Goal: Task Accomplishment & Management: Manage account settings

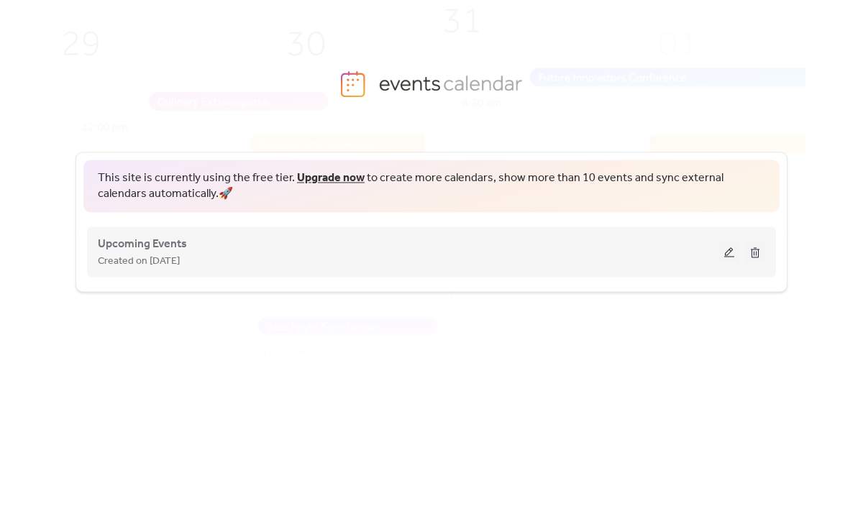
click at [725, 251] on button at bounding box center [729, 252] width 20 height 22
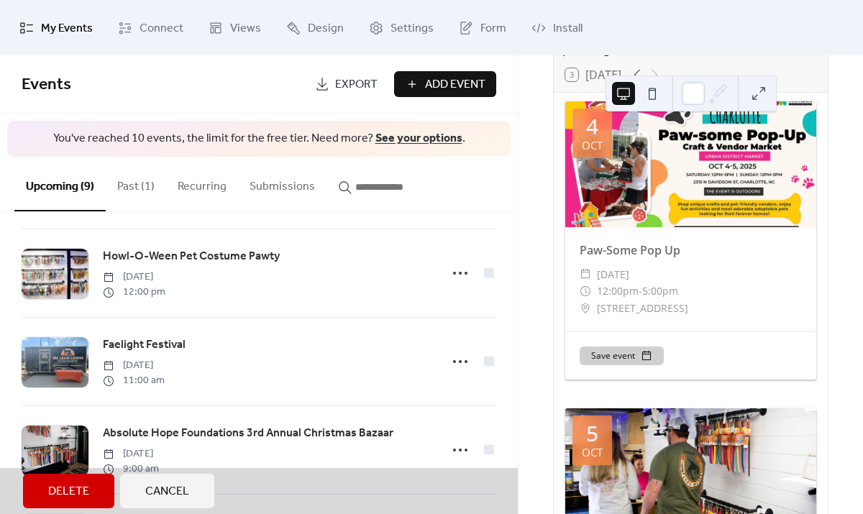
scroll to position [539, 0]
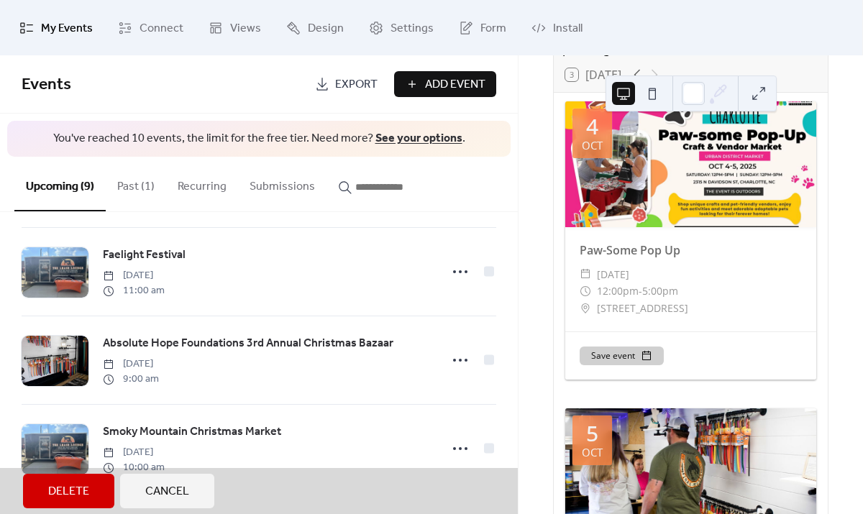
click at [175, 489] on span "Cancel" at bounding box center [167, 491] width 44 height 17
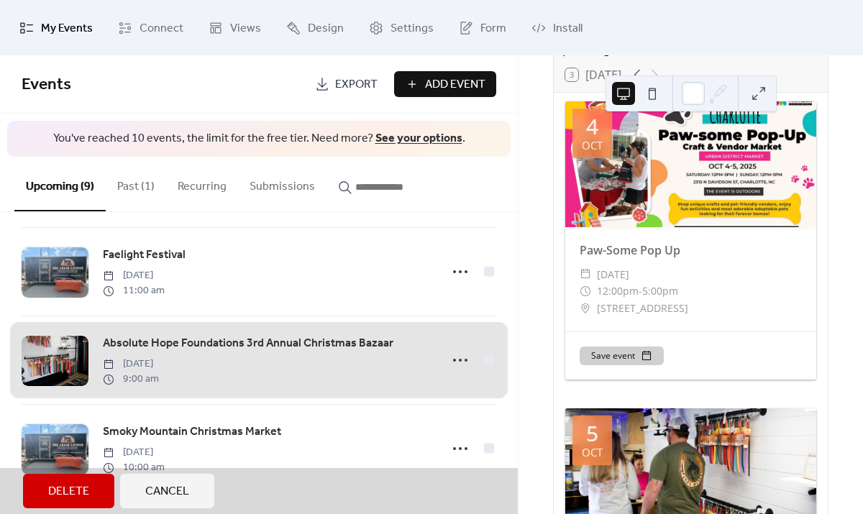
click at [171, 487] on span "Cancel" at bounding box center [167, 491] width 44 height 17
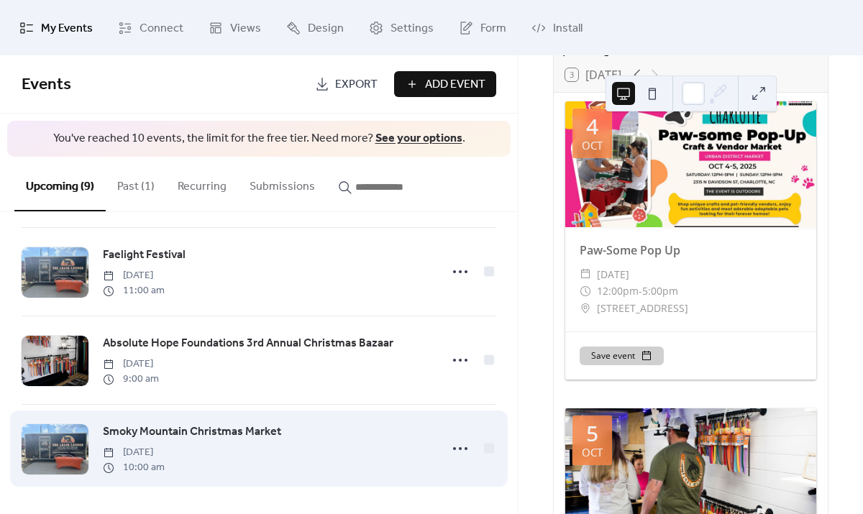
click at [205, 440] on link "Smoky Mountain Christmas Market" at bounding box center [192, 432] width 178 height 19
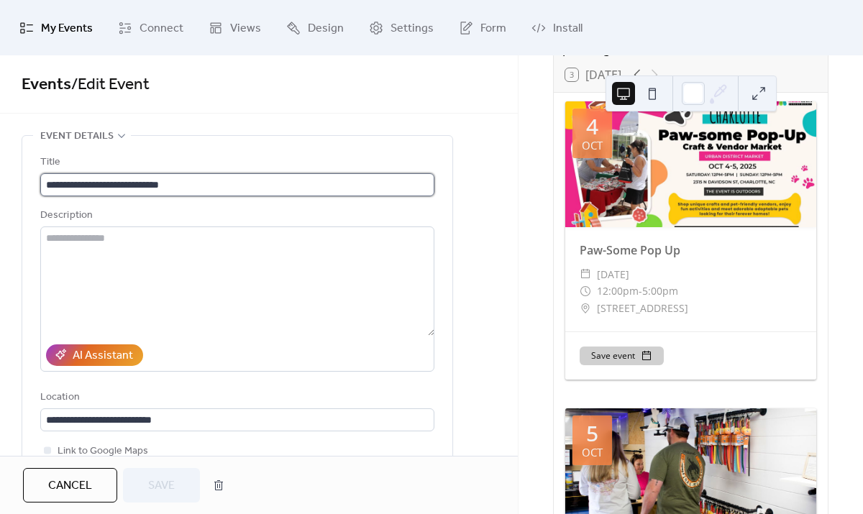
click at [215, 181] on input "**********" at bounding box center [237, 184] width 394 height 23
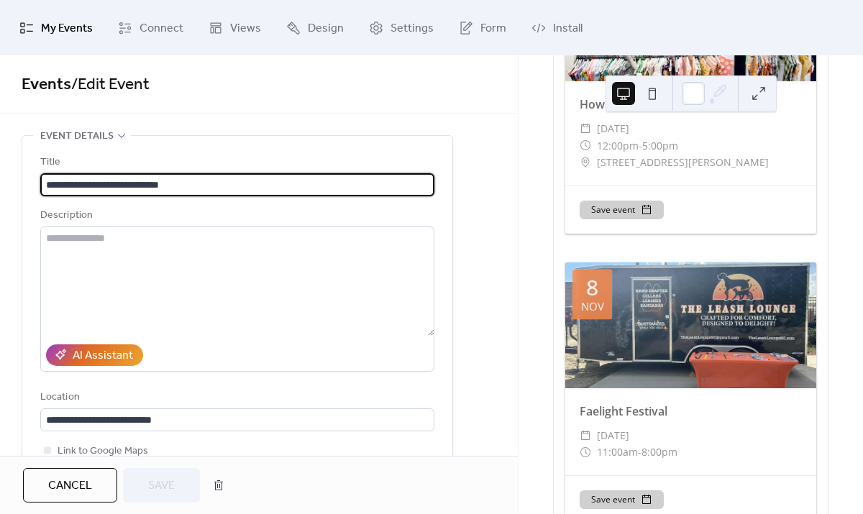
scroll to position [1792, 0]
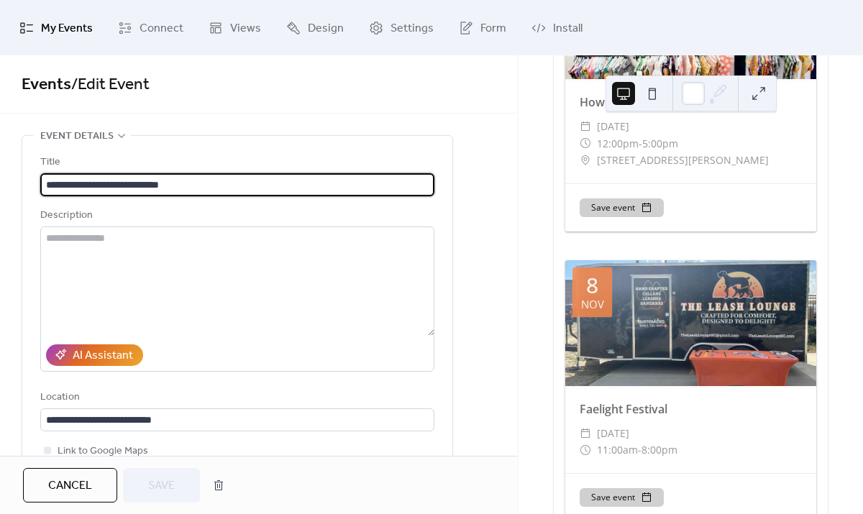
drag, startPoint x: 215, startPoint y: 182, endPoint x: -88, endPoint y: 184, distance: 302.7
click at [0, 184] on html "**********" at bounding box center [431, 257] width 863 height 514
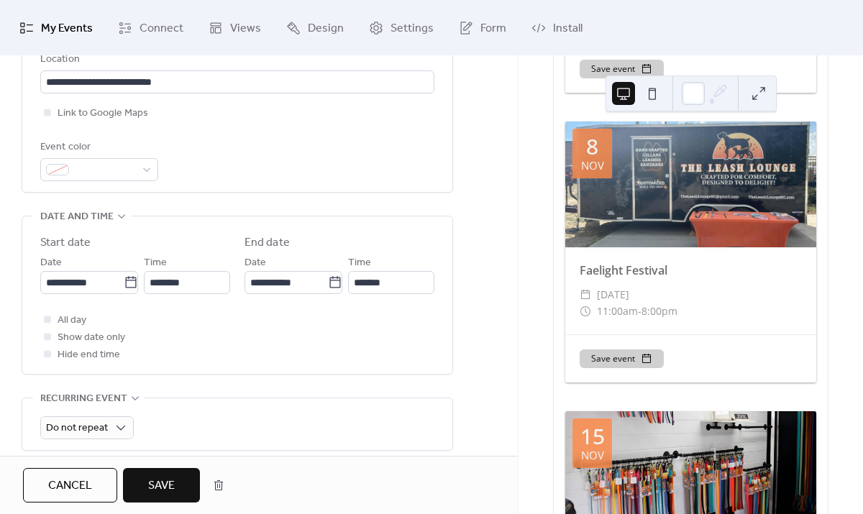
scroll to position [337, 0]
type input "**********"
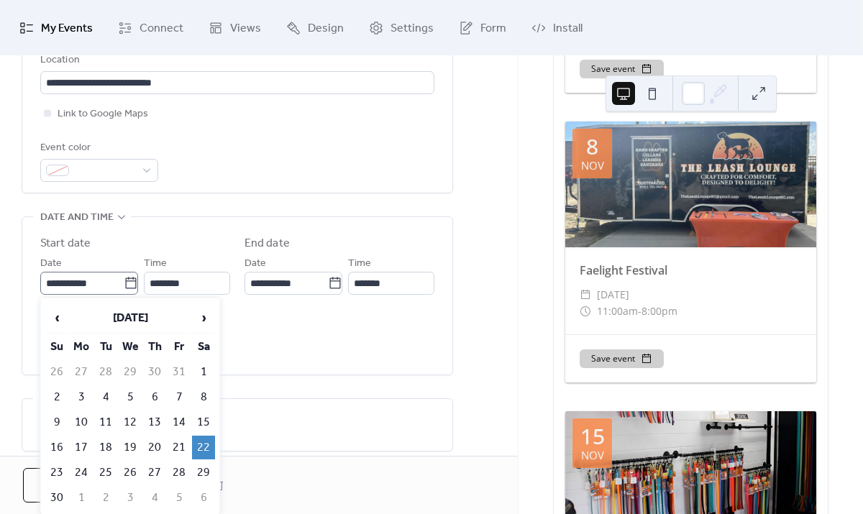
scroll to position [0, 0]
click at [125, 283] on icon at bounding box center [131, 283] width 14 height 14
click at [124, 283] on input "**********" at bounding box center [81, 283] width 83 height 23
click at [202, 376] on td "1" at bounding box center [203, 372] width 23 height 24
type input "**********"
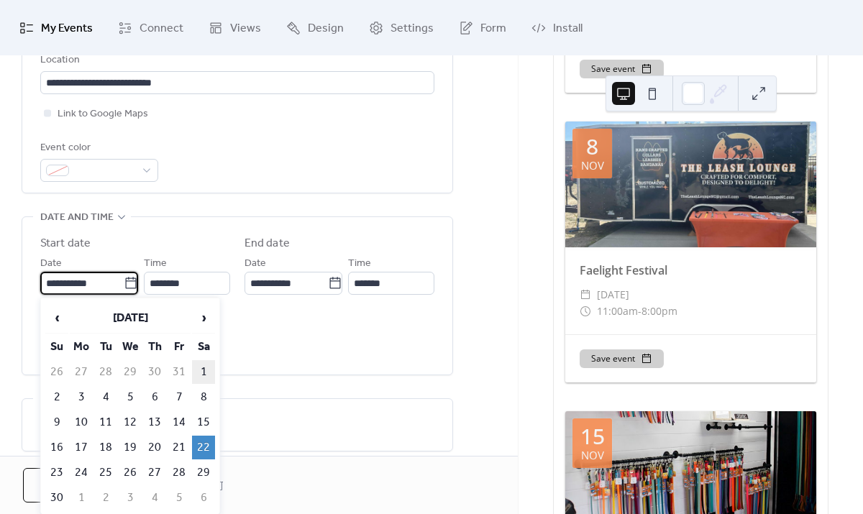
type input "**********"
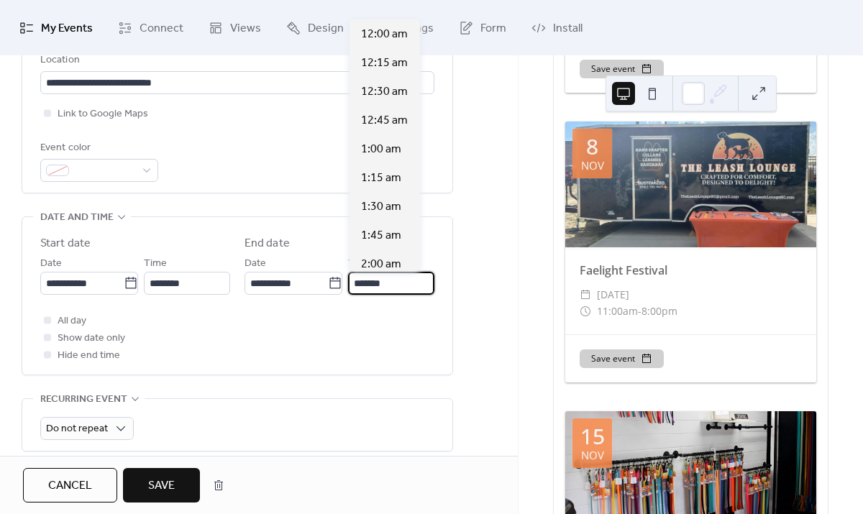
click at [373, 283] on input "*******" at bounding box center [391, 283] width 86 height 23
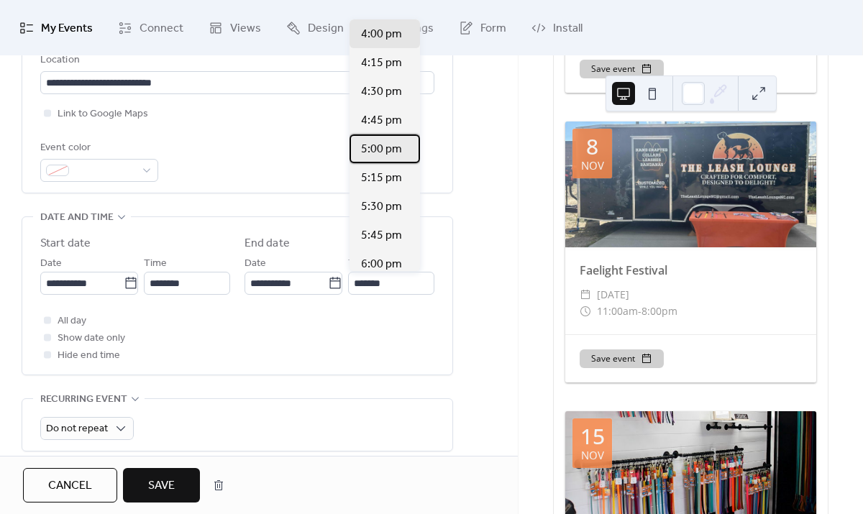
click at [387, 153] on span "5:00 pm" at bounding box center [381, 149] width 41 height 17
type input "*******"
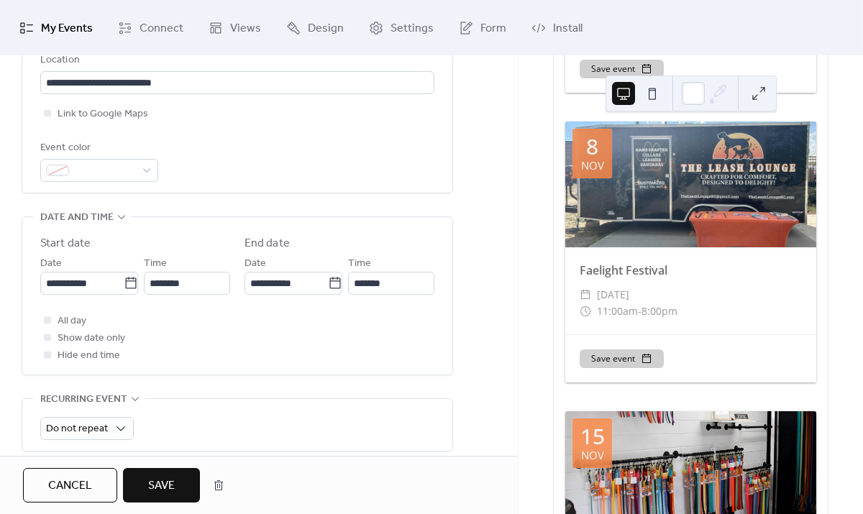
click at [471, 298] on div "**********" at bounding box center [259, 261] width 518 height 927
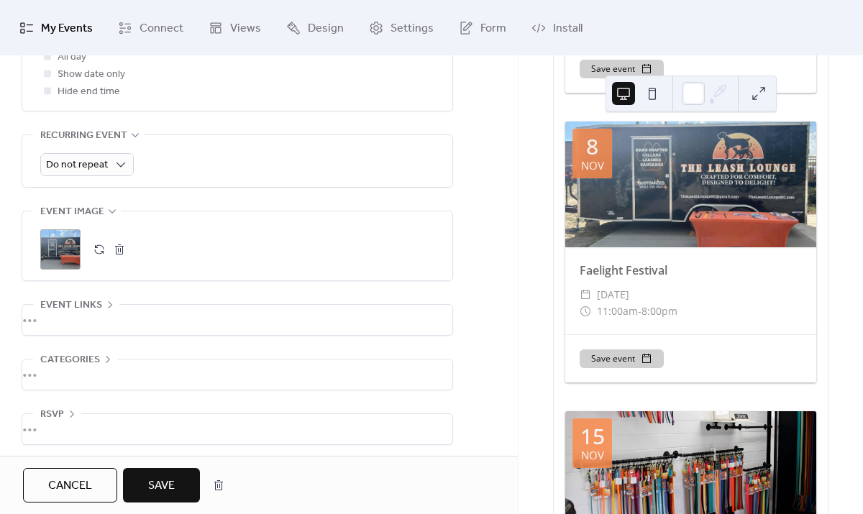
scroll to position [607, 0]
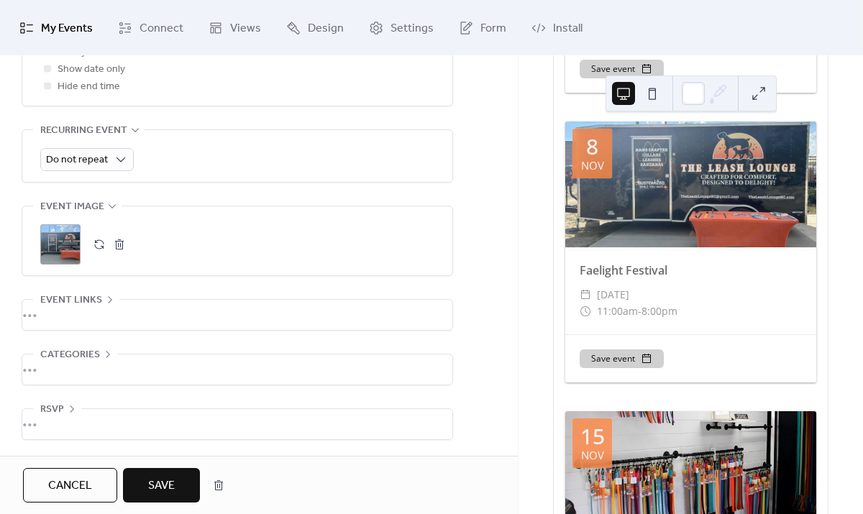
click at [171, 480] on span "Save" at bounding box center [161, 485] width 27 height 17
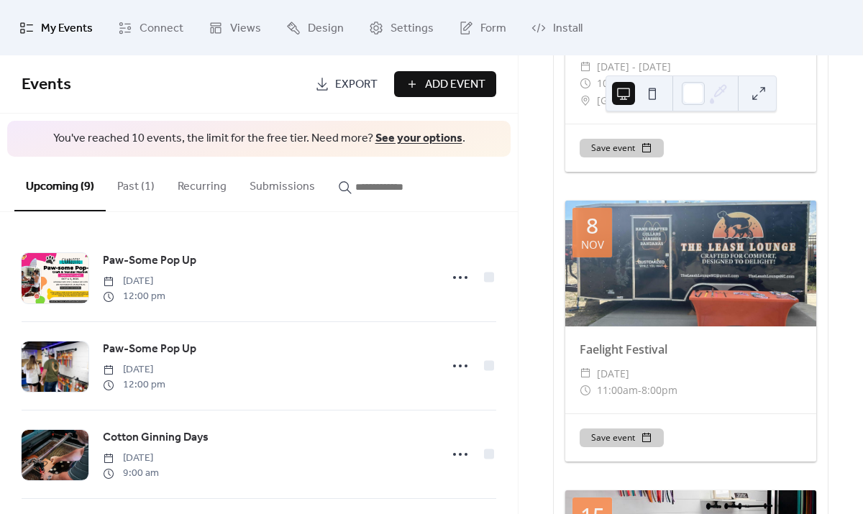
scroll to position [2164, 0]
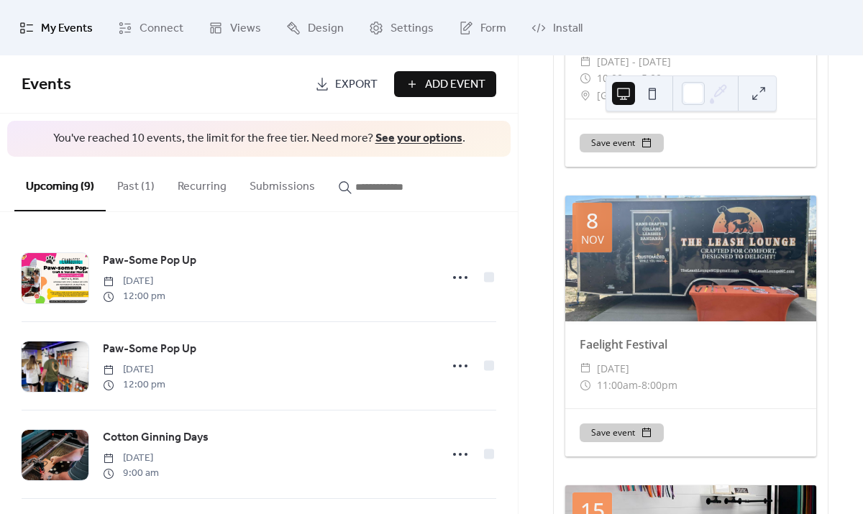
click at [139, 188] on button "Past (1)" at bounding box center [136, 183] width 60 height 53
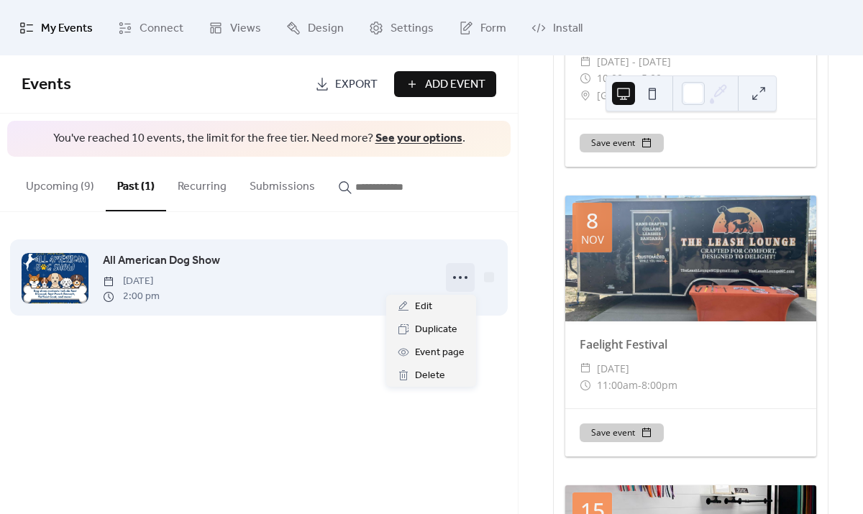
click at [462, 270] on icon at bounding box center [460, 277] width 23 height 23
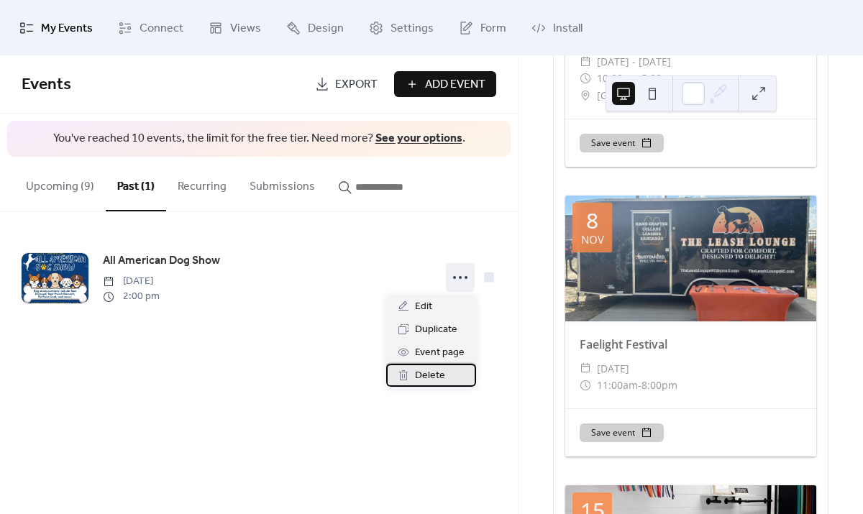
click at [424, 376] on span "Delete" at bounding box center [430, 375] width 30 height 17
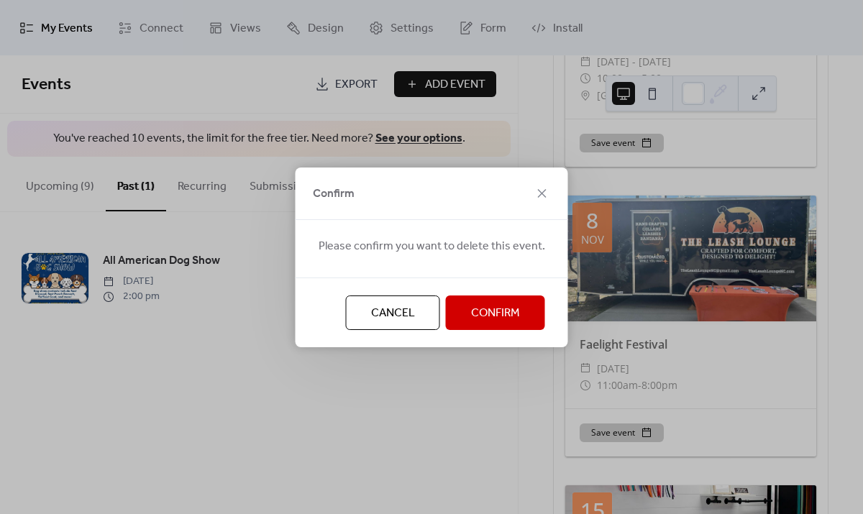
click at [465, 316] on button "Confirm" at bounding box center [495, 313] width 99 height 35
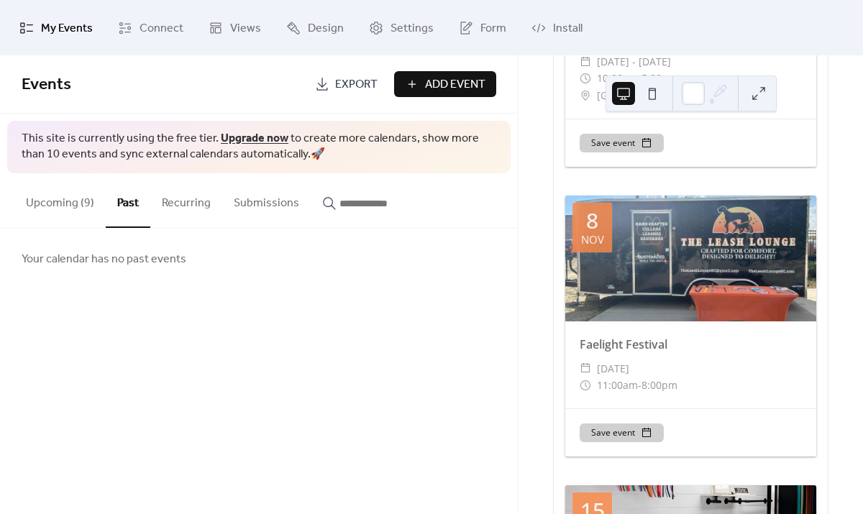
click at [62, 206] on button "Upcoming (9)" at bounding box center [59, 199] width 91 height 53
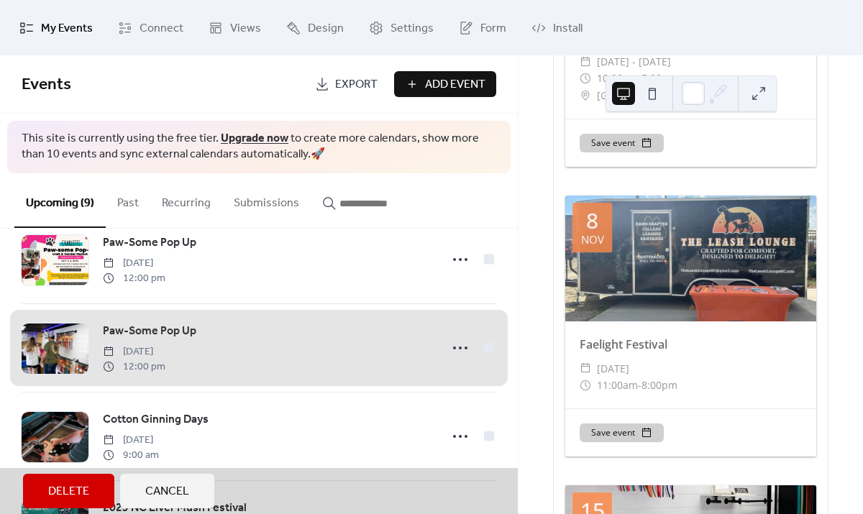
scroll to position [35, 0]
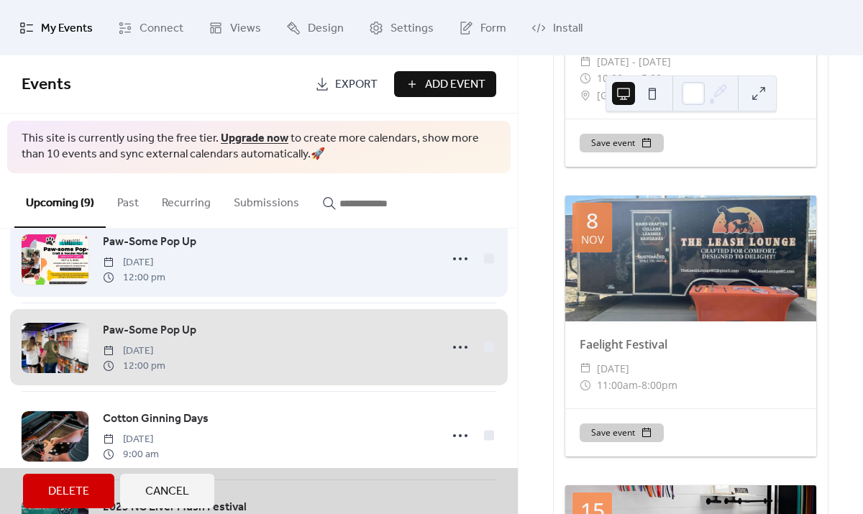
click at [453, 255] on div "Paw-Some Pop Up [DATE] 12:00 pm" at bounding box center [259, 259] width 475 height 88
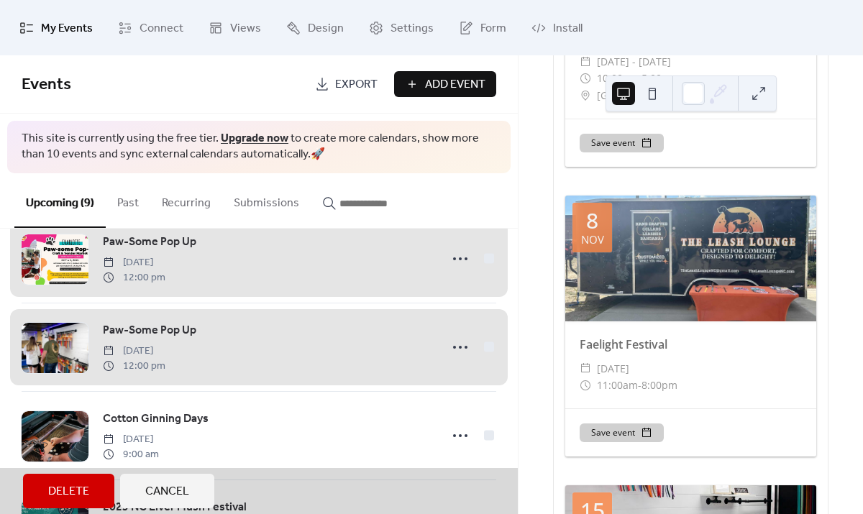
click at [453, 255] on div "Paw-Some Pop Up [DATE] 12:00 pm" at bounding box center [259, 259] width 475 height 88
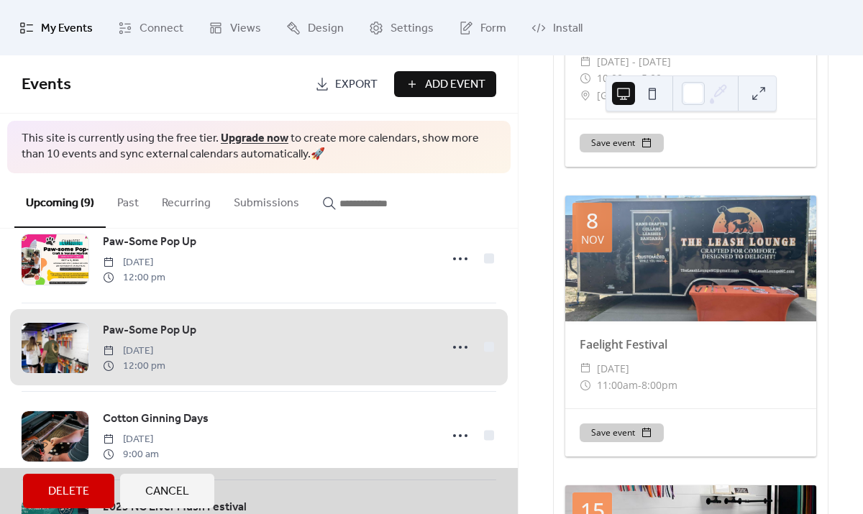
click at [490, 199] on div "Upcoming (9) Past Recurring Submissions" at bounding box center [259, 200] width 518 height 55
click at [485, 341] on div "Paw-Some Pop Up [DATE] 12:00 pm" at bounding box center [259, 347] width 475 height 88
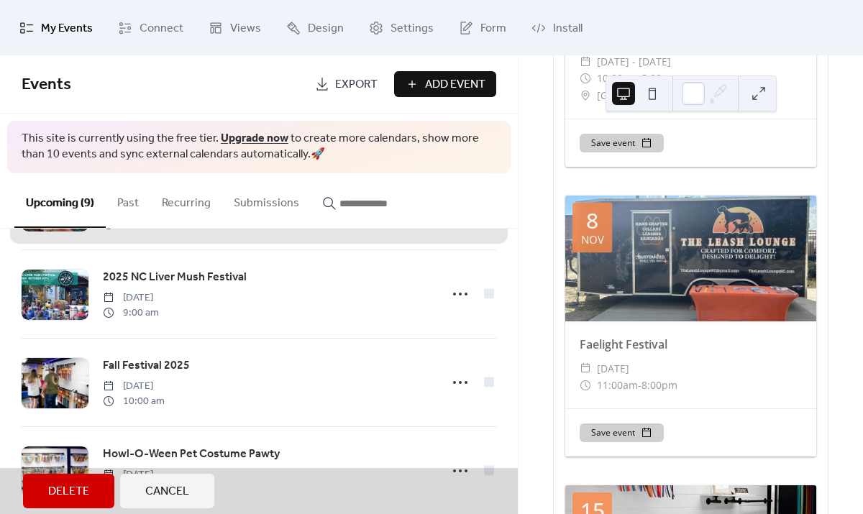
scroll to position [279, 0]
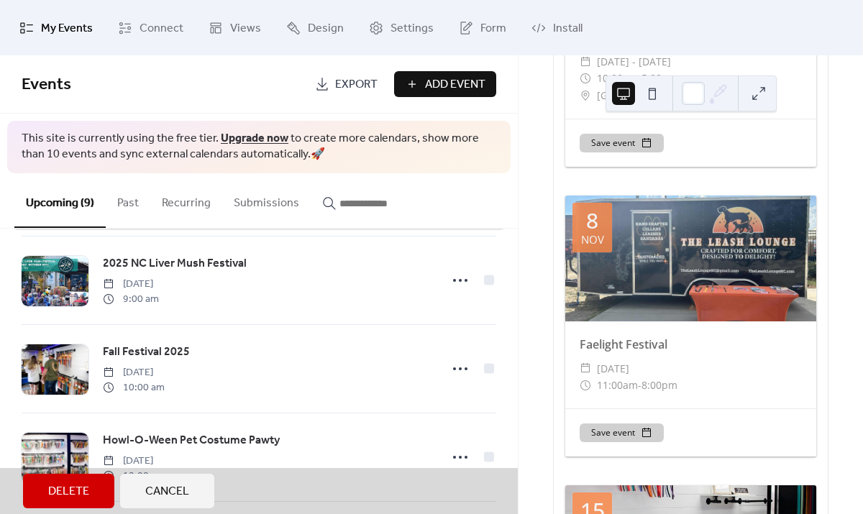
click at [180, 500] on span "Cancel" at bounding box center [167, 491] width 44 height 17
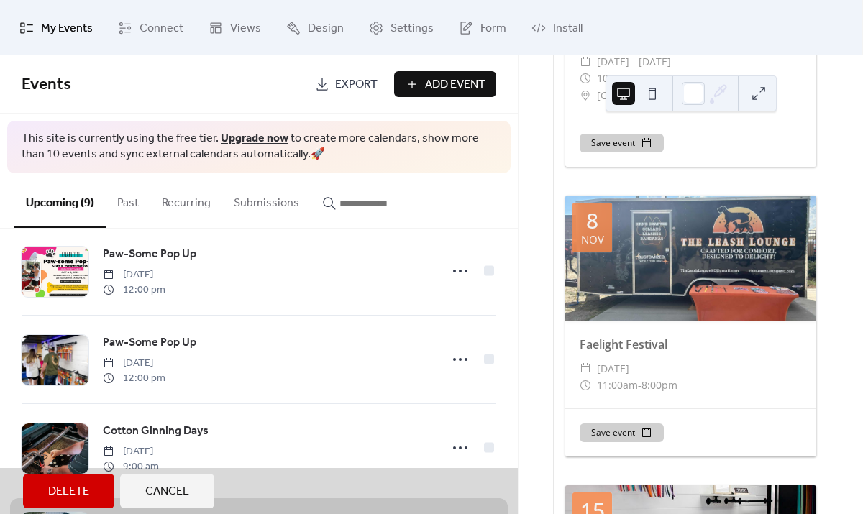
scroll to position [0, 0]
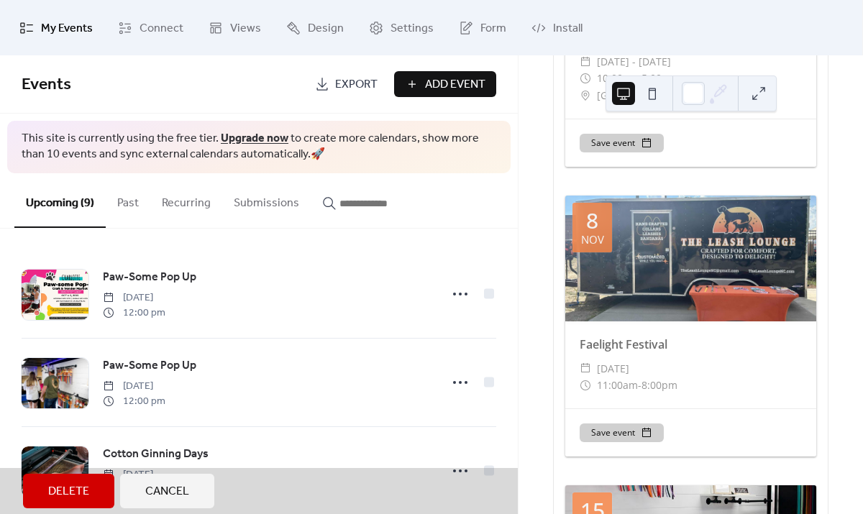
click at [165, 493] on span "Cancel" at bounding box center [167, 491] width 44 height 17
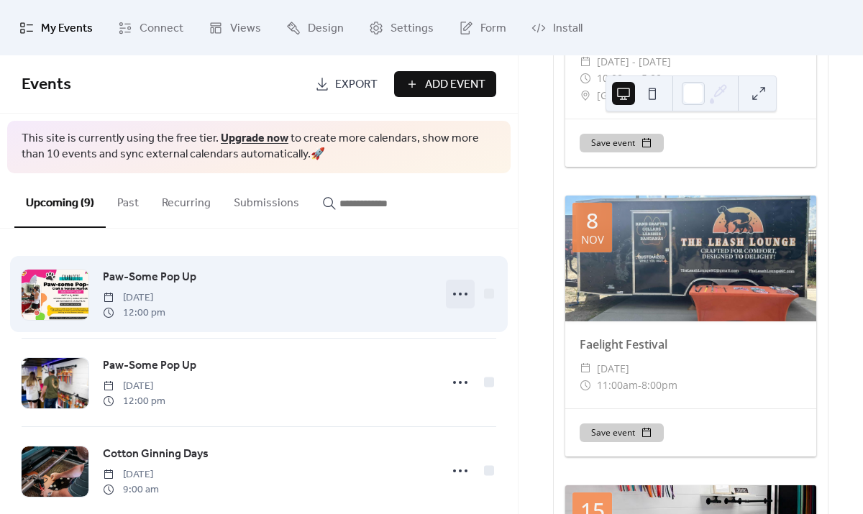
click at [455, 290] on icon at bounding box center [460, 294] width 23 height 23
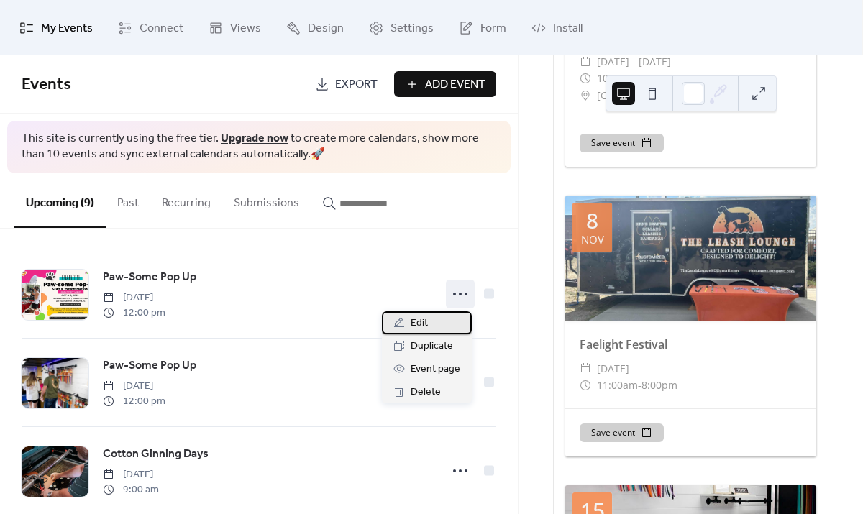
click at [415, 319] on span "Edit" at bounding box center [419, 323] width 17 height 17
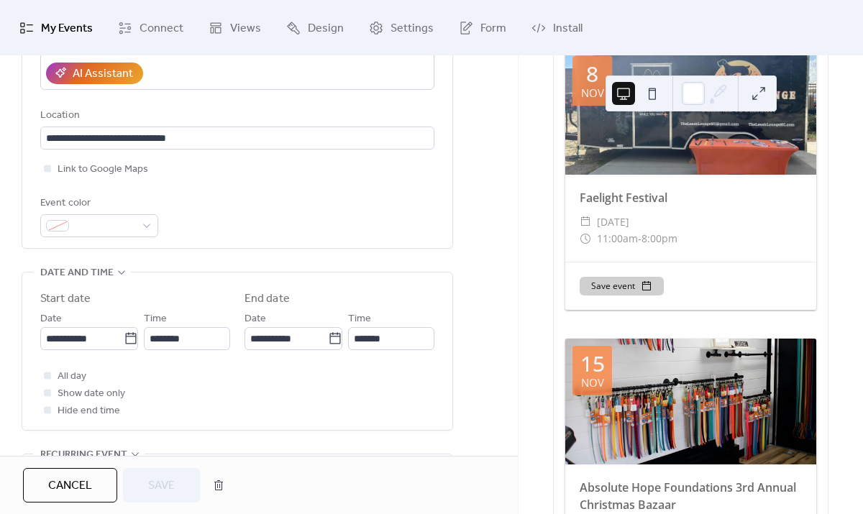
scroll to position [283, 0]
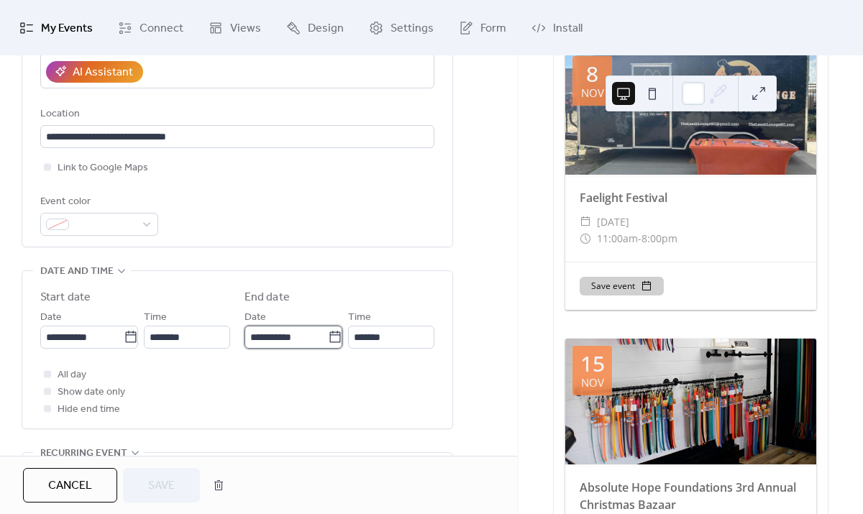
click at [293, 337] on input "**********" at bounding box center [285, 337] width 83 height 23
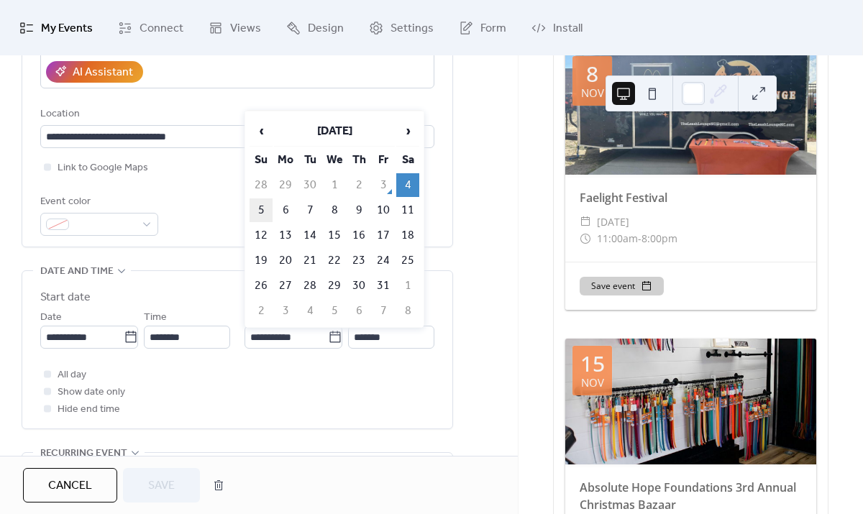
click at [261, 211] on td "5" at bounding box center [261, 210] width 23 height 24
type input "**********"
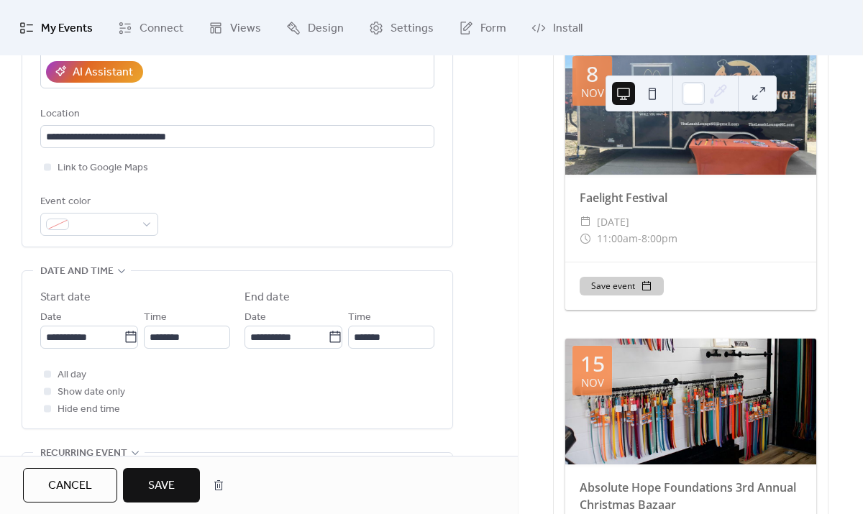
click at [178, 484] on button "Save" at bounding box center [161, 485] width 77 height 35
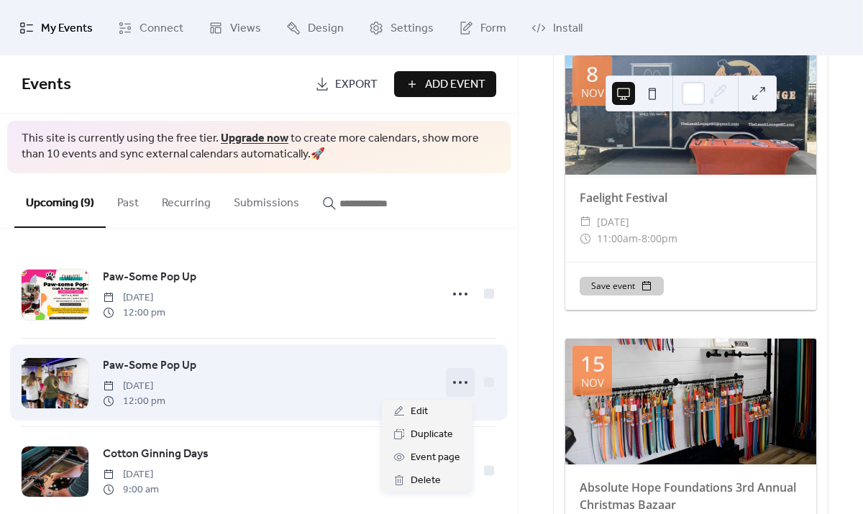
click at [459, 381] on circle at bounding box center [460, 382] width 3 height 3
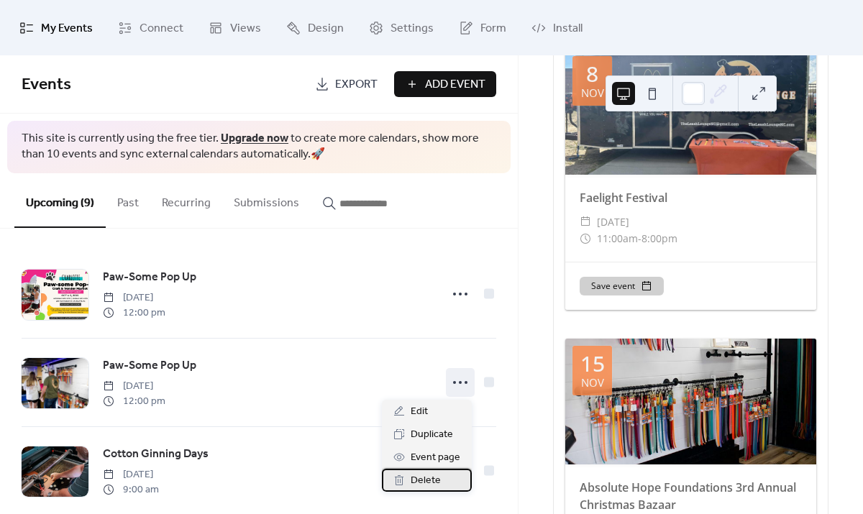
click at [424, 477] on span "Delete" at bounding box center [426, 480] width 30 height 17
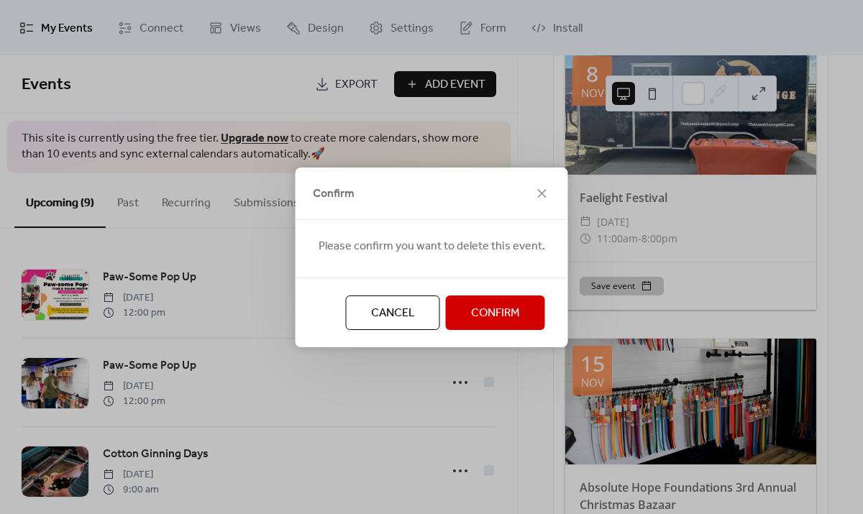
click at [476, 306] on span "Confirm" at bounding box center [495, 313] width 49 height 17
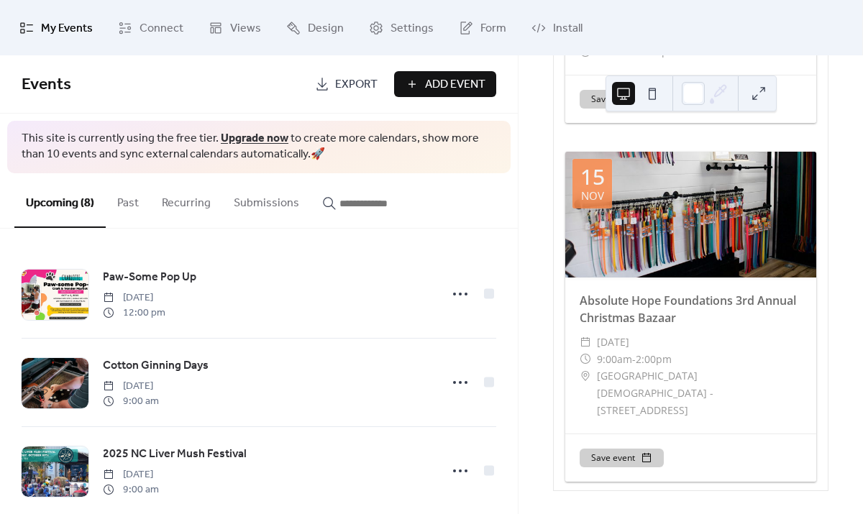
scroll to position [2006, 0]
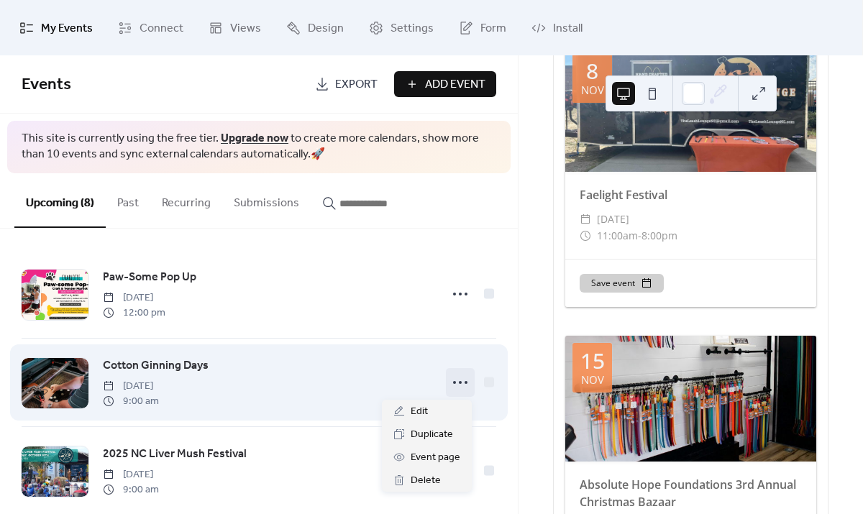
click at [457, 385] on icon at bounding box center [460, 382] width 23 height 23
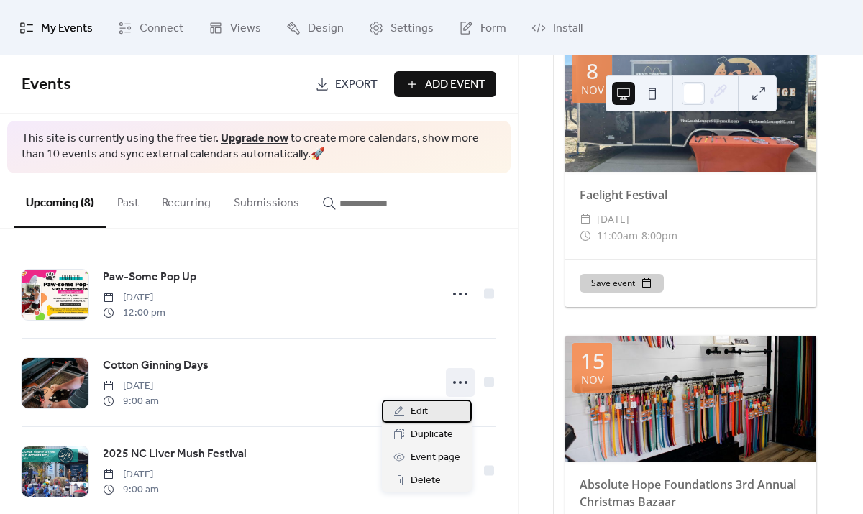
click at [410, 411] on div "Edit" at bounding box center [427, 411] width 90 height 23
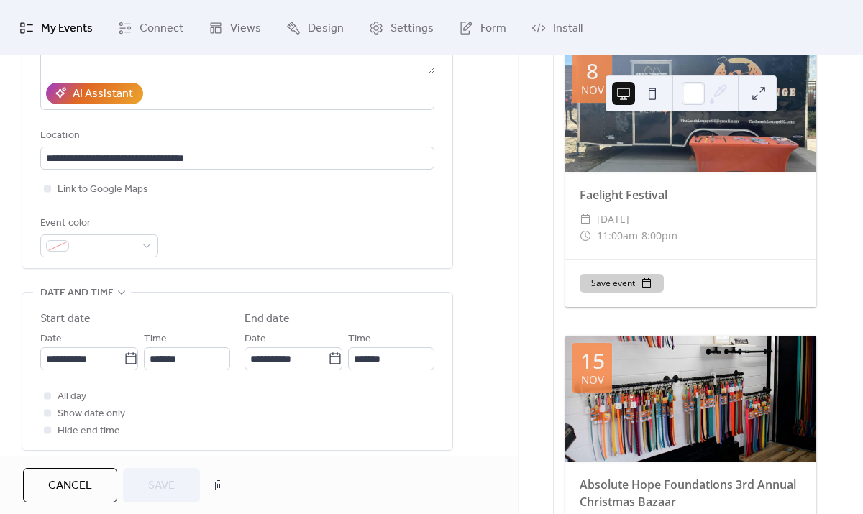
scroll to position [264, 0]
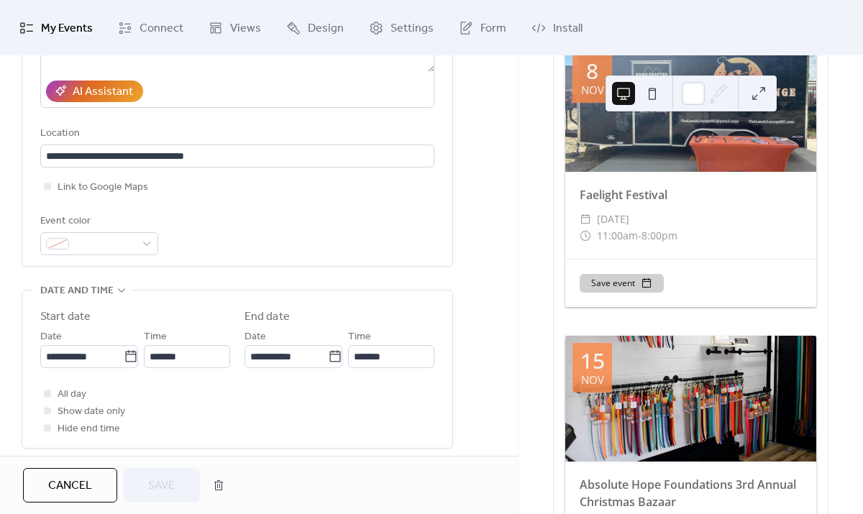
click at [93, 490] on button "Cancel" at bounding box center [70, 485] width 94 height 35
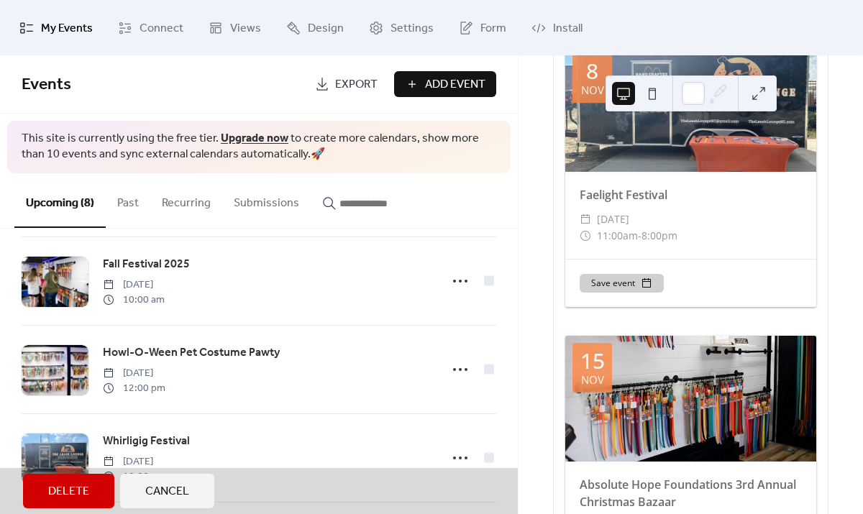
scroll to position [279, 0]
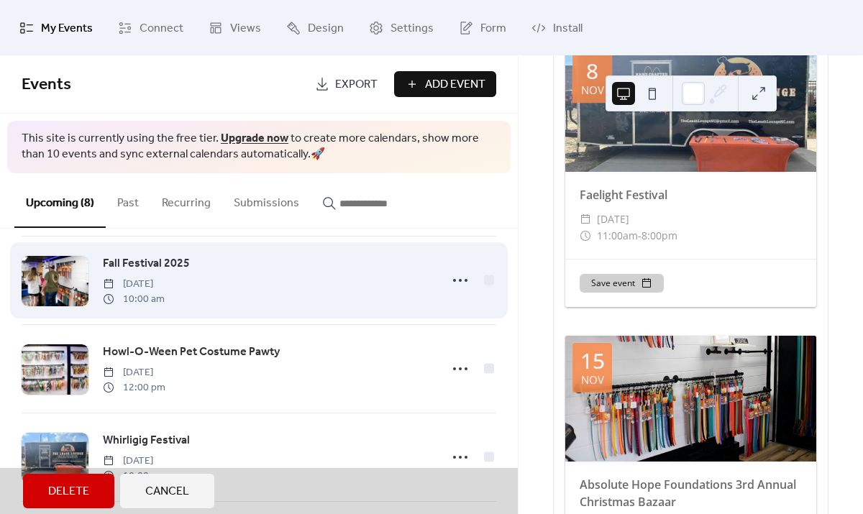
click at [454, 283] on div "Fall Festival 2025 [DATE] 10:00 am" at bounding box center [259, 280] width 475 height 88
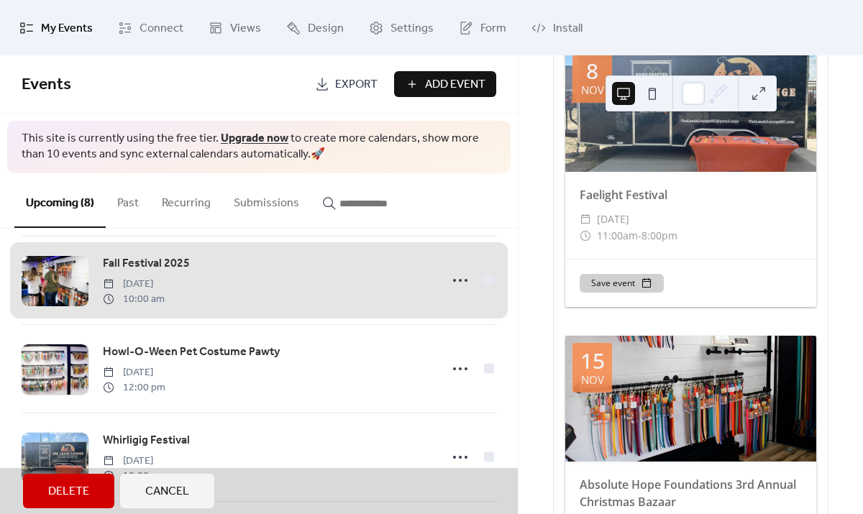
click at [163, 493] on span "Cancel" at bounding box center [167, 491] width 44 height 17
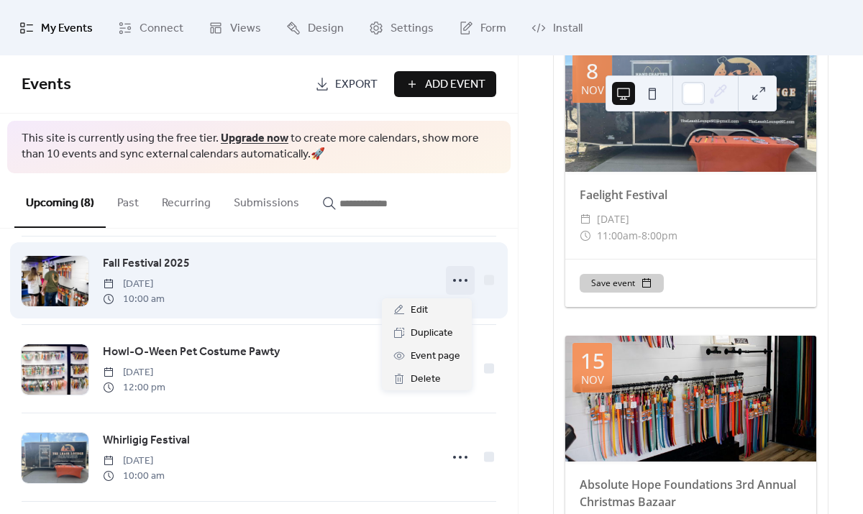
click at [449, 278] on icon at bounding box center [460, 280] width 23 height 23
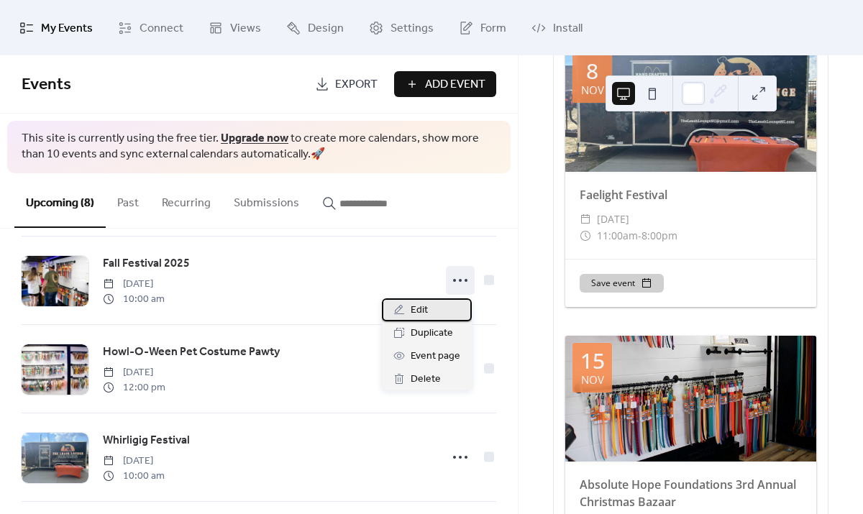
click at [409, 306] on div "Edit" at bounding box center [427, 309] width 90 height 23
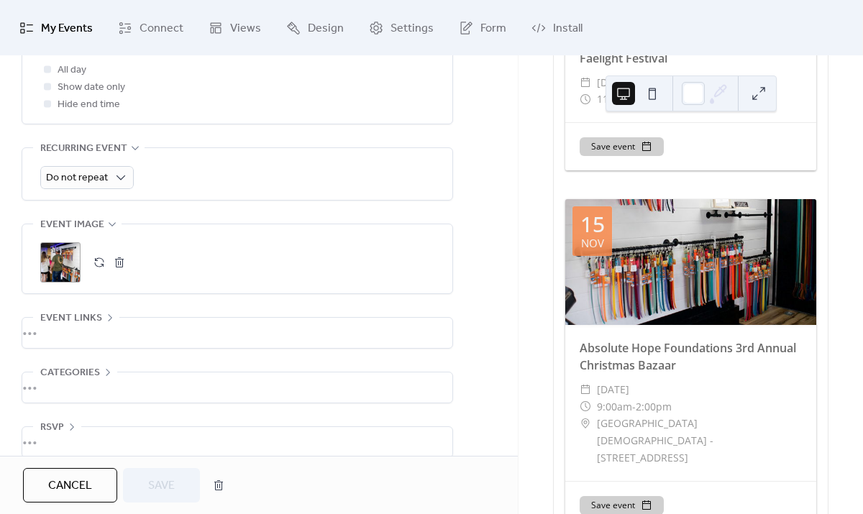
scroll to position [602, 0]
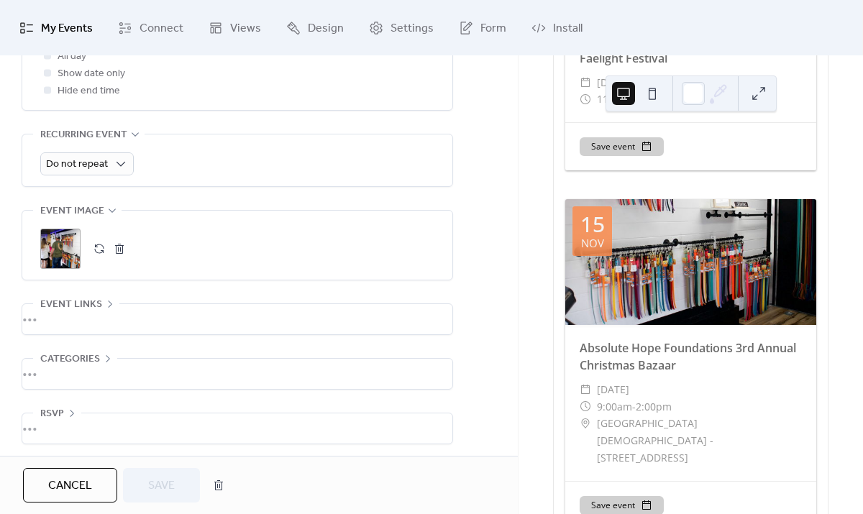
click at [60, 252] on div ";" at bounding box center [60, 249] width 40 height 40
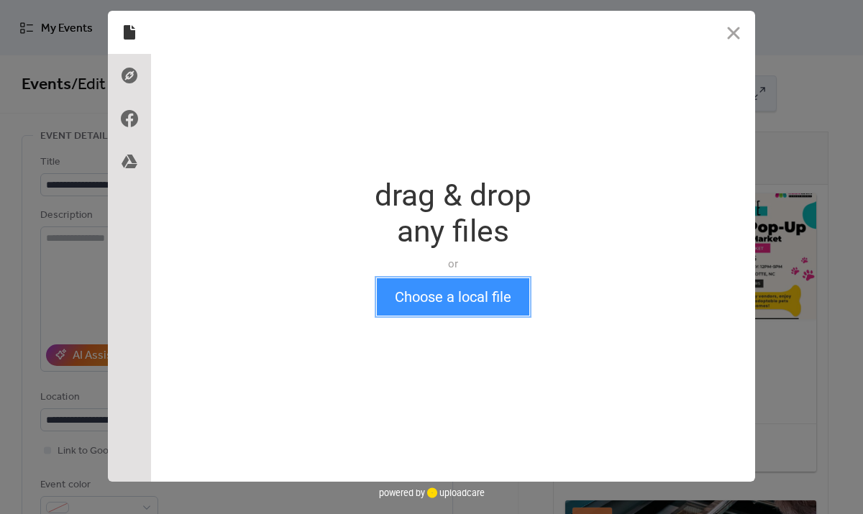
click at [449, 294] on button "Choose a local file" at bounding box center [453, 296] width 152 height 37
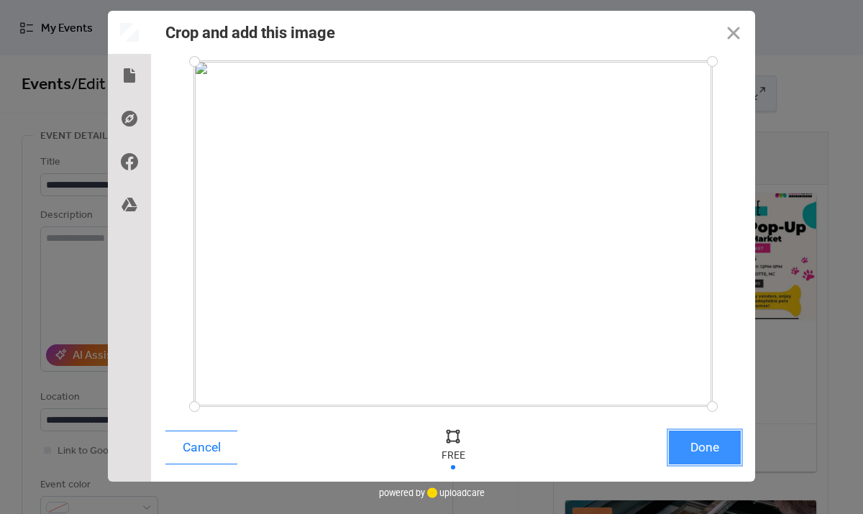
click at [713, 449] on button "Done" at bounding box center [705, 448] width 72 height 34
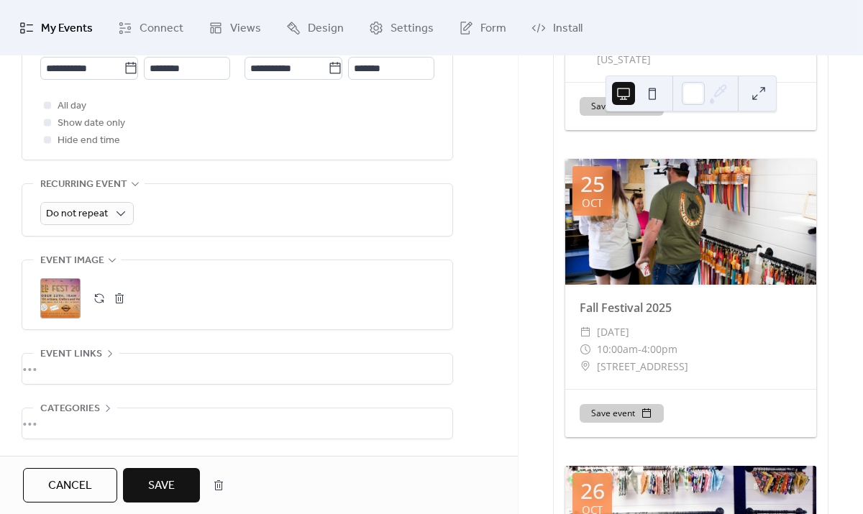
scroll to position [973, 0]
click at [99, 301] on button "button" at bounding box center [99, 298] width 20 height 20
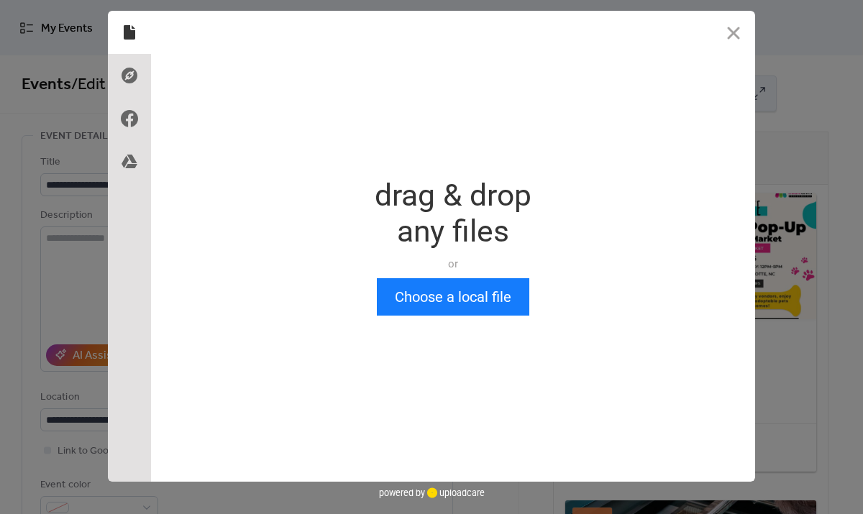
scroll to position [0, 0]
click at [720, 40] on button "Close" at bounding box center [733, 32] width 43 height 43
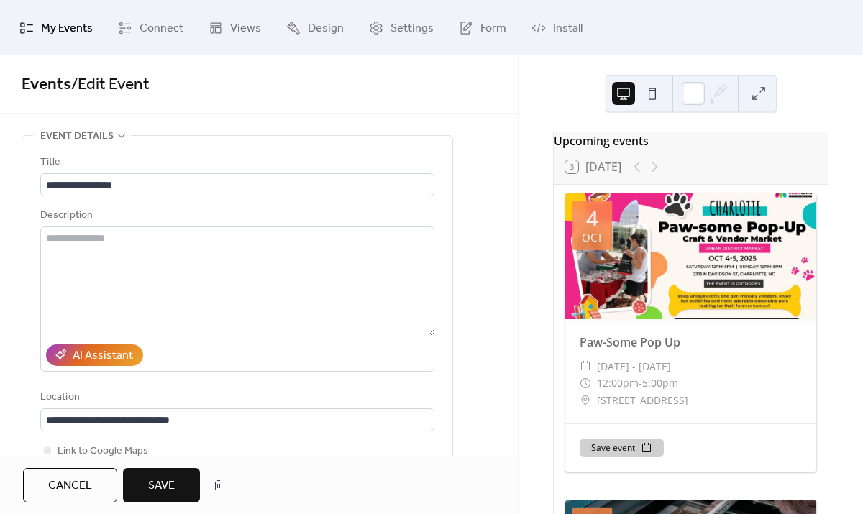
scroll to position [595, 0]
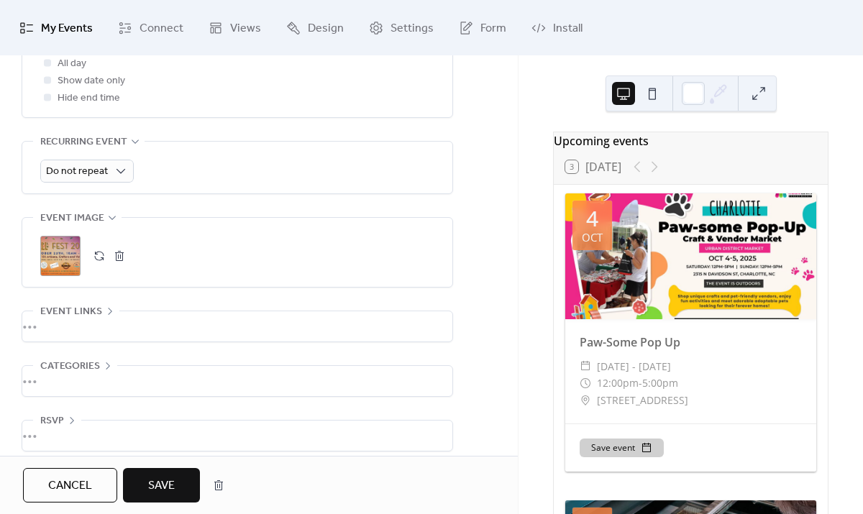
click at [59, 490] on span "Cancel" at bounding box center [70, 485] width 44 height 17
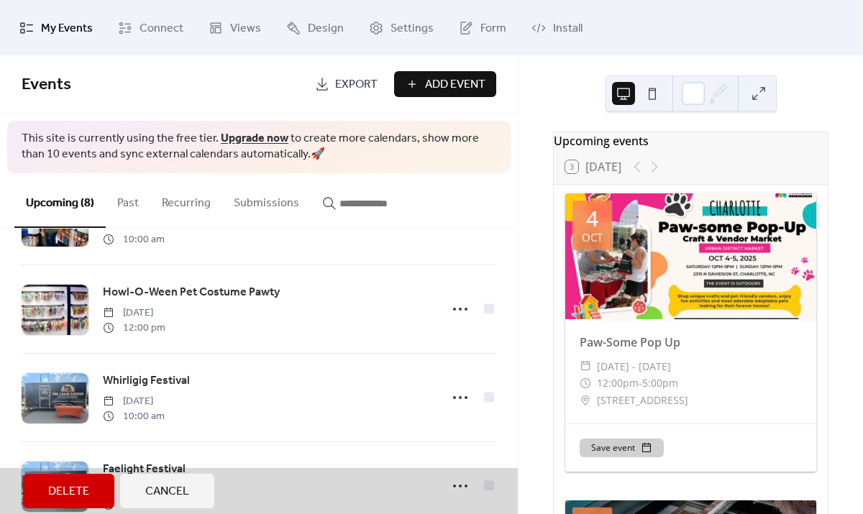
scroll to position [340, 0]
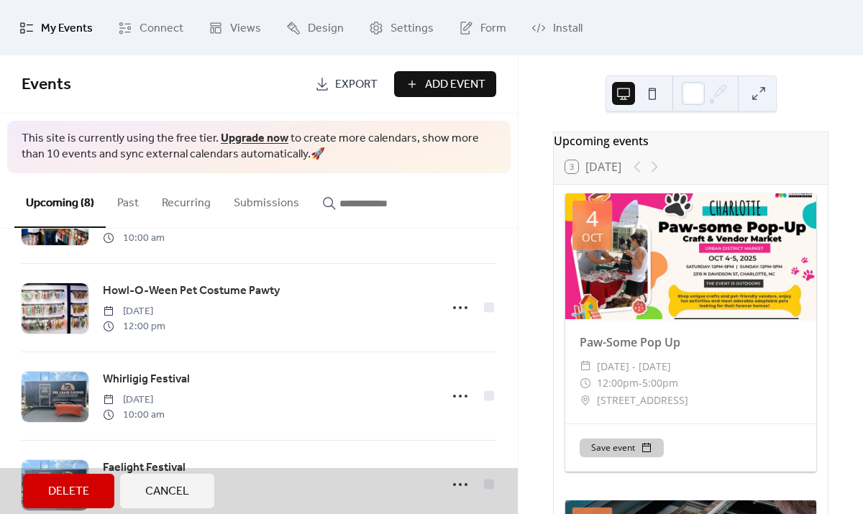
click at [183, 495] on span "Cancel" at bounding box center [167, 491] width 44 height 17
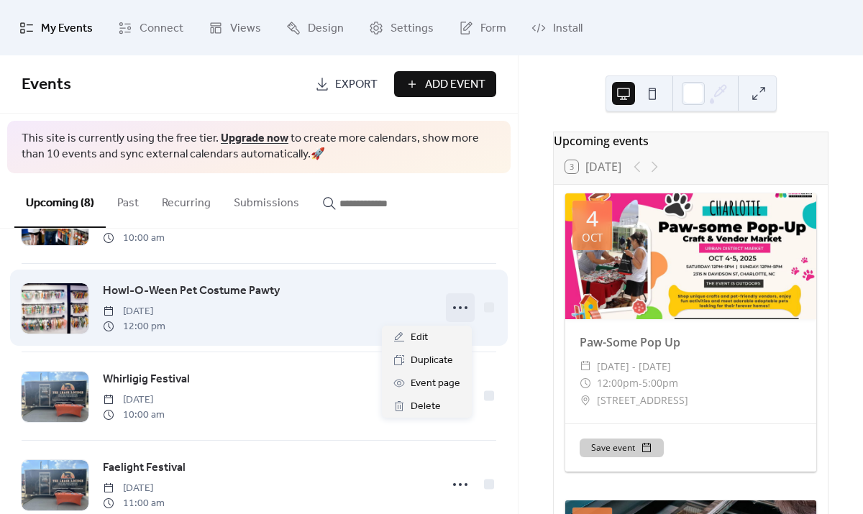
click at [459, 308] on circle at bounding box center [460, 307] width 3 height 3
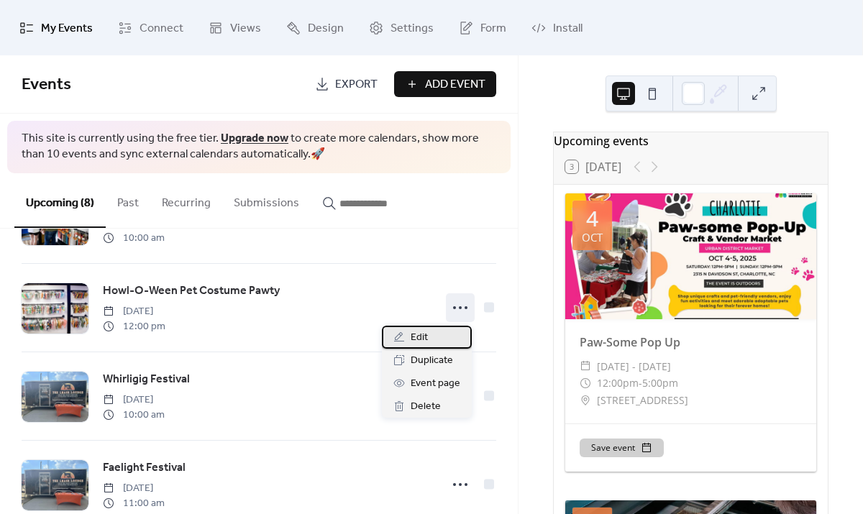
click at [414, 337] on span "Edit" at bounding box center [419, 337] width 17 height 17
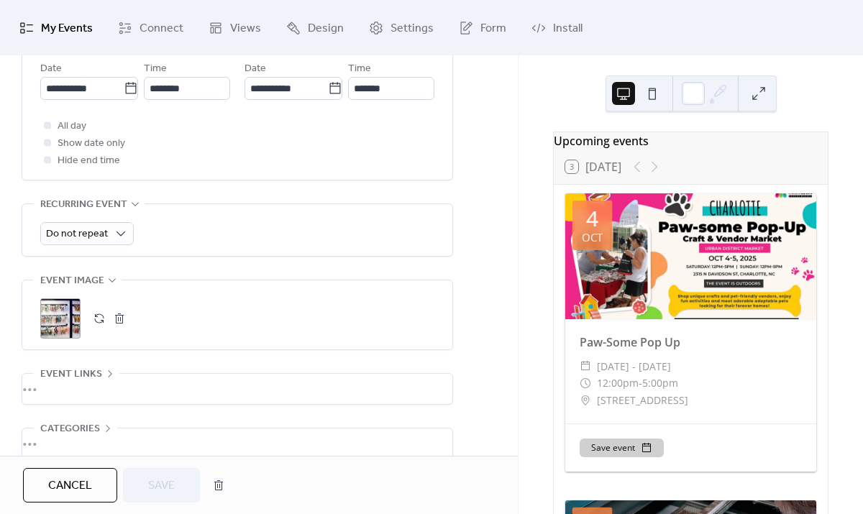
scroll to position [534, 0]
click at [64, 308] on div ";" at bounding box center [60, 317] width 40 height 40
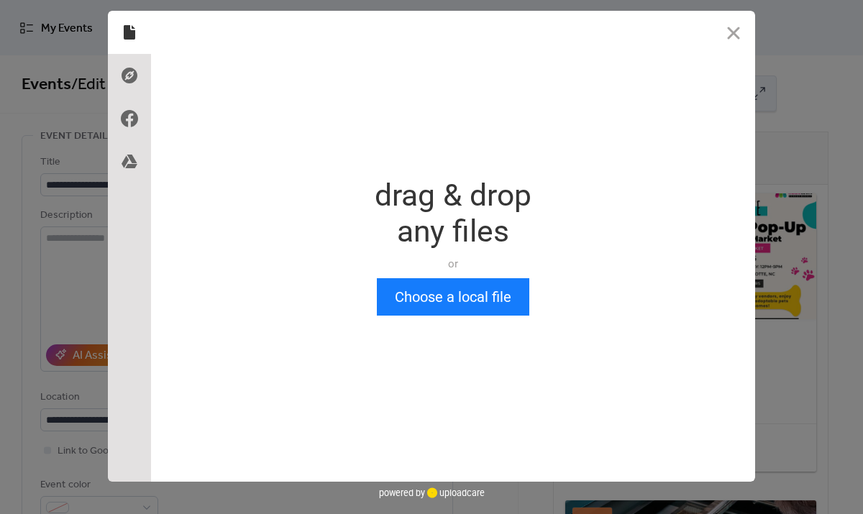
scroll to position [0, 0]
click at [435, 295] on button "Choose a local file" at bounding box center [453, 296] width 152 height 37
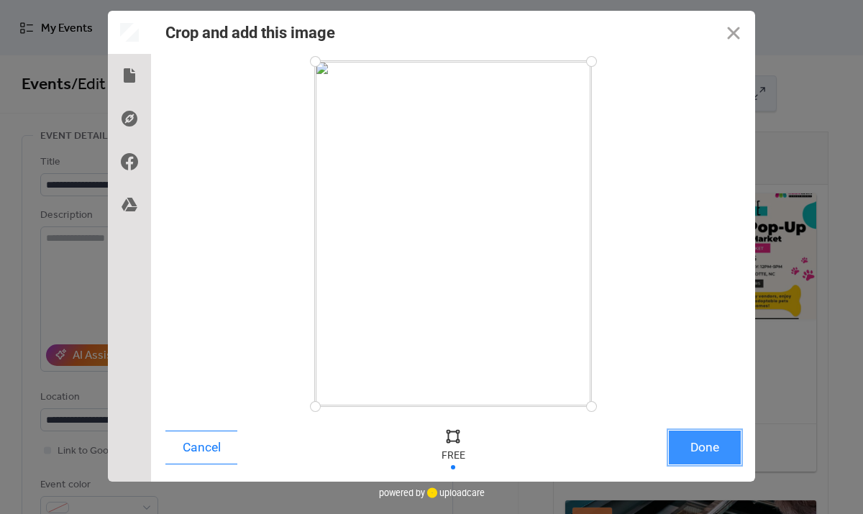
click at [708, 447] on button "Done" at bounding box center [705, 448] width 72 height 34
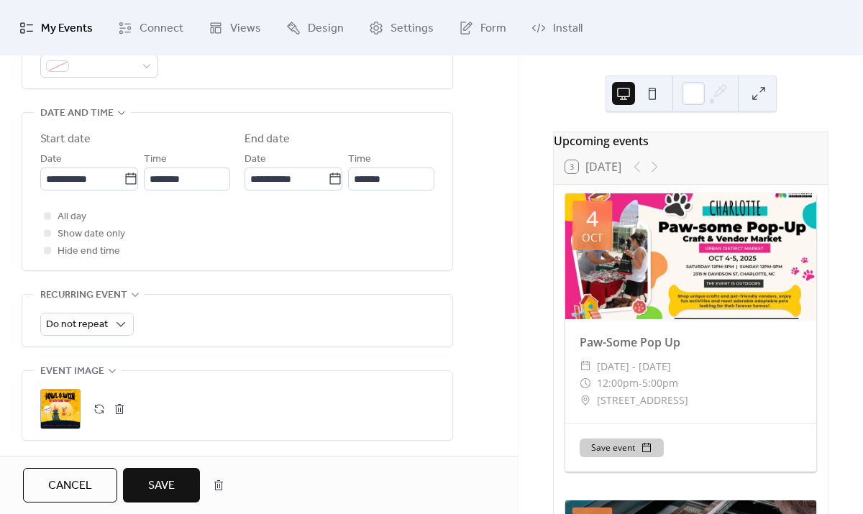
scroll to position [506, 0]
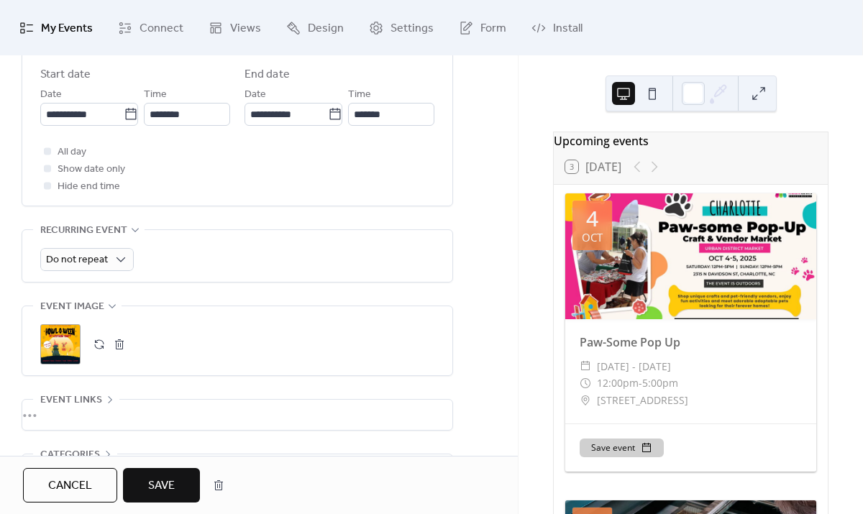
click at [171, 488] on span "Save" at bounding box center [161, 485] width 27 height 17
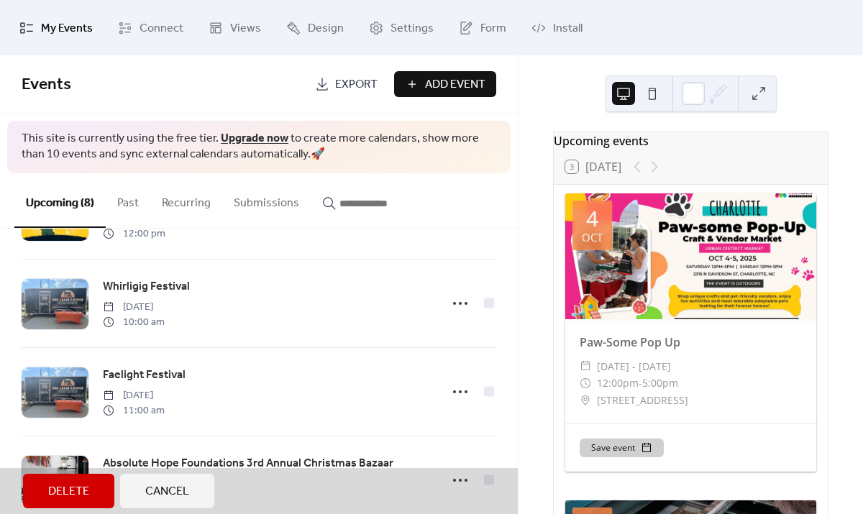
scroll to position [467, 0]
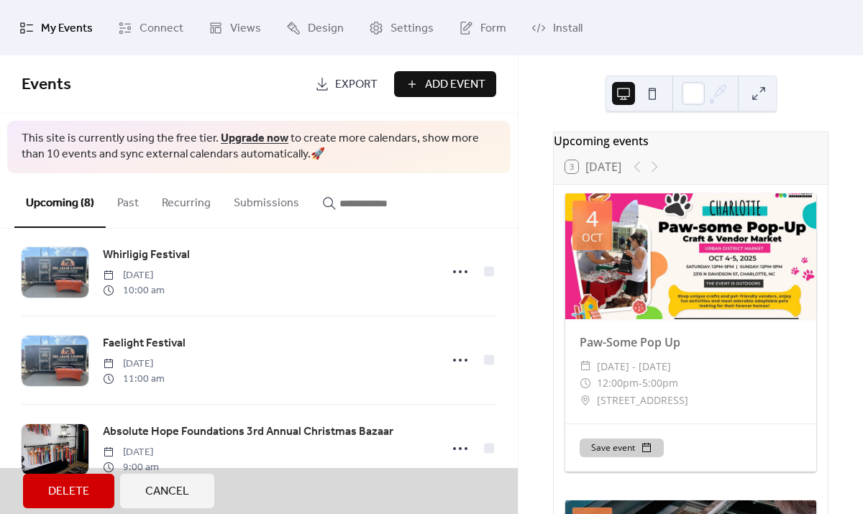
click at [159, 488] on span "Cancel" at bounding box center [167, 491] width 44 height 17
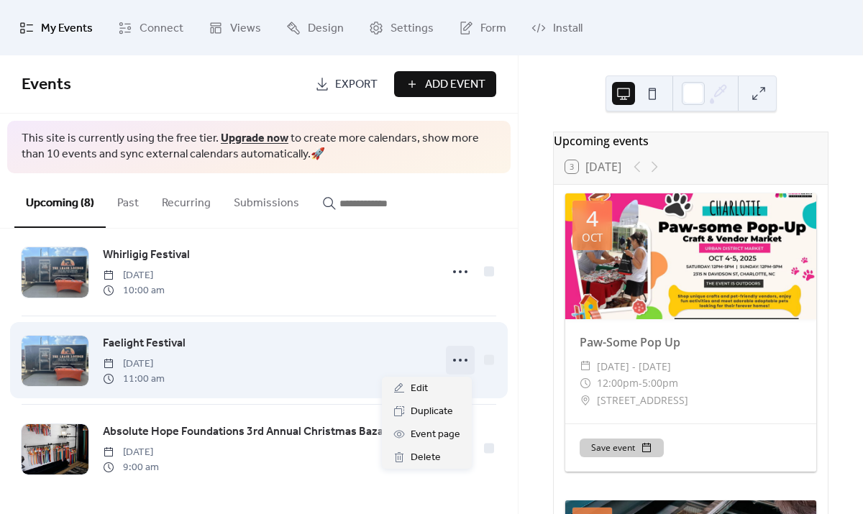
click at [458, 361] on icon at bounding box center [460, 360] width 23 height 23
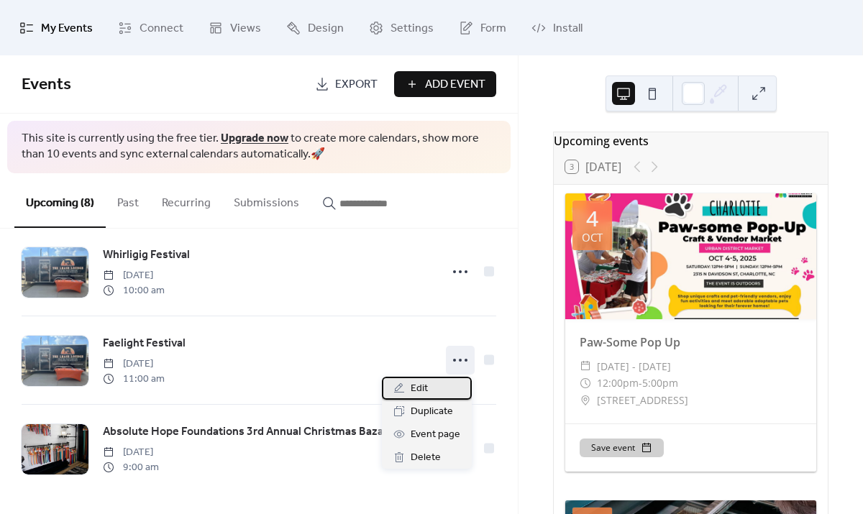
click at [416, 384] on span "Edit" at bounding box center [419, 388] width 17 height 17
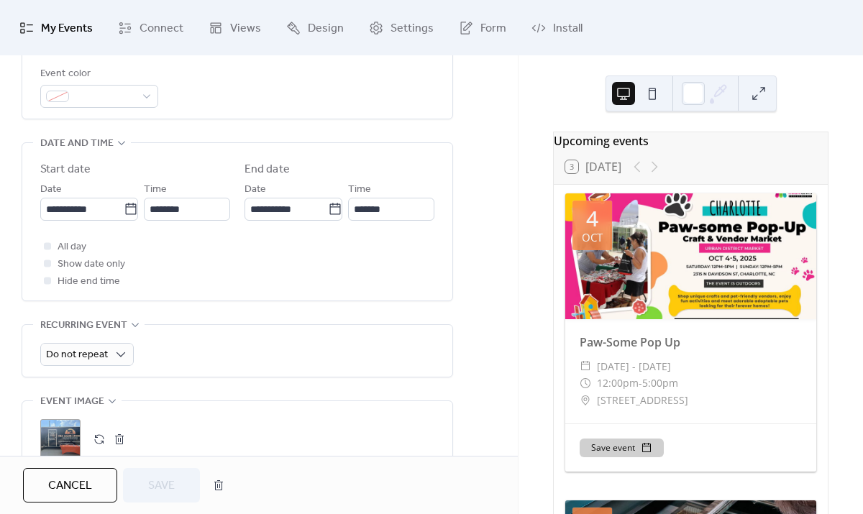
scroll to position [493, 0]
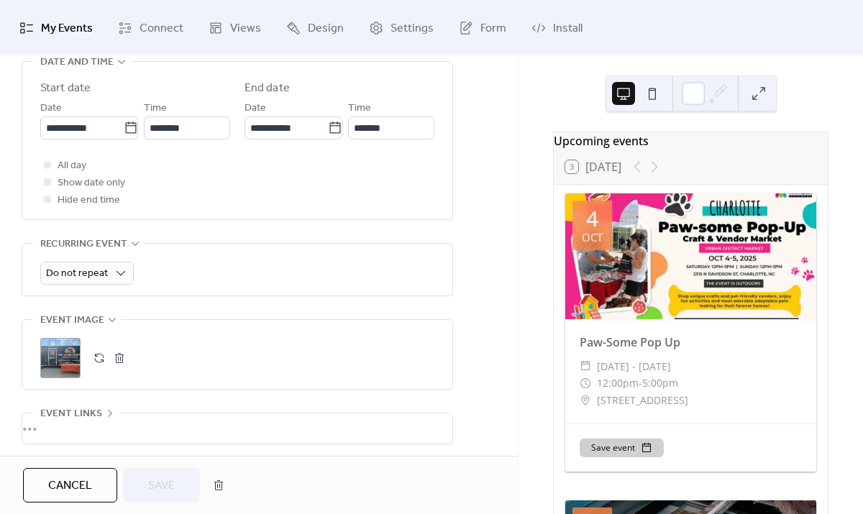
click at [60, 357] on div ";" at bounding box center [60, 358] width 40 height 40
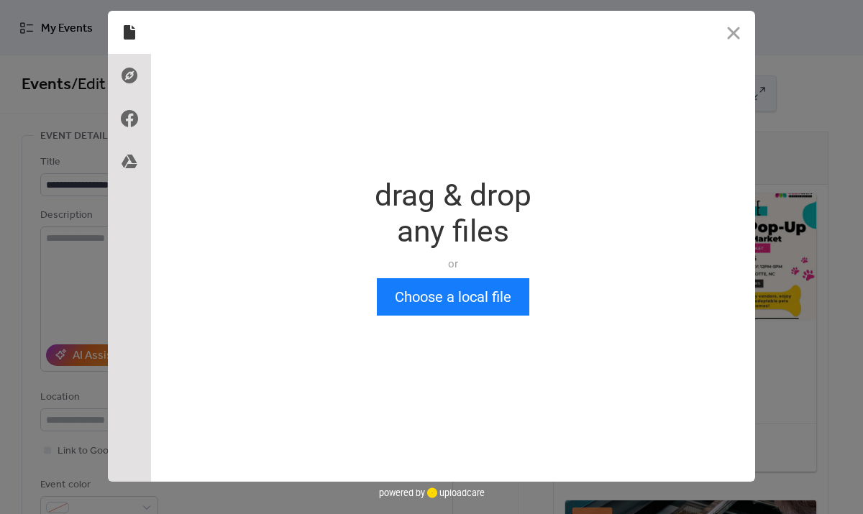
scroll to position [0, 0]
click at [436, 294] on button "Choose a local file" at bounding box center [453, 296] width 152 height 37
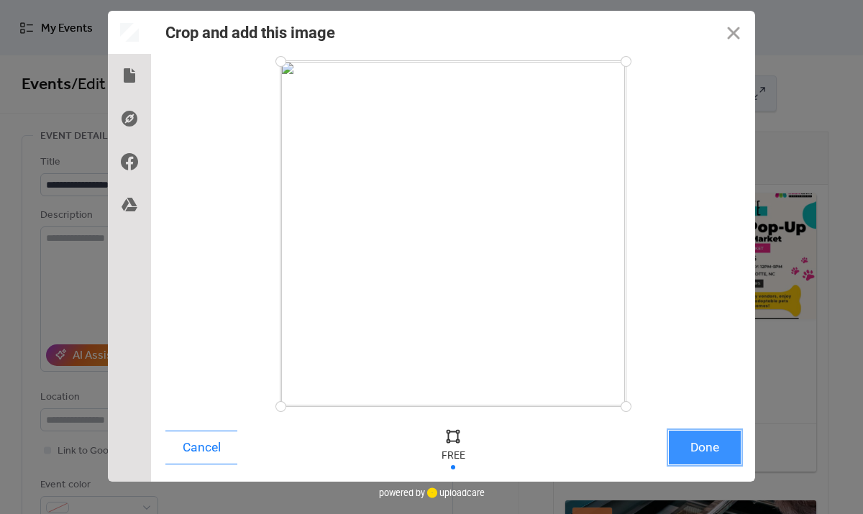
click at [713, 443] on button "Done" at bounding box center [705, 448] width 72 height 34
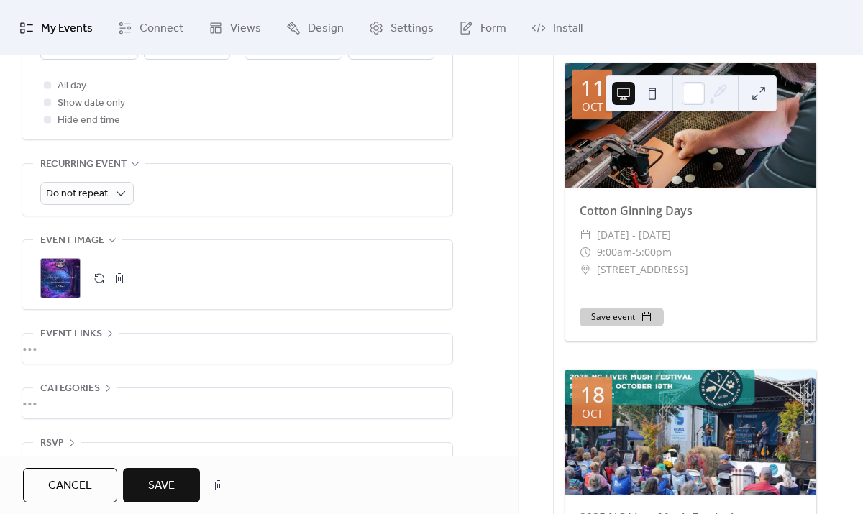
scroll to position [607, 0]
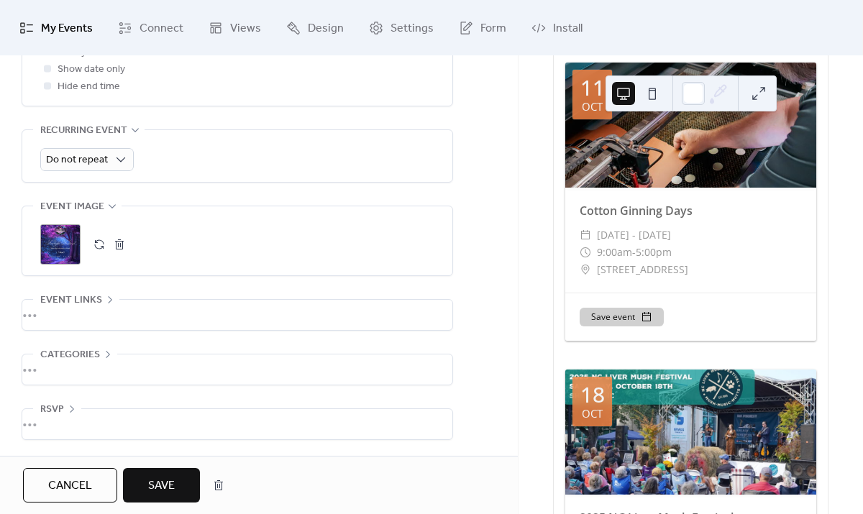
click at [151, 491] on span "Save" at bounding box center [161, 485] width 27 height 17
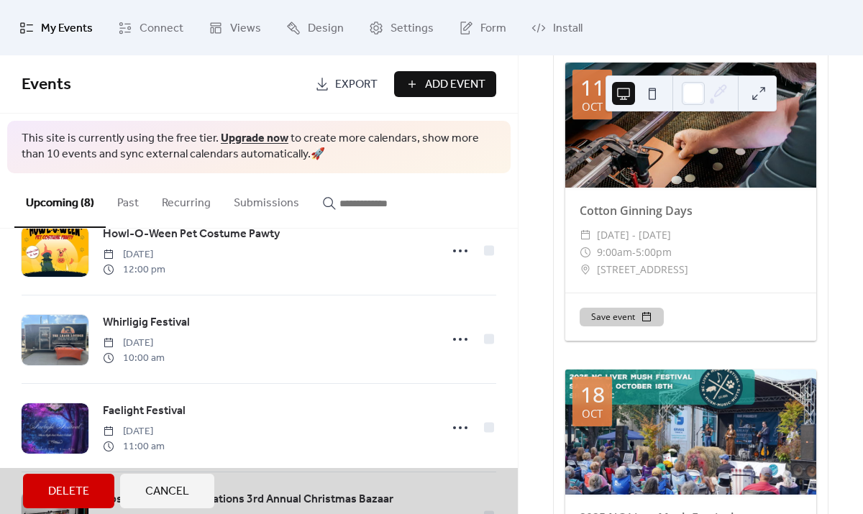
scroll to position [467, 0]
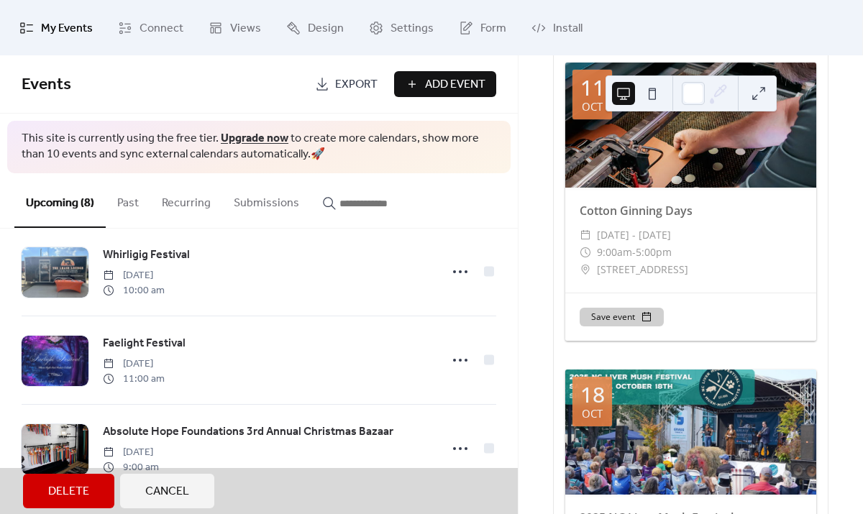
click at [173, 504] on button "Cancel" at bounding box center [167, 491] width 94 height 35
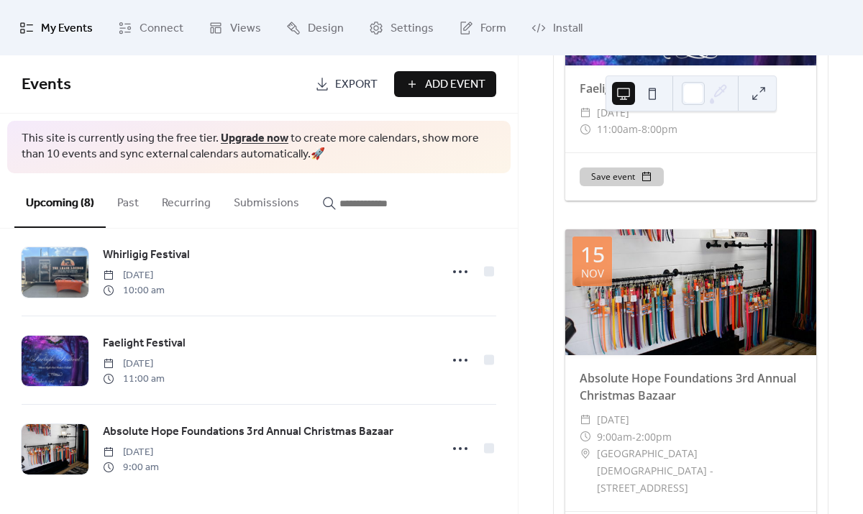
scroll to position [2146, 0]
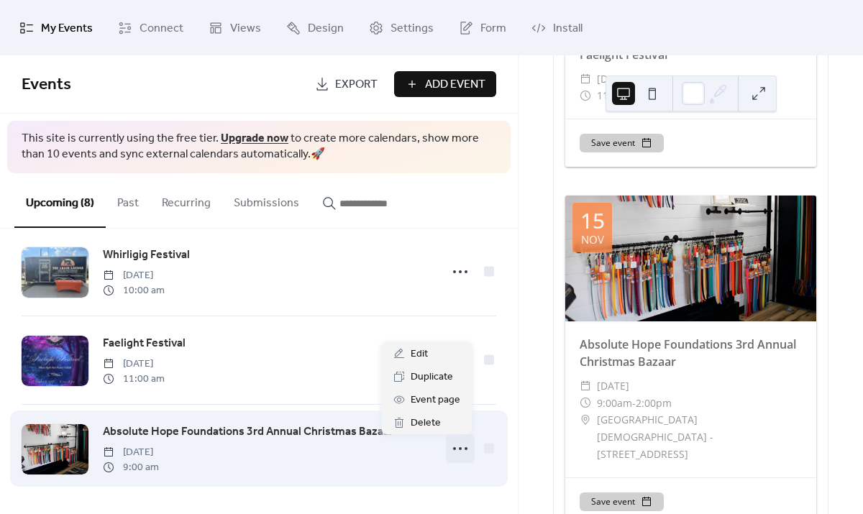
click at [457, 449] on icon at bounding box center [460, 448] width 23 height 23
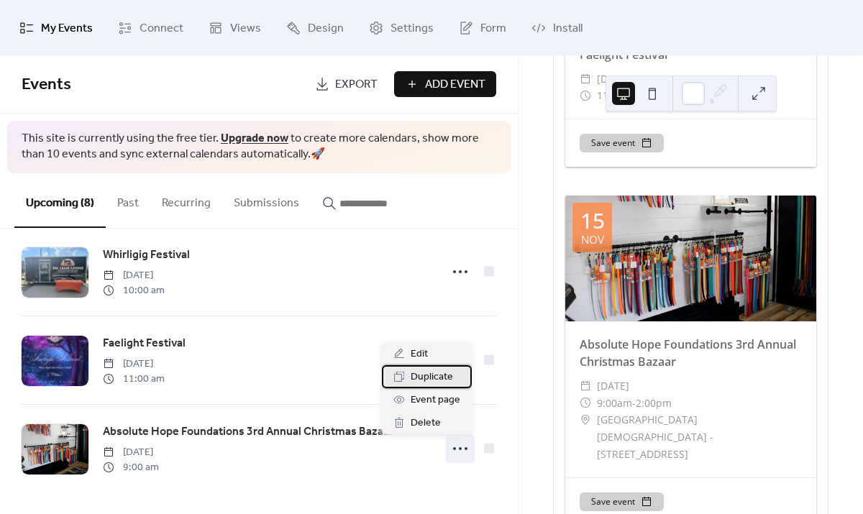
click at [424, 377] on span "Duplicate" at bounding box center [432, 377] width 42 height 17
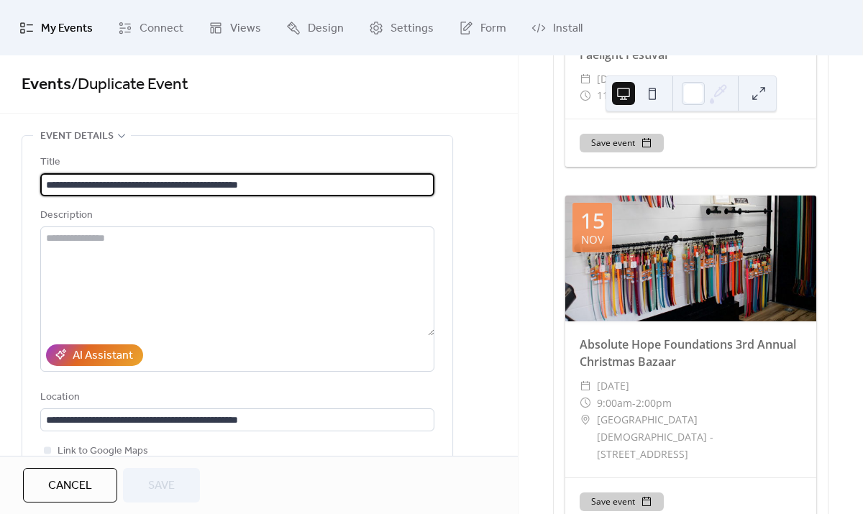
scroll to position [1, 0]
drag, startPoint x: 302, startPoint y: 182, endPoint x: -58, endPoint y: 197, distance: 359.8
click at [0, 197] on html "**********" at bounding box center [431, 257] width 863 height 514
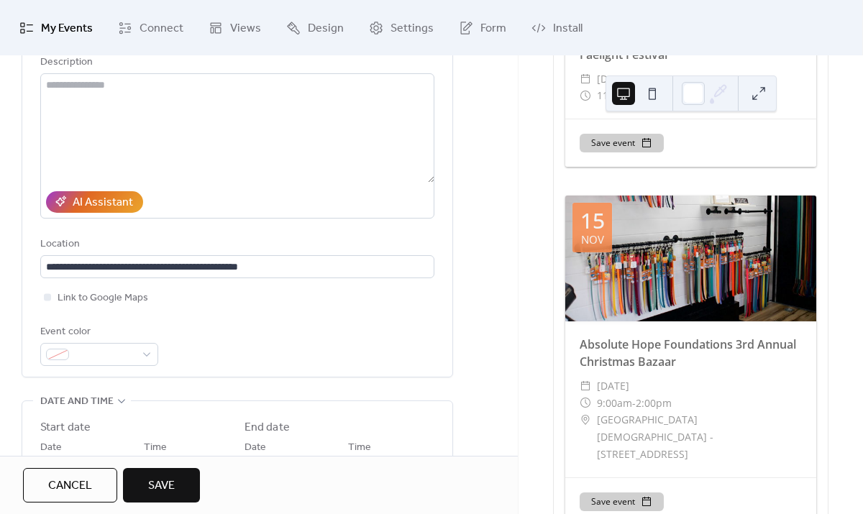
scroll to position [158, 0]
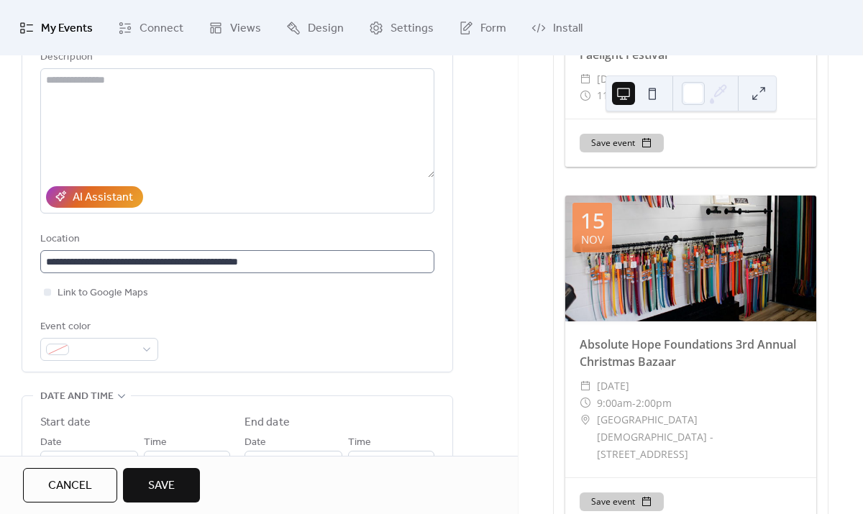
type input "**********"
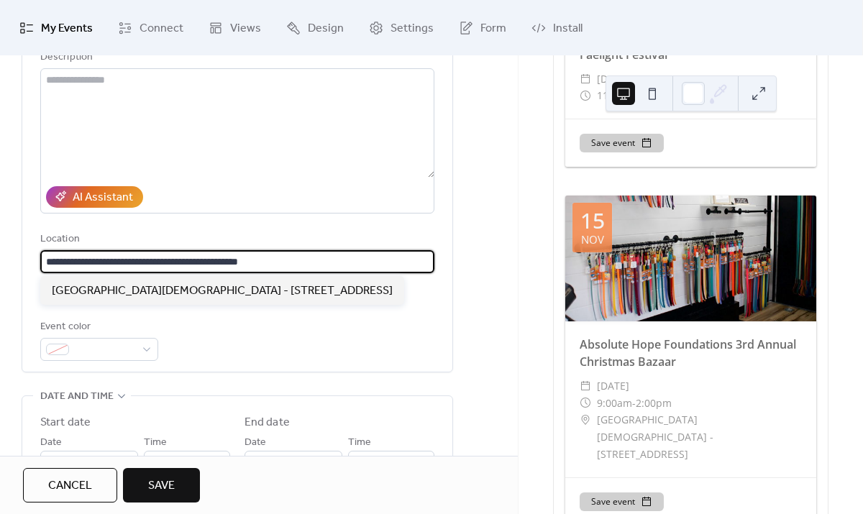
scroll to position [0, 0]
click at [297, 264] on input "**********" at bounding box center [237, 261] width 394 height 23
drag, startPoint x: 297, startPoint y: 264, endPoint x: -14, endPoint y: 259, distance: 311.4
click at [0, 259] on html "**********" at bounding box center [431, 257] width 863 height 514
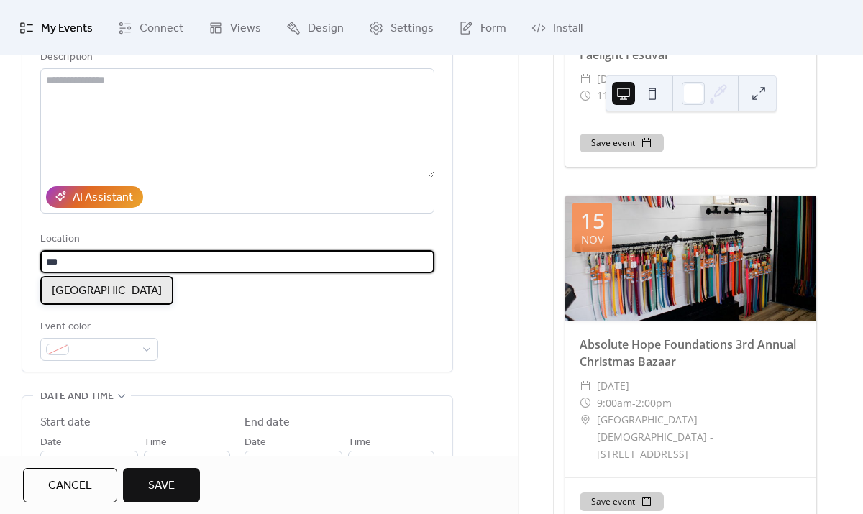
click at [71, 289] on span "[GEOGRAPHIC_DATA]" at bounding box center [107, 291] width 110 height 17
type input "**********"
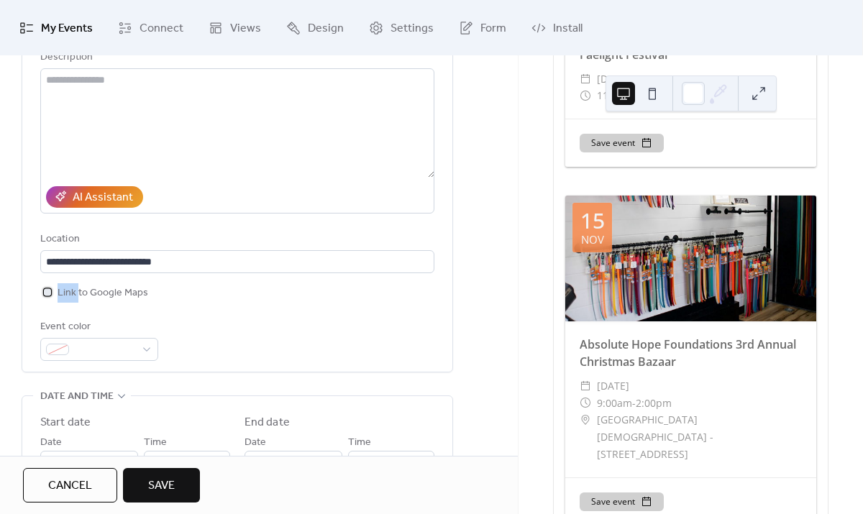
click at [71, 289] on span "Link to Google Maps" at bounding box center [103, 293] width 91 height 17
click at [206, 311] on div "**********" at bounding box center [237, 178] width 394 height 365
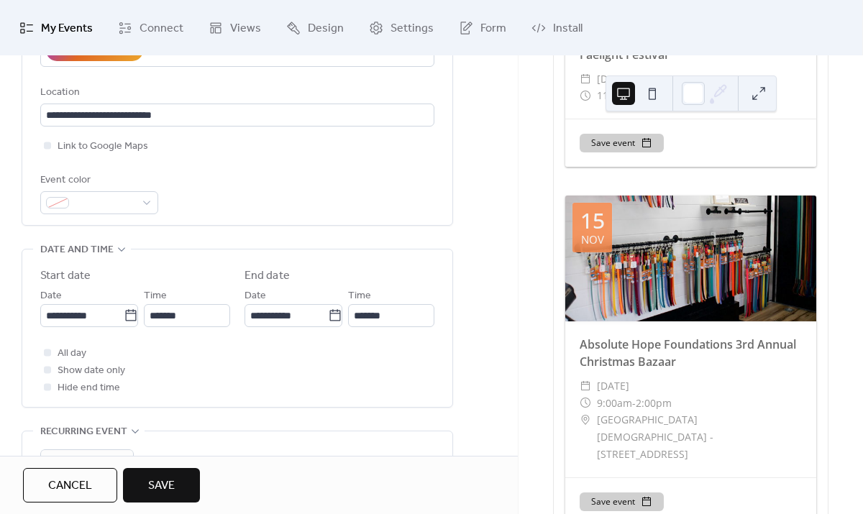
scroll to position [311, 0]
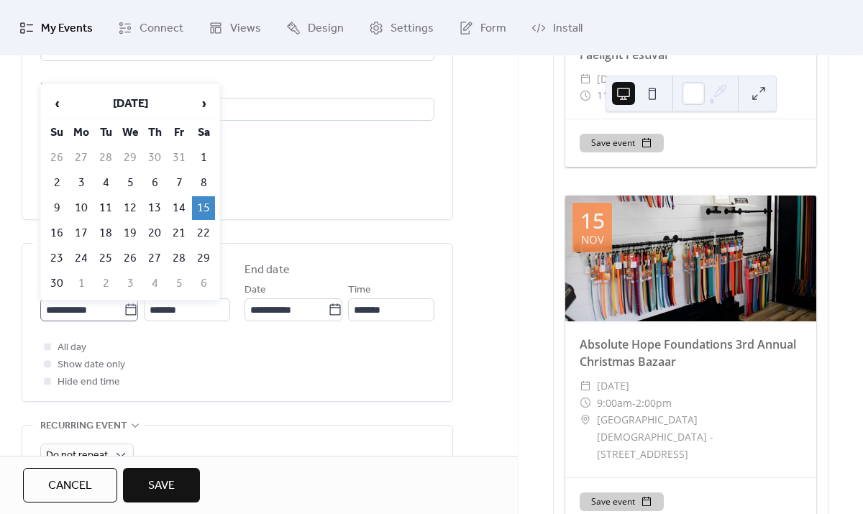
click at [124, 311] on icon at bounding box center [131, 310] width 14 height 14
click at [123, 311] on input "**********" at bounding box center [81, 309] width 83 height 23
click at [202, 234] on td "22" at bounding box center [203, 233] width 23 height 24
type input "**********"
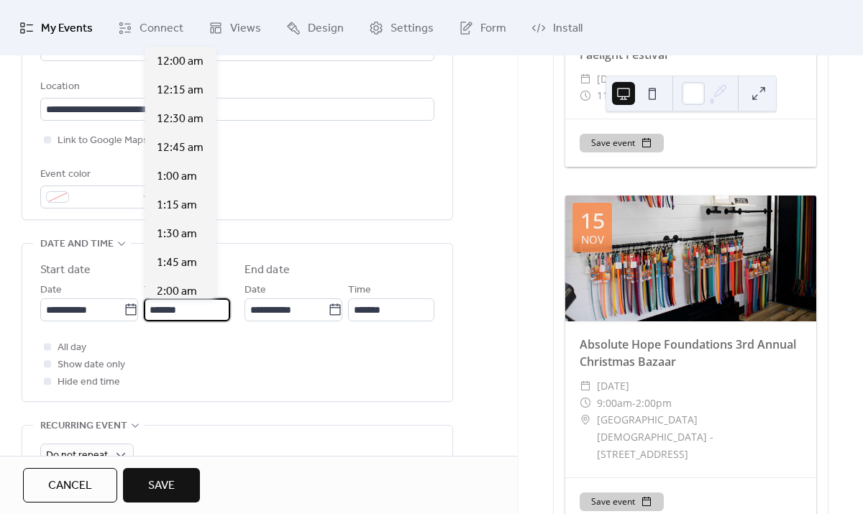
click at [186, 306] on input "*******" at bounding box center [187, 309] width 86 height 23
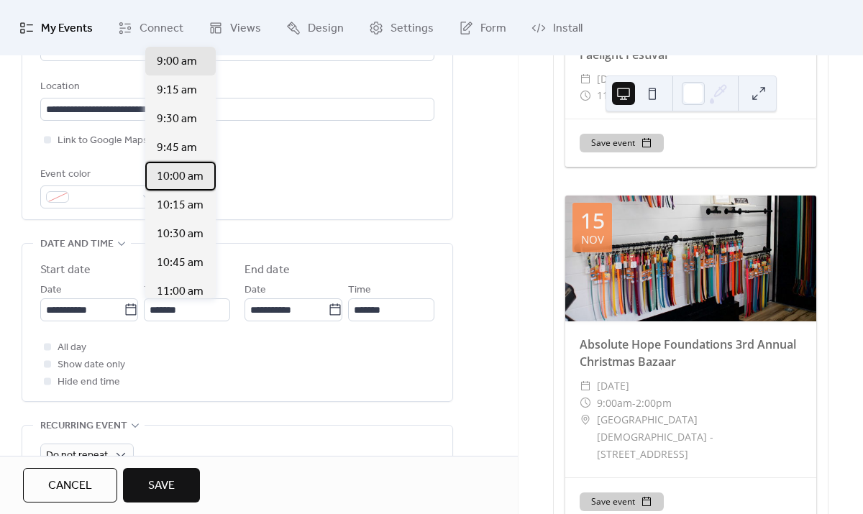
click at [175, 181] on span "10:00 am" at bounding box center [180, 176] width 47 height 17
type input "********"
type input "*******"
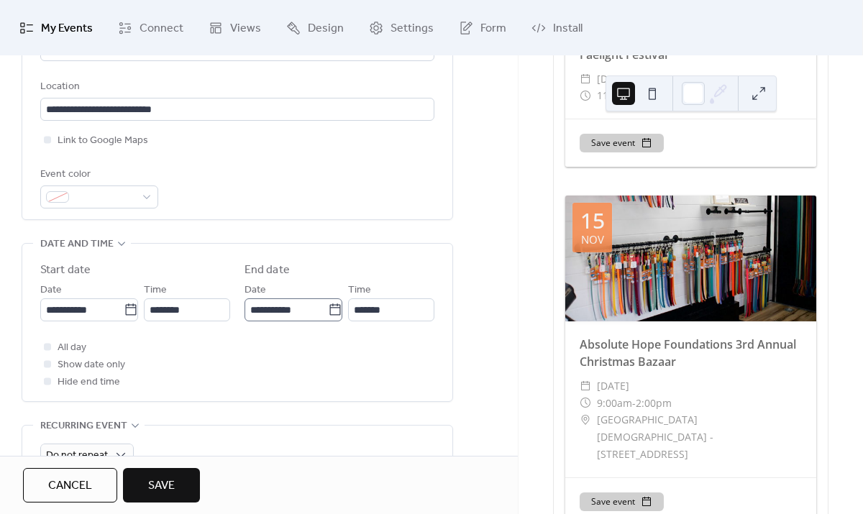
click at [331, 313] on icon at bounding box center [335, 310] width 14 height 14
click at [328, 313] on input "**********" at bounding box center [285, 309] width 83 height 23
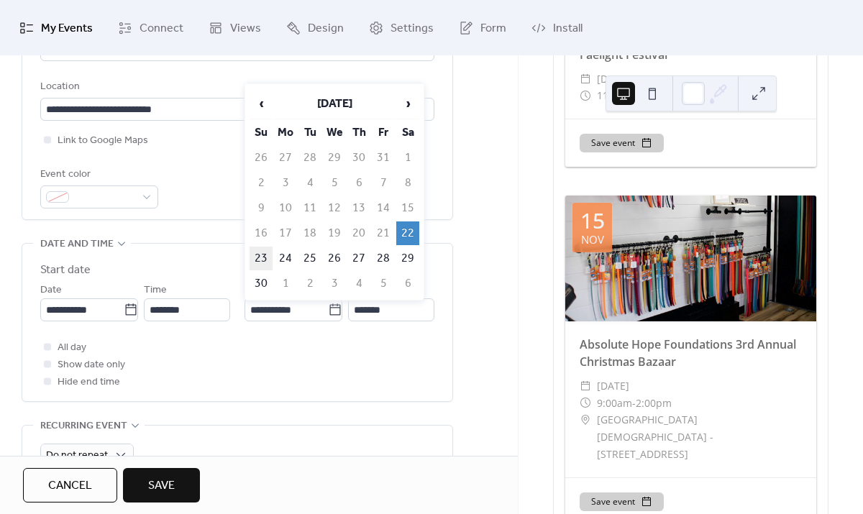
click at [265, 256] on td "23" at bounding box center [261, 259] width 23 height 24
type input "**********"
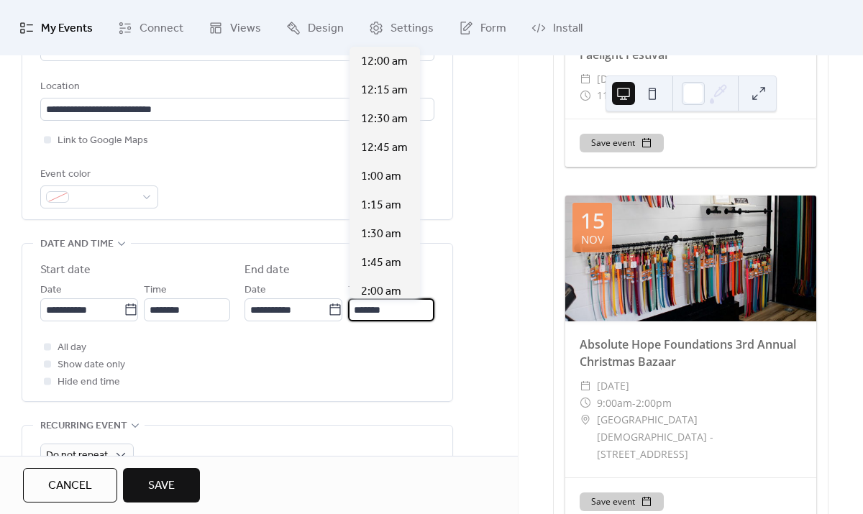
click at [418, 309] on input "*******" at bounding box center [391, 309] width 86 height 23
click at [392, 291] on span "5:00 pm" at bounding box center [381, 291] width 41 height 17
type input "*******"
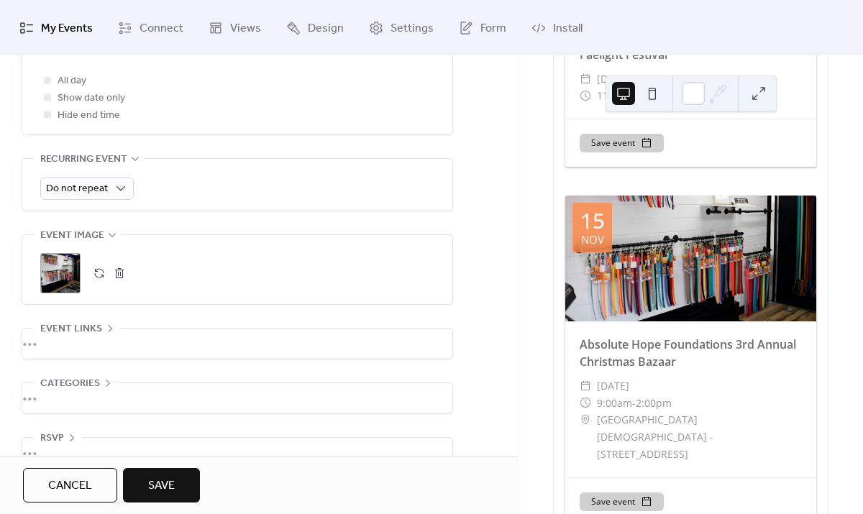
scroll to position [607, 0]
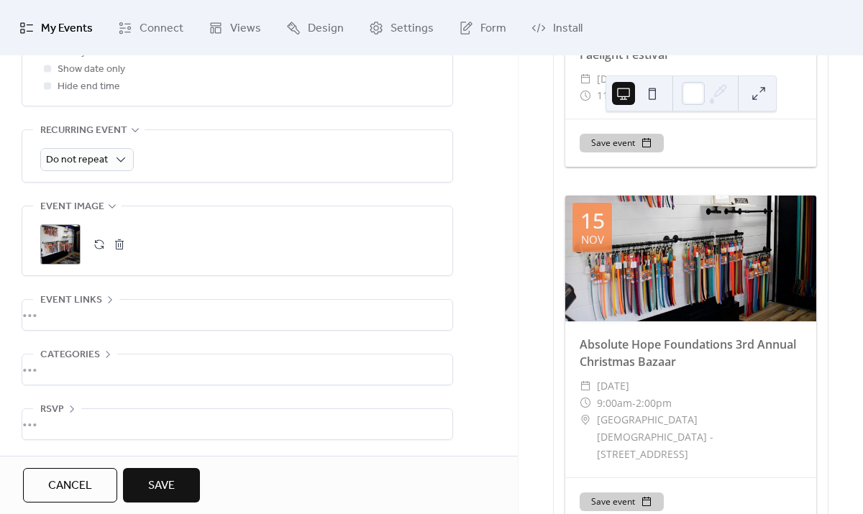
click at [170, 479] on span "Save" at bounding box center [161, 485] width 27 height 17
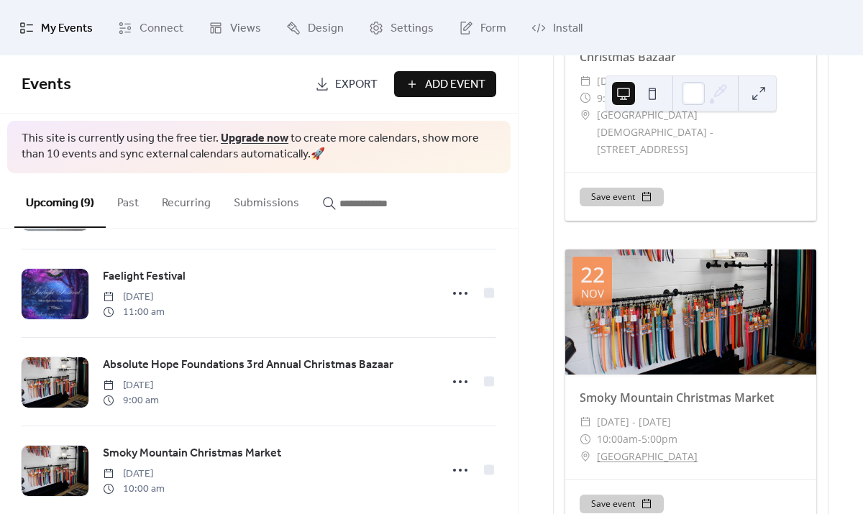
scroll to position [556, 0]
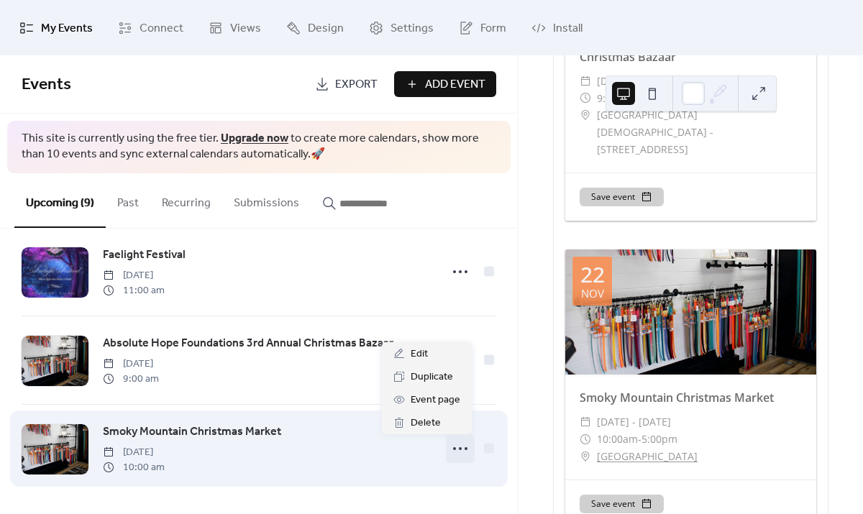
click at [457, 447] on icon at bounding box center [460, 448] width 23 height 23
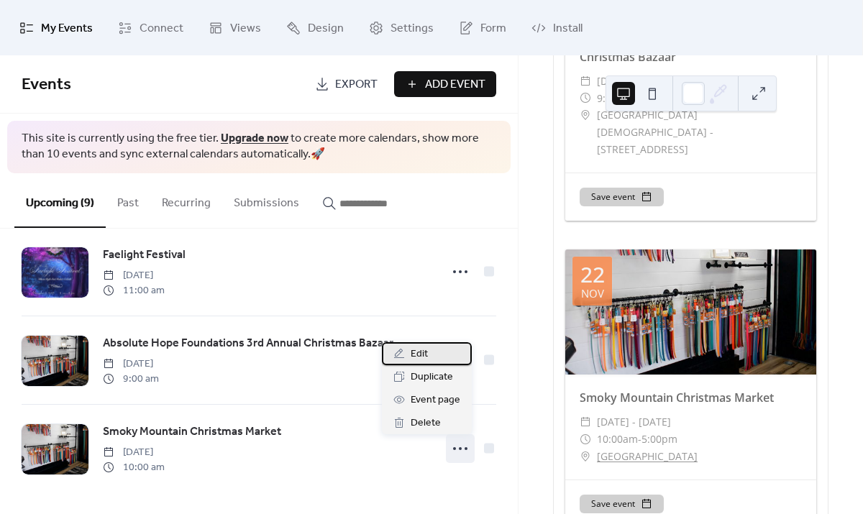
click at [414, 353] on span "Edit" at bounding box center [419, 354] width 17 height 17
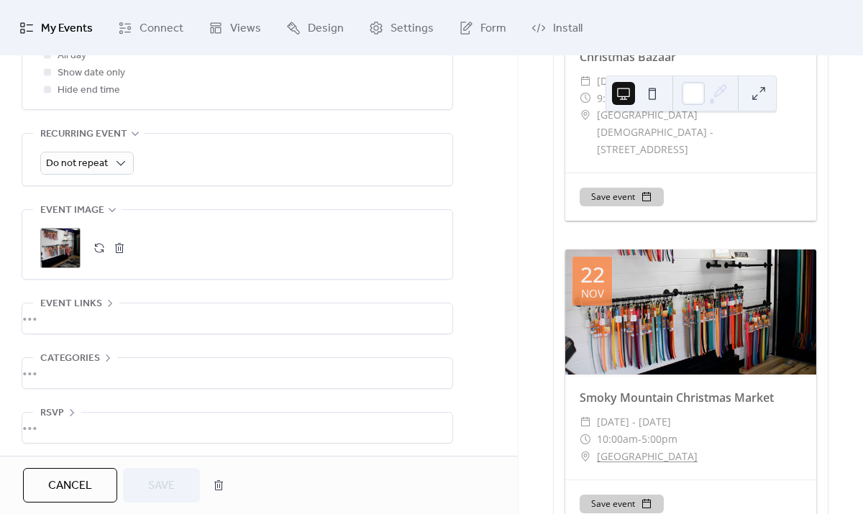
scroll to position [607, 0]
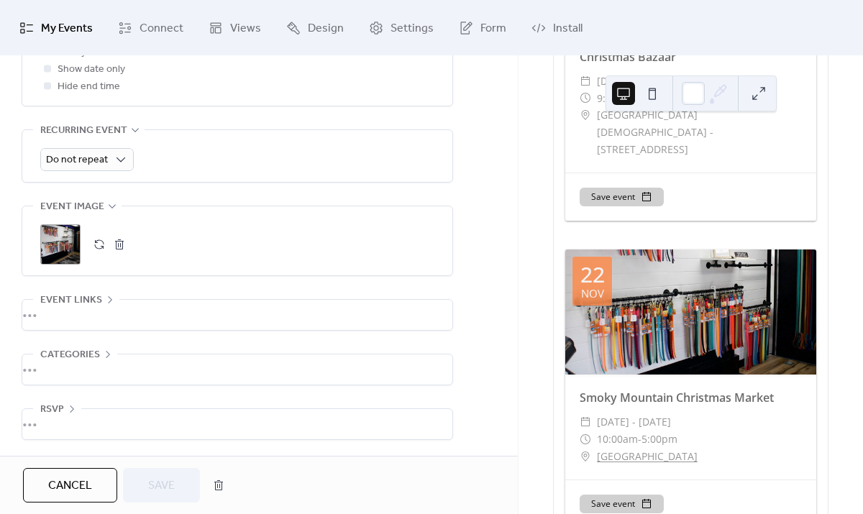
click at [55, 229] on div ";" at bounding box center [60, 244] width 40 height 40
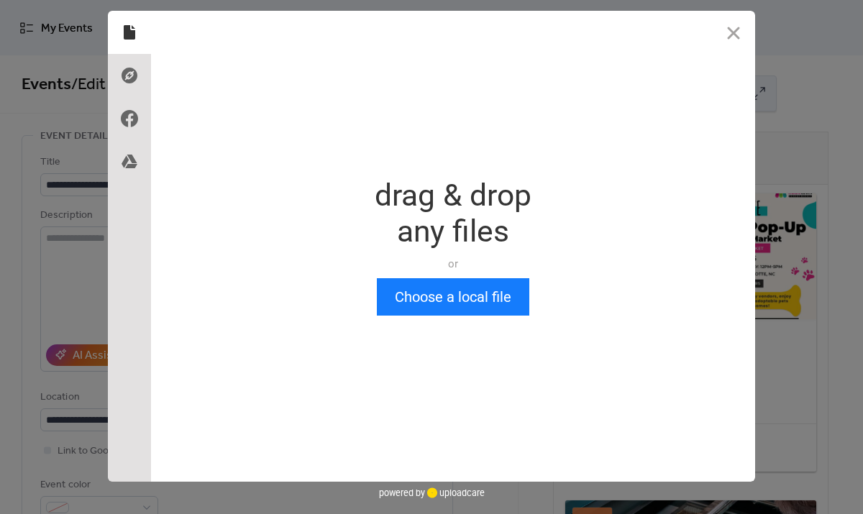
scroll to position [0, 0]
click at [55, 229] on div "Drop a file here drag & drop any files or Upload files from your computer Choos…" at bounding box center [431, 257] width 863 height 514
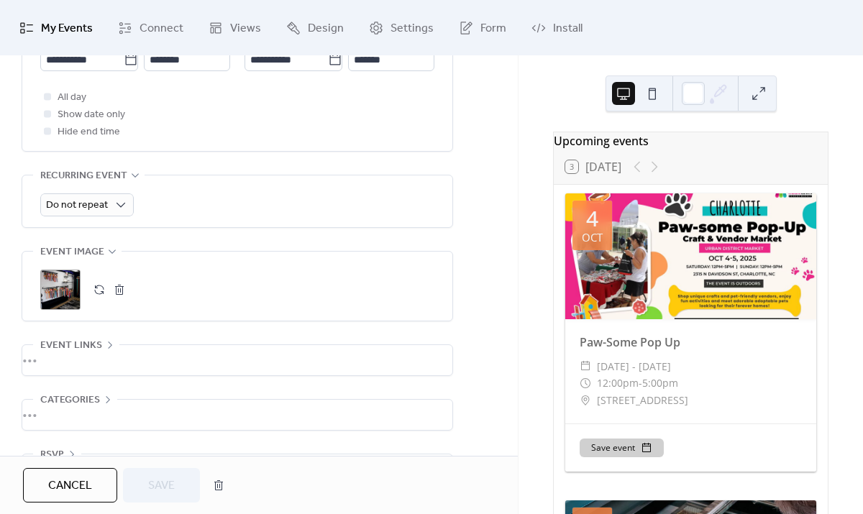
scroll to position [607, 0]
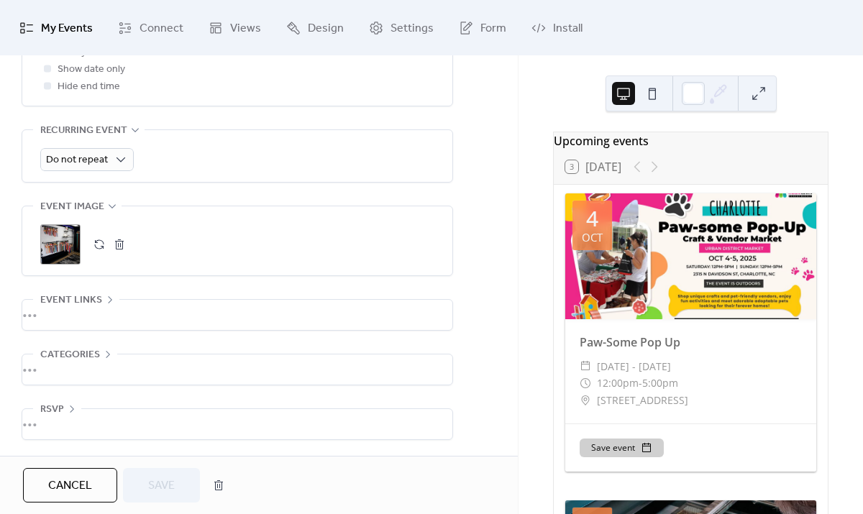
click at [62, 240] on div ";" at bounding box center [60, 244] width 40 height 40
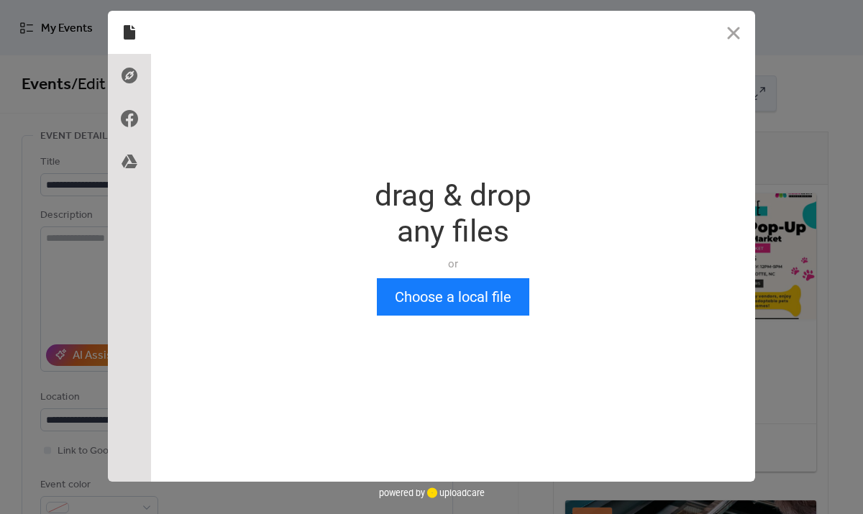
scroll to position [0, 0]
click at [457, 283] on button "Choose a local file" at bounding box center [453, 296] width 152 height 37
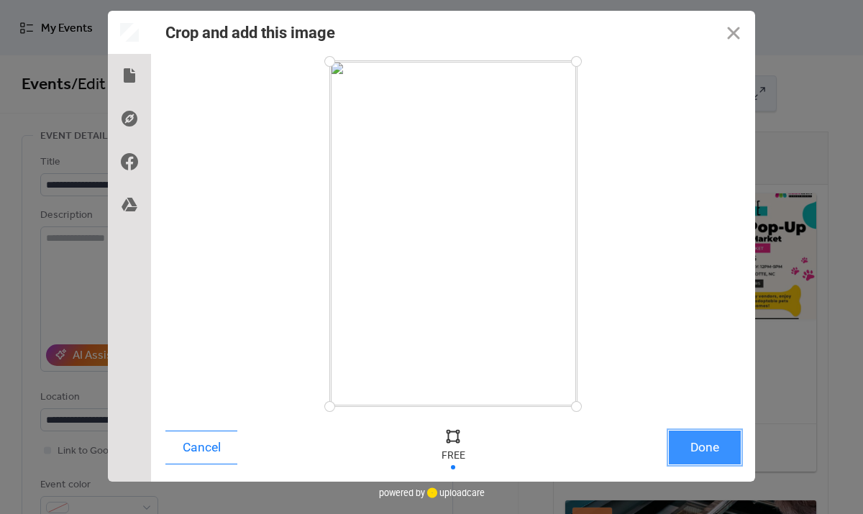
click at [701, 448] on button "Done" at bounding box center [705, 448] width 72 height 34
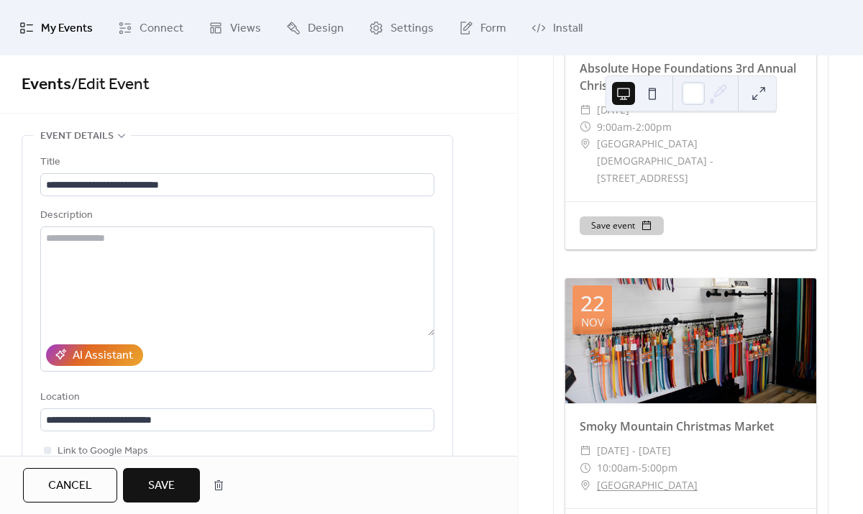
scroll to position [2451, 0]
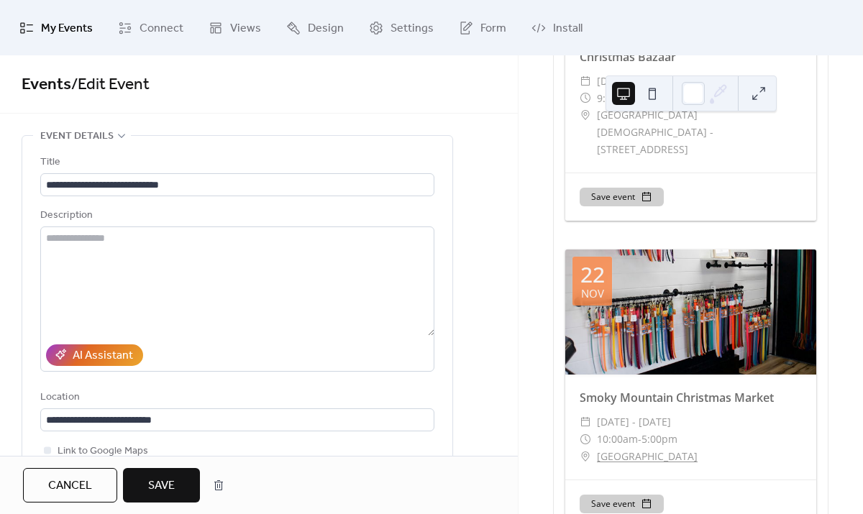
click at [175, 482] on span "Save" at bounding box center [161, 485] width 27 height 17
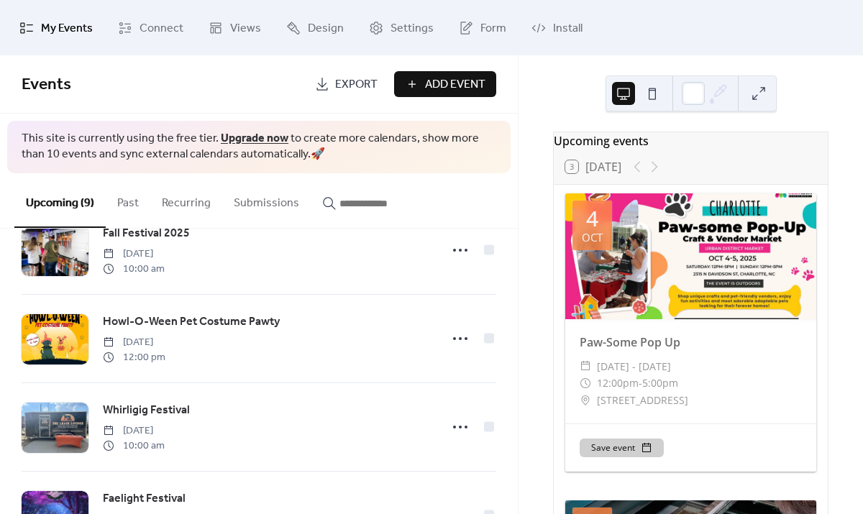
scroll to position [556, 0]
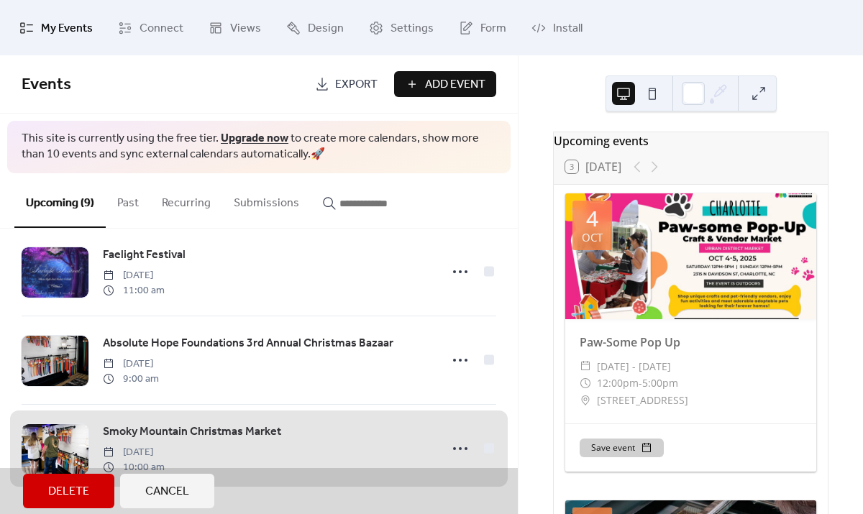
click at [162, 491] on span "Cancel" at bounding box center [167, 491] width 44 height 17
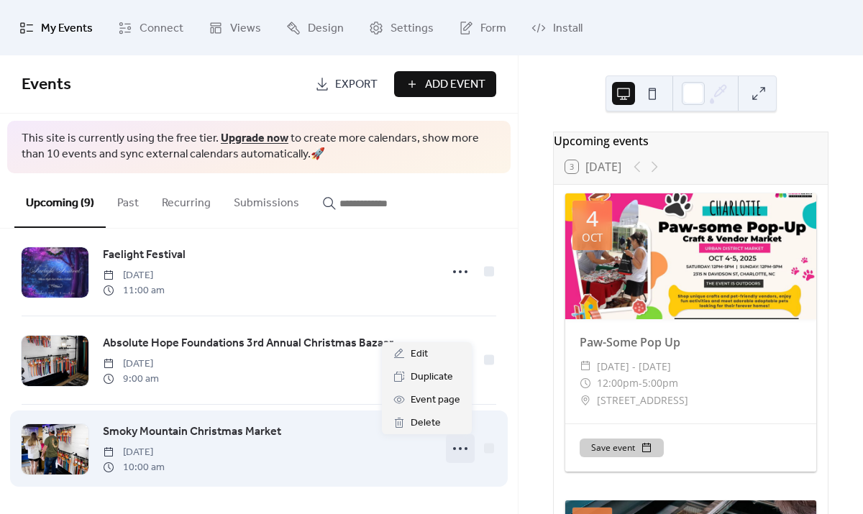
click at [457, 449] on icon at bounding box center [460, 448] width 23 height 23
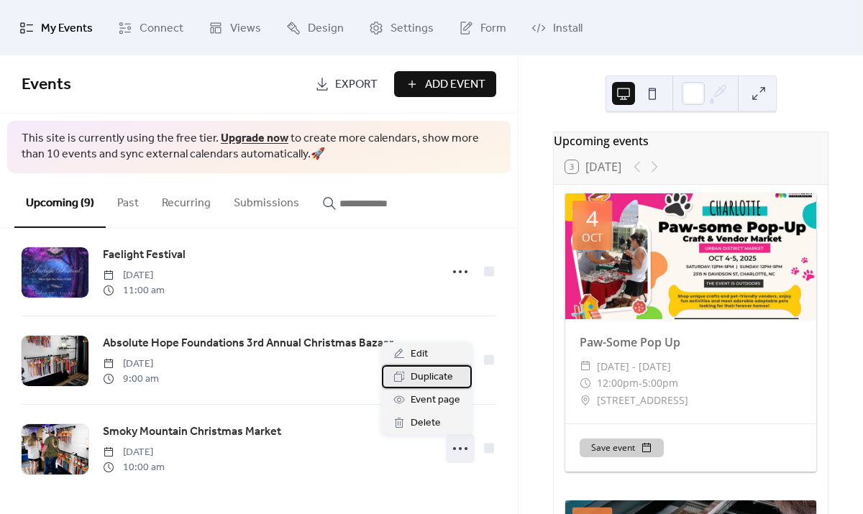
click at [435, 377] on span "Duplicate" at bounding box center [432, 377] width 42 height 17
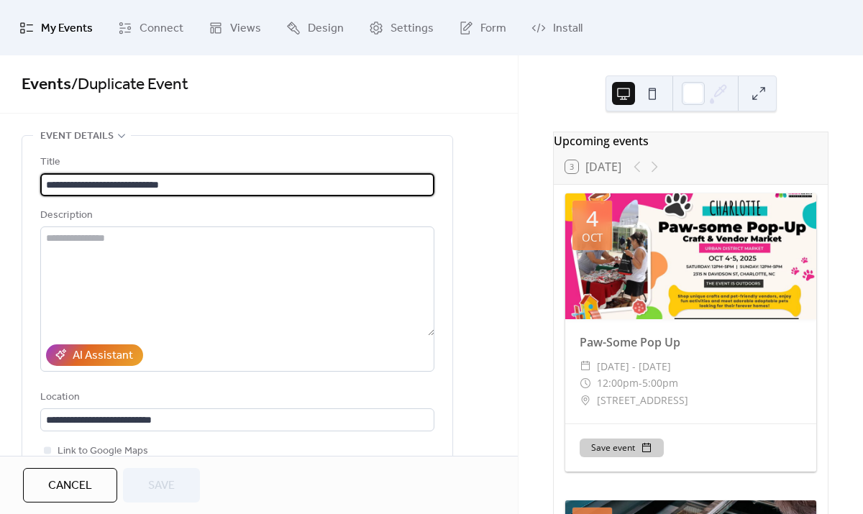
scroll to position [1, 0]
drag, startPoint x: 212, startPoint y: 186, endPoint x: -124, endPoint y: 209, distance: 336.6
click at [0, 209] on html "**********" at bounding box center [431, 257] width 863 height 514
type input "**********"
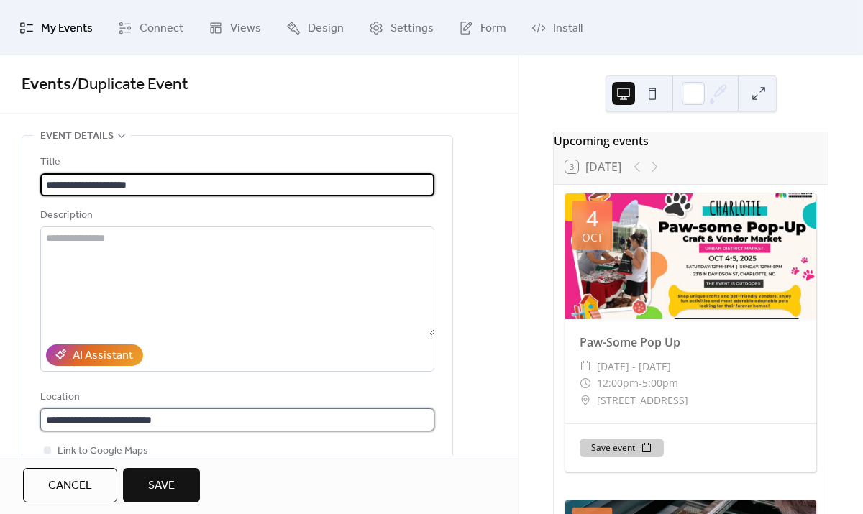
scroll to position [0, 0]
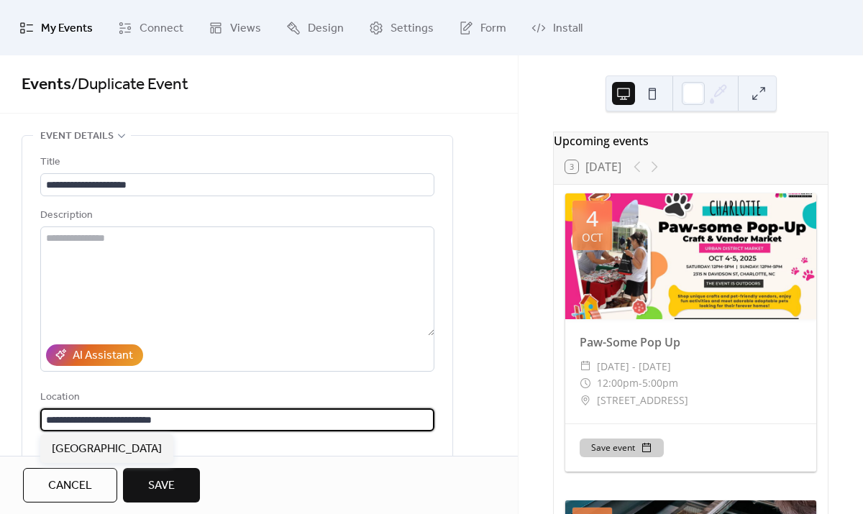
click at [178, 424] on input "**********" at bounding box center [237, 419] width 394 height 23
drag, startPoint x: 178, startPoint y: 424, endPoint x: -80, endPoint y: 410, distance: 257.8
click at [0, 410] on html "**********" at bounding box center [431, 257] width 863 height 514
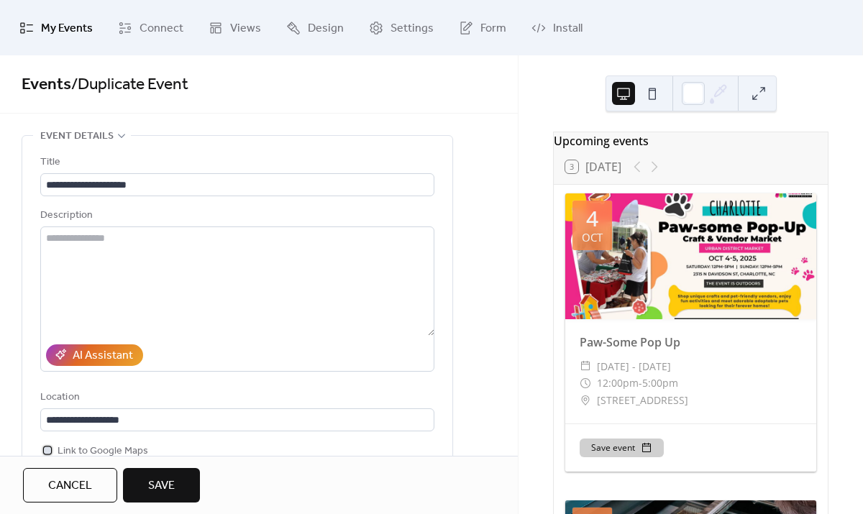
click at [47, 454] on div at bounding box center [47, 450] width 14 height 14
click at [48, 452] on div at bounding box center [47, 450] width 7 height 7
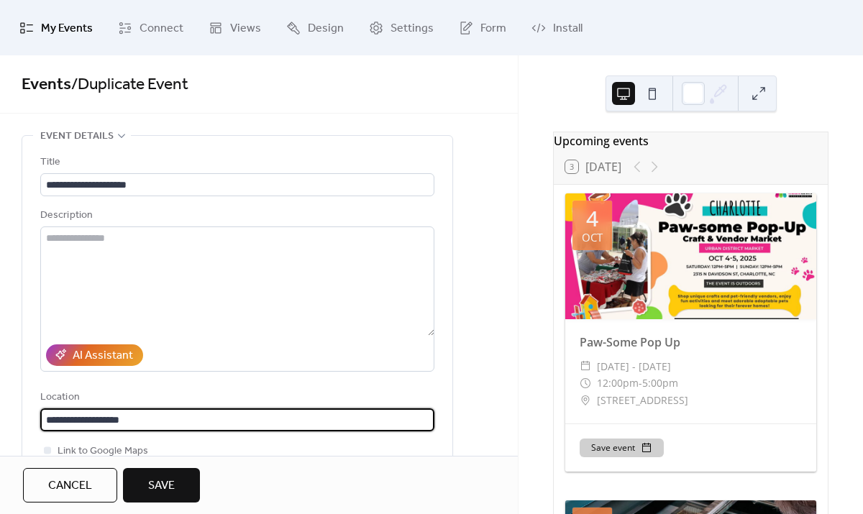
click at [117, 418] on input "**********" at bounding box center [237, 419] width 394 height 23
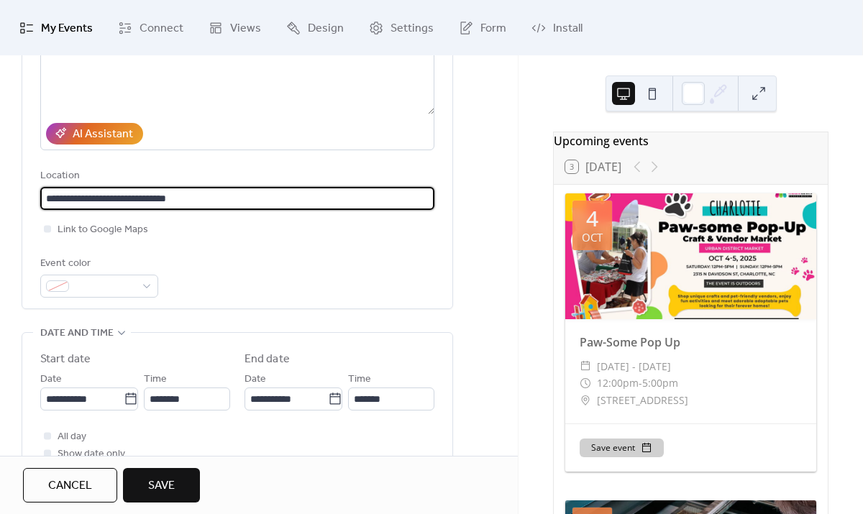
scroll to position [229, 0]
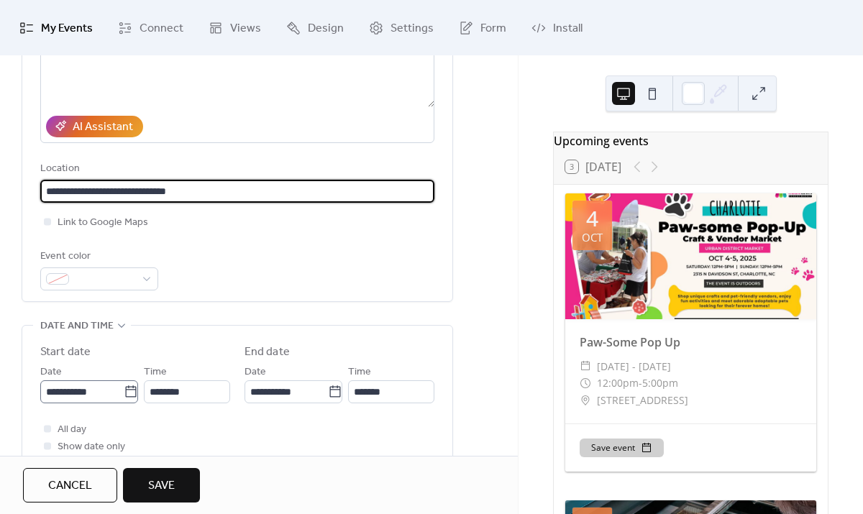
type input "**********"
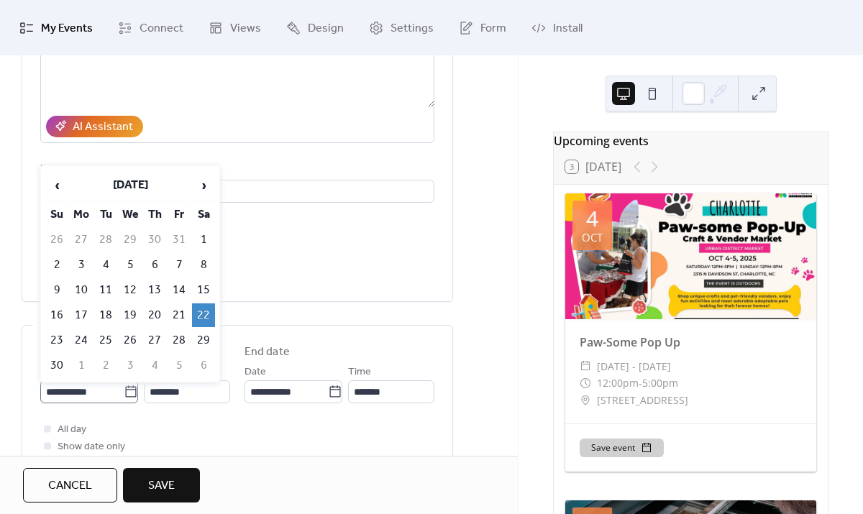
click at [128, 391] on icon at bounding box center [131, 392] width 14 height 14
click at [124, 391] on input "**********" at bounding box center [81, 391] width 83 height 23
click at [177, 341] on td "28" at bounding box center [179, 341] width 23 height 24
type input "**********"
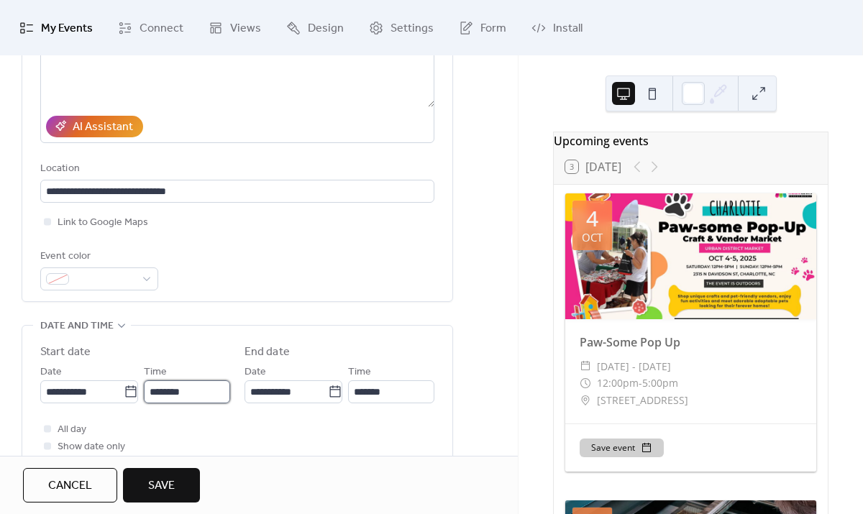
click at [203, 390] on input "********" at bounding box center [187, 391] width 86 height 23
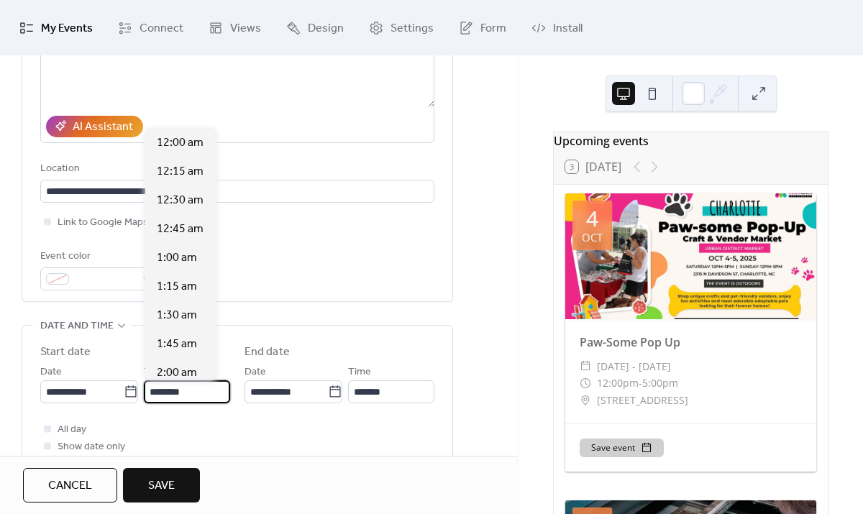
scroll to position [1150, 0]
click at [199, 372] on span "12:00 pm" at bounding box center [180, 373] width 47 height 17
type input "********"
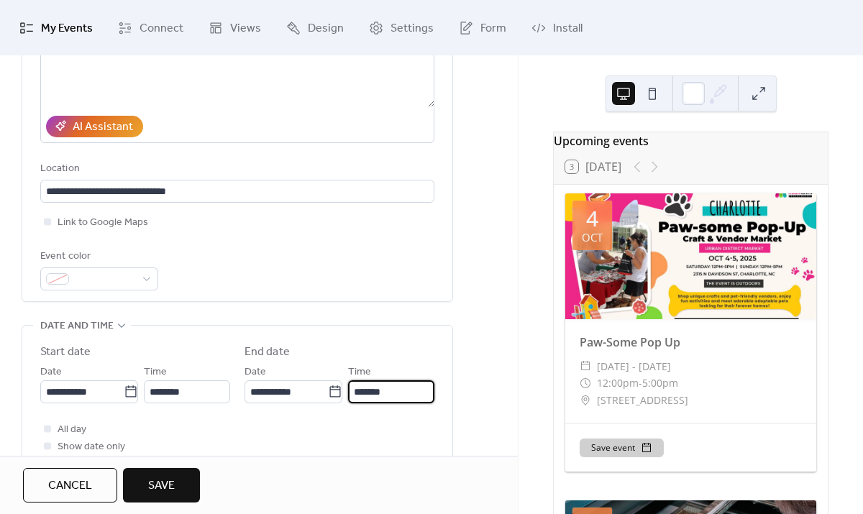
click at [385, 390] on input "*******" at bounding box center [391, 391] width 86 height 23
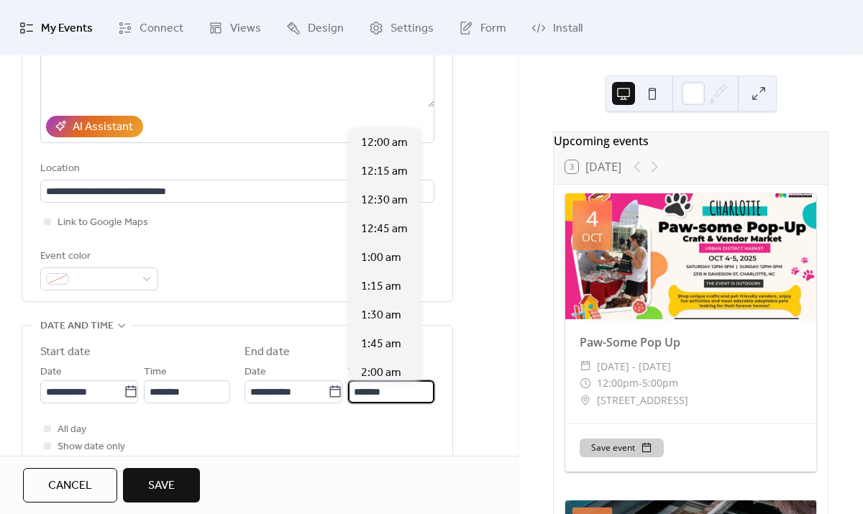
scroll to position [2186, 0]
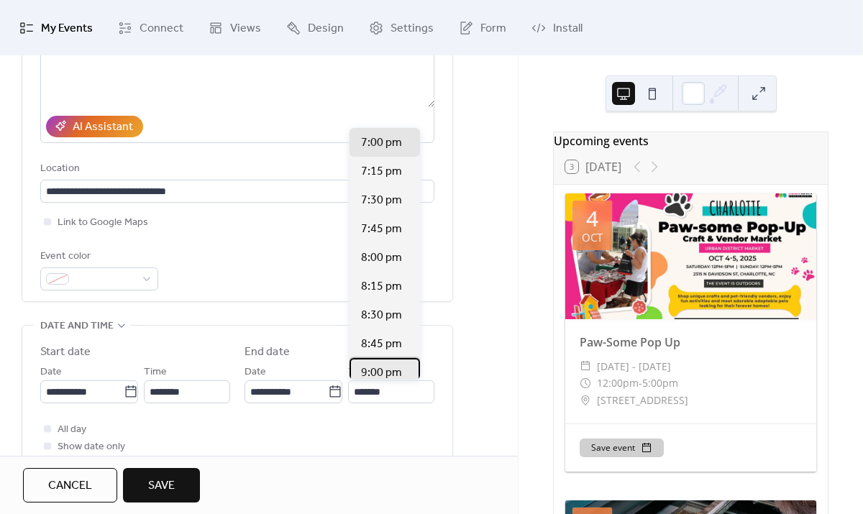
click at [393, 371] on span "9:00 pm" at bounding box center [381, 373] width 41 height 17
type input "*******"
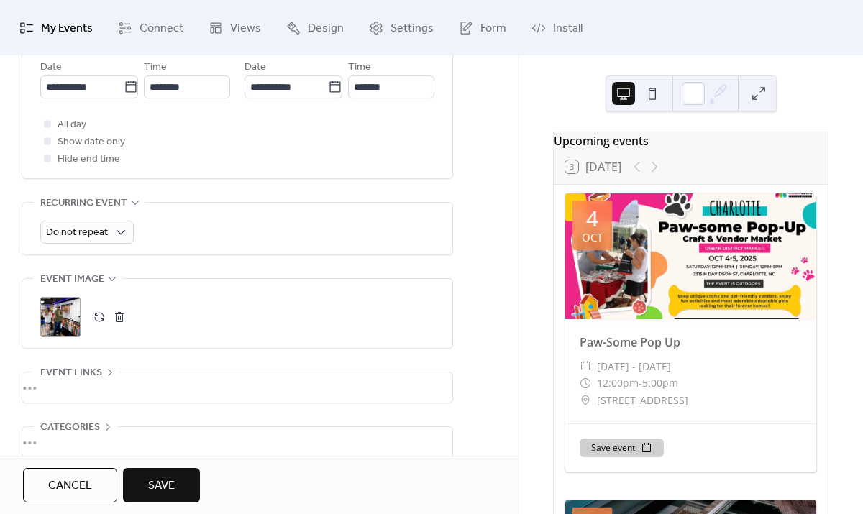
scroll to position [536, 0]
click at [66, 312] on div ";" at bounding box center [60, 315] width 40 height 40
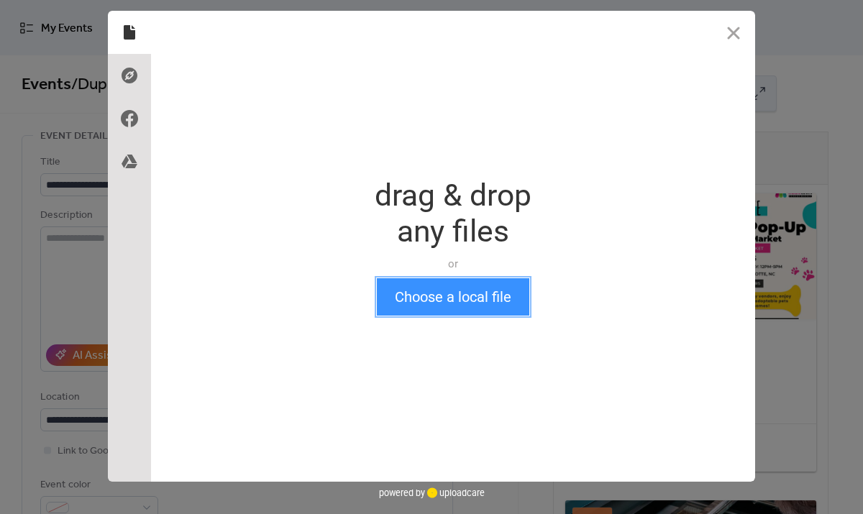
click at [462, 283] on button "Choose a local file" at bounding box center [453, 296] width 152 height 37
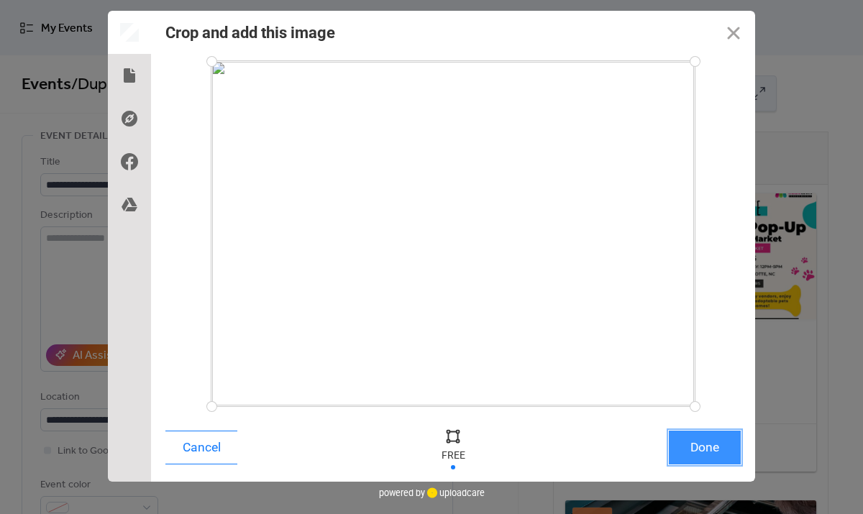
click at [713, 449] on button "Done" at bounding box center [705, 448] width 72 height 34
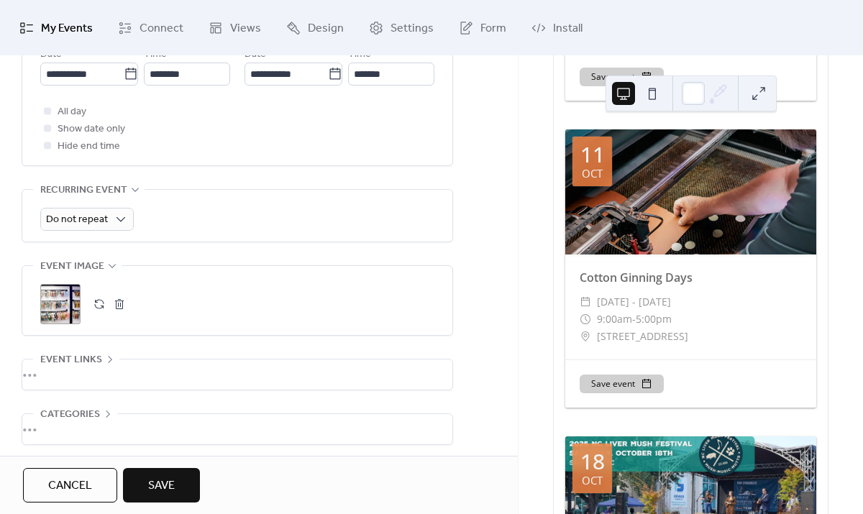
scroll to position [607, 0]
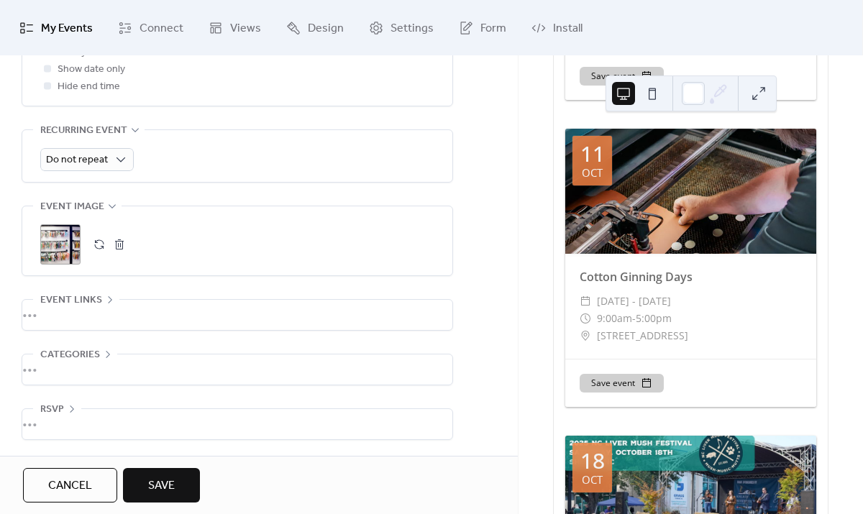
click at [163, 488] on span "Save" at bounding box center [161, 485] width 27 height 17
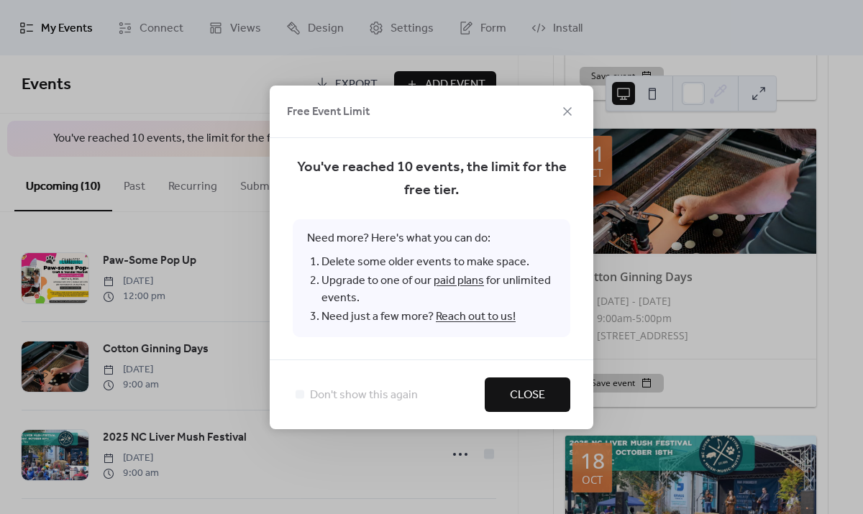
click at [534, 389] on span "Close" at bounding box center [527, 395] width 35 height 17
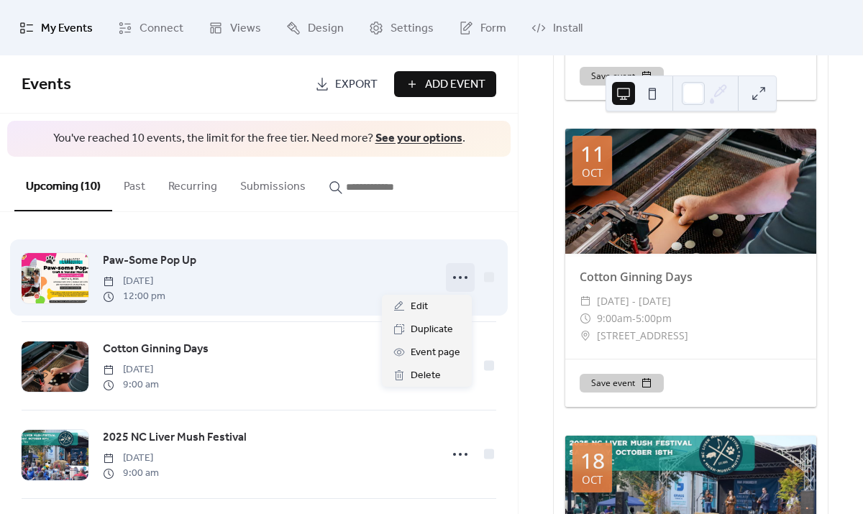
click at [453, 277] on icon at bounding box center [460, 277] width 23 height 23
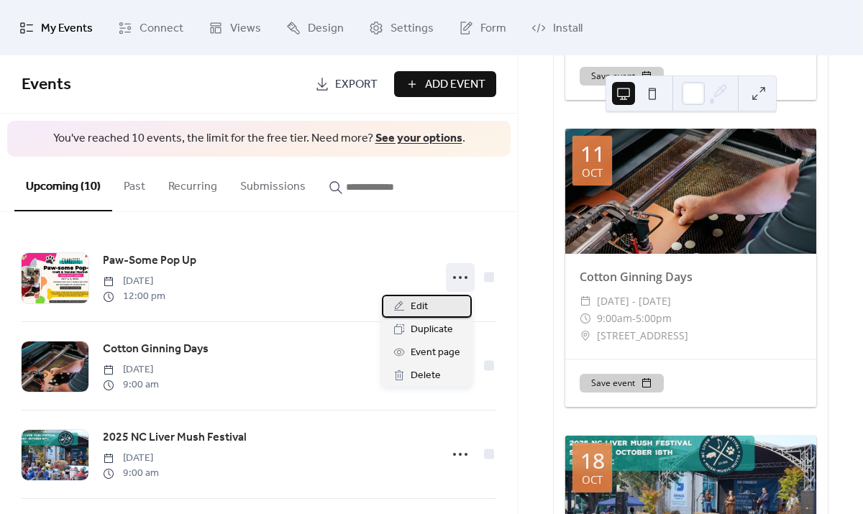
click at [418, 301] on span "Edit" at bounding box center [419, 306] width 17 height 17
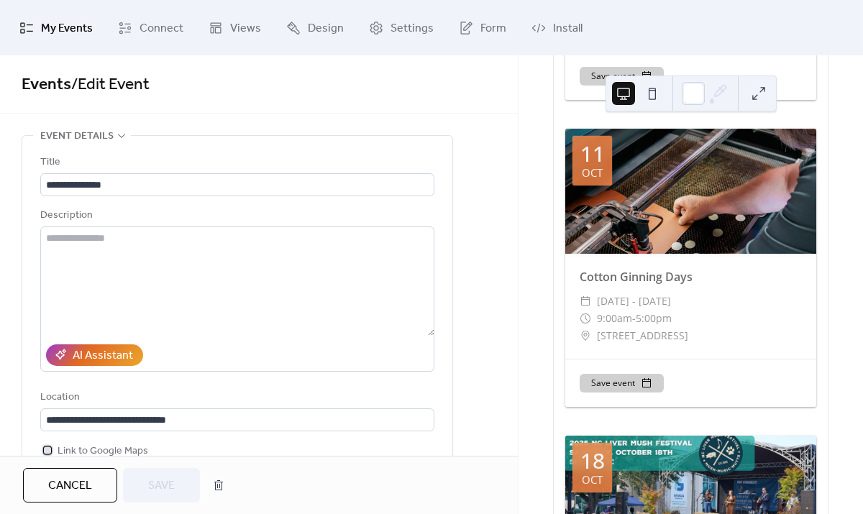
click at [50, 449] on div at bounding box center [47, 450] width 7 height 7
click at [160, 484] on span "Save" at bounding box center [161, 485] width 27 height 17
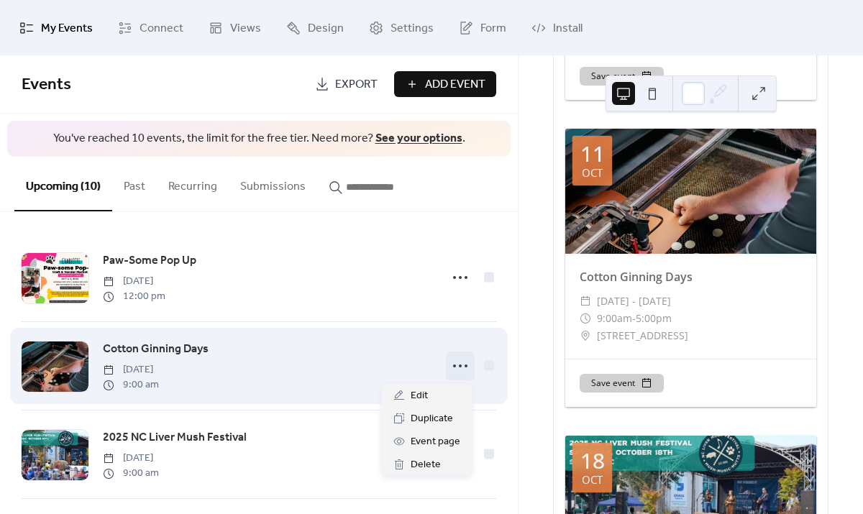
click at [457, 369] on icon at bounding box center [460, 365] width 23 height 23
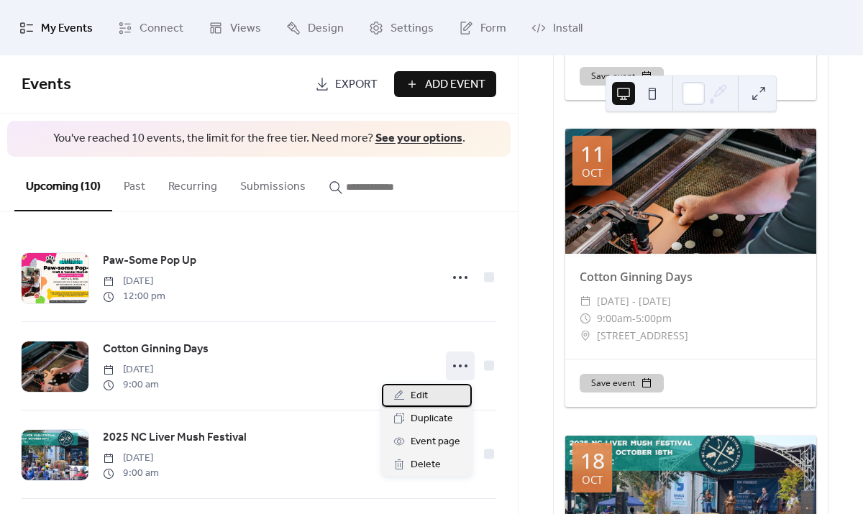
click at [413, 394] on span "Edit" at bounding box center [419, 396] width 17 height 17
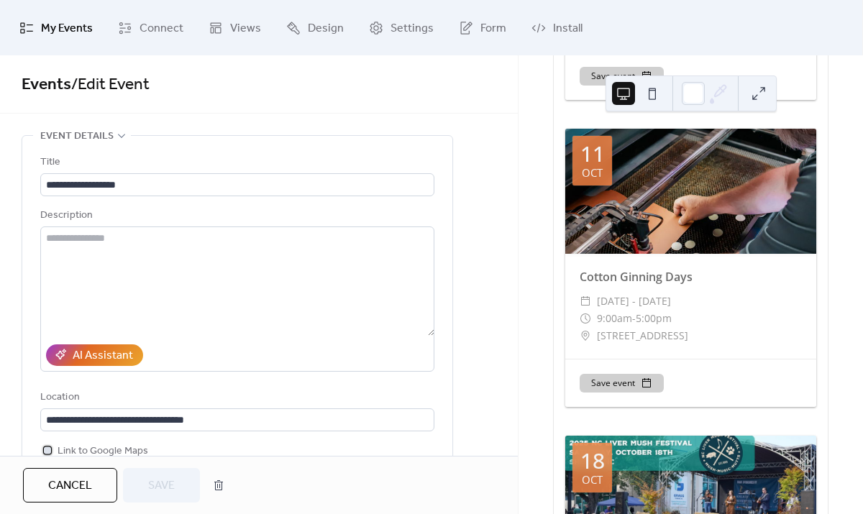
click at [47, 452] on div at bounding box center [47, 450] width 7 height 7
click at [156, 484] on span "Save" at bounding box center [161, 485] width 27 height 17
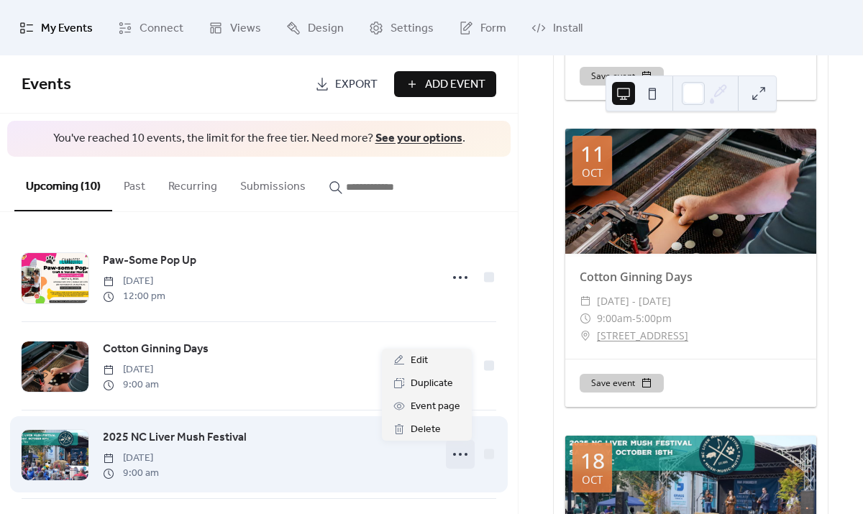
click at [454, 458] on icon at bounding box center [460, 454] width 23 height 23
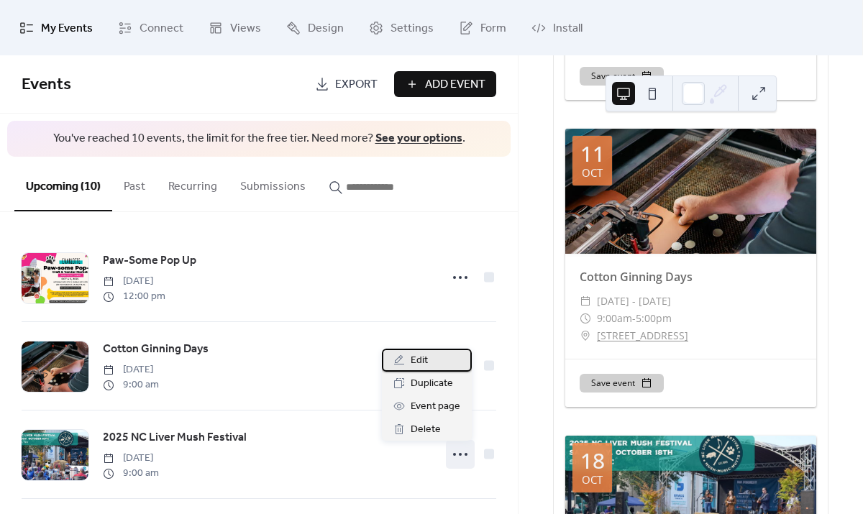
click at [418, 353] on span "Edit" at bounding box center [419, 360] width 17 height 17
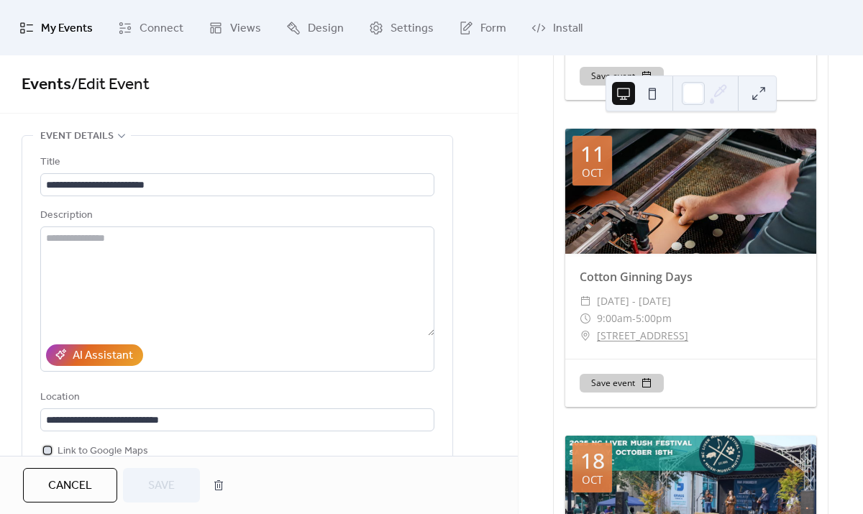
click at [51, 451] on div at bounding box center [47, 450] width 14 height 14
click at [164, 477] on span "Save" at bounding box center [161, 485] width 27 height 17
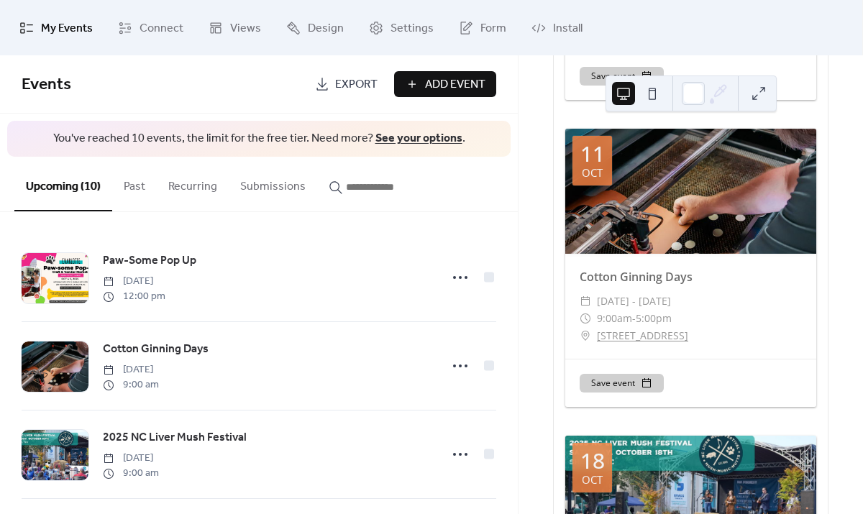
scroll to position [264, 0]
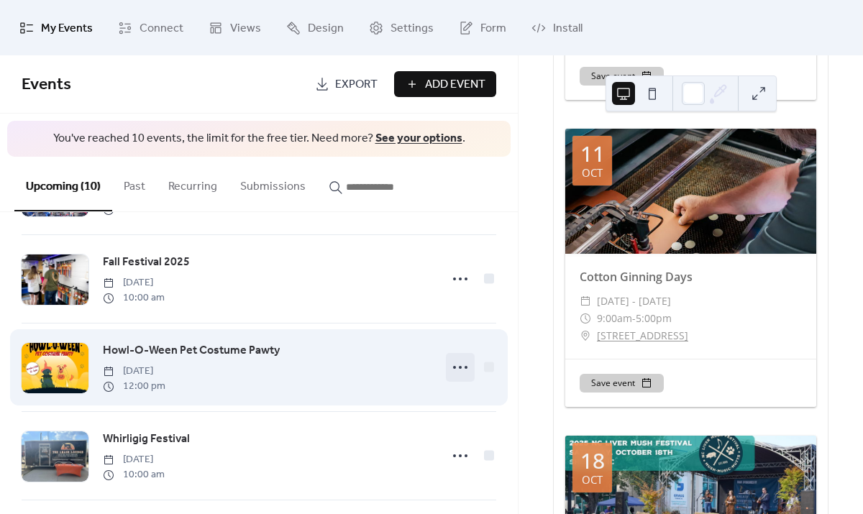
click at [453, 369] on circle at bounding box center [454, 367] width 3 height 3
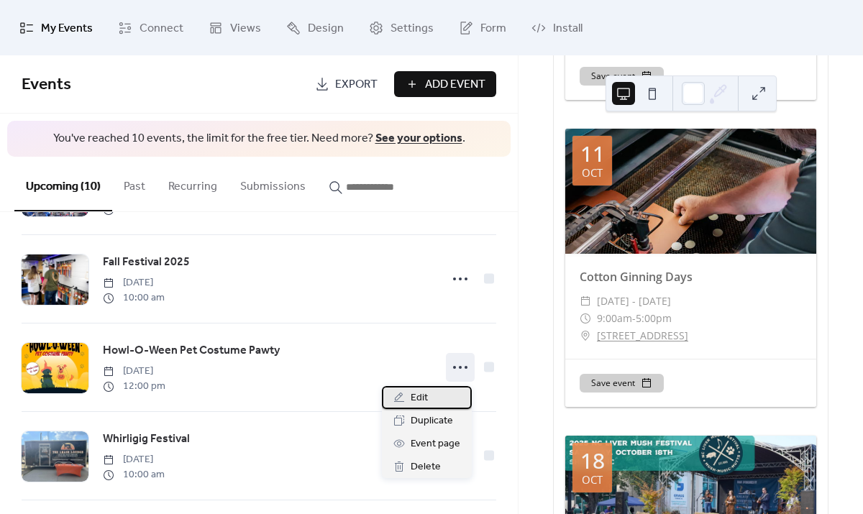
click at [418, 395] on span "Edit" at bounding box center [419, 398] width 17 height 17
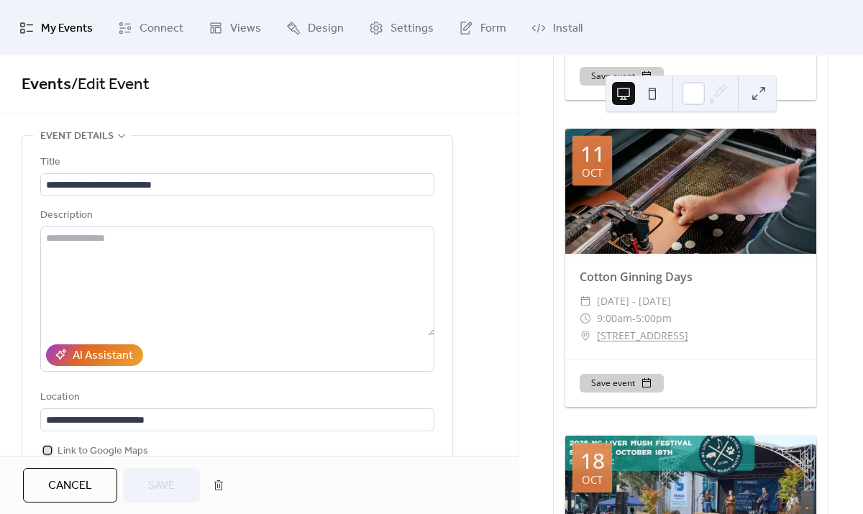
click at [46, 449] on div at bounding box center [47, 450] width 7 height 7
click at [165, 480] on span "Save" at bounding box center [161, 485] width 27 height 17
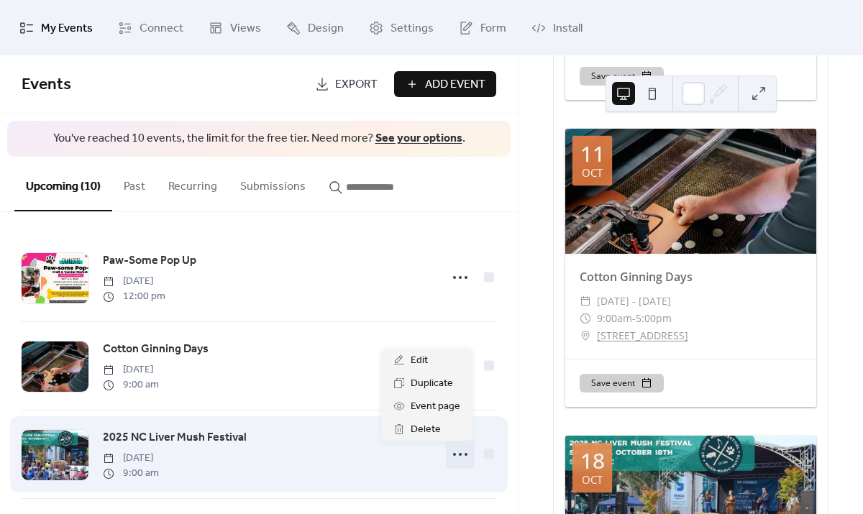
click at [450, 454] on icon at bounding box center [460, 454] width 23 height 23
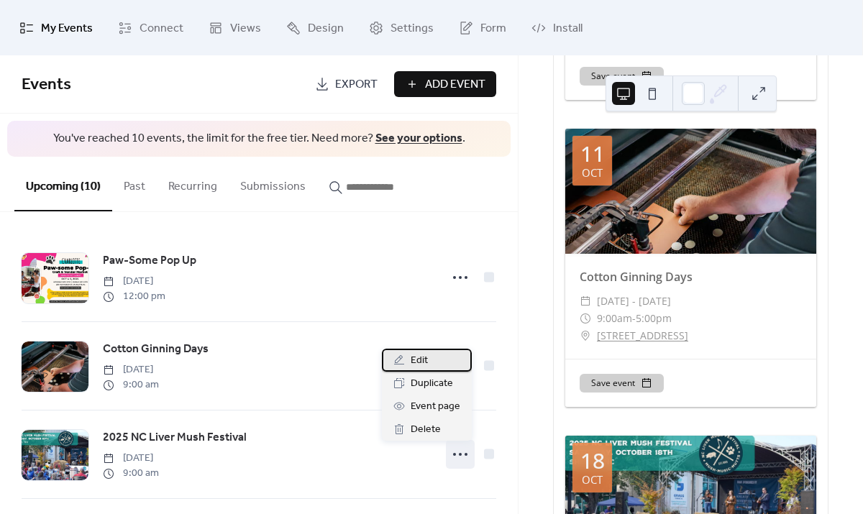
click at [425, 364] on span "Edit" at bounding box center [419, 360] width 17 height 17
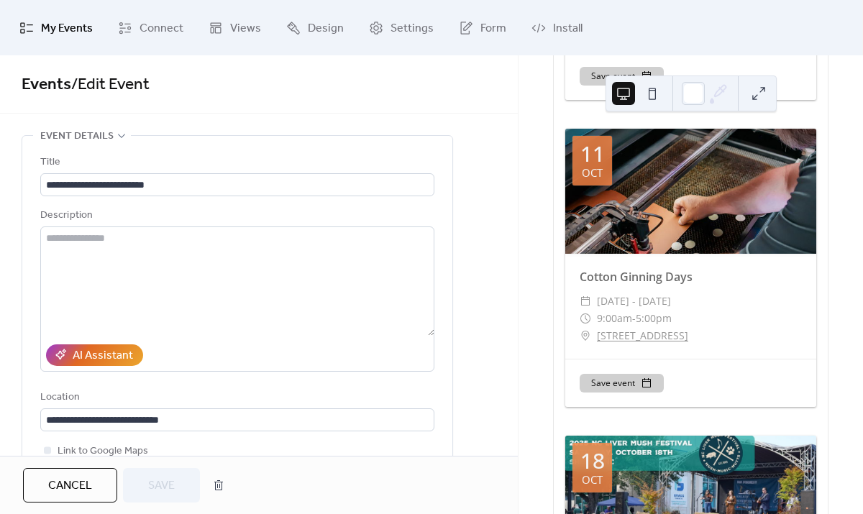
click at [91, 498] on button "Cancel" at bounding box center [70, 485] width 94 height 35
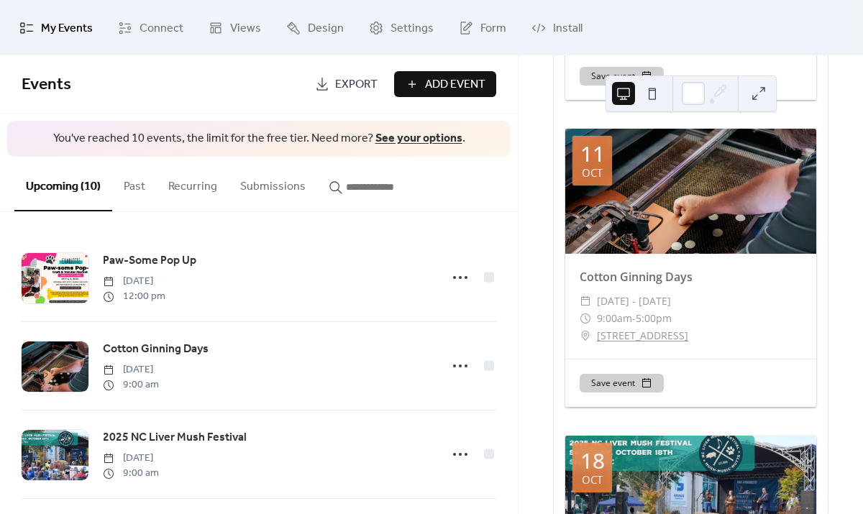
scroll to position [264, 0]
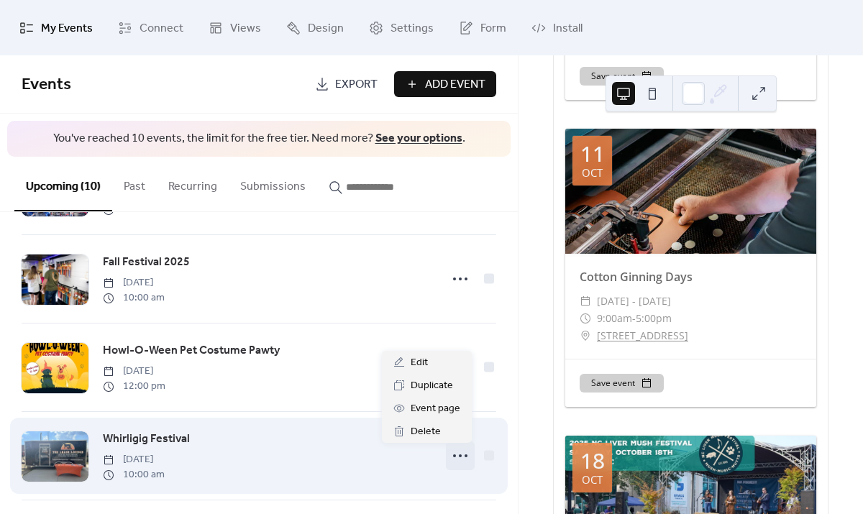
click at [455, 460] on icon at bounding box center [460, 455] width 23 height 23
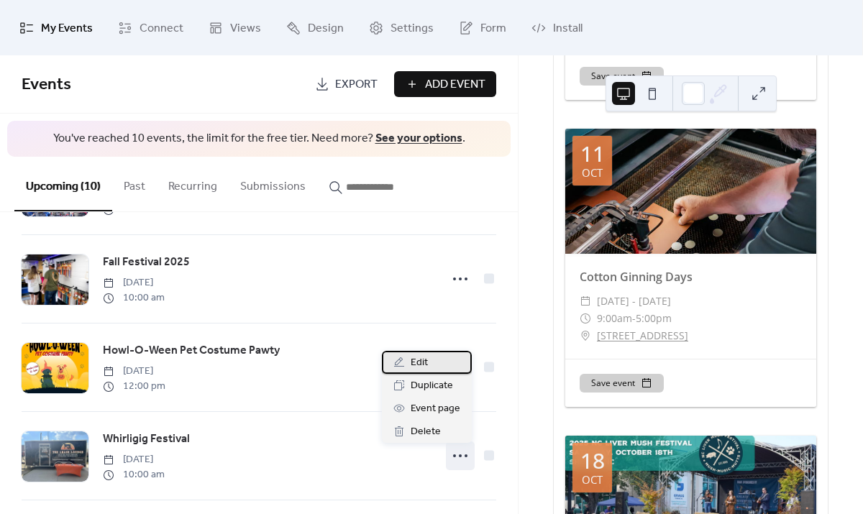
click at [429, 362] on div "Edit" at bounding box center [427, 362] width 90 height 23
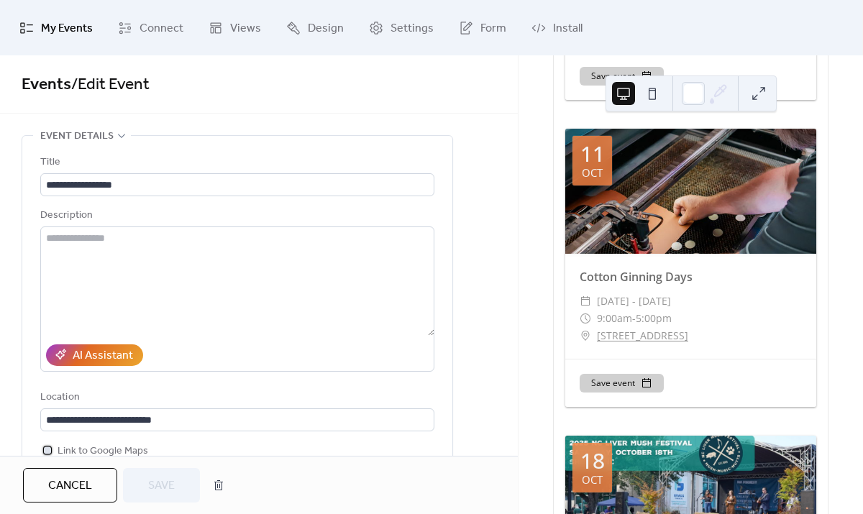
click at [45, 449] on div at bounding box center [47, 450] width 7 height 7
click at [158, 490] on span "Save" at bounding box center [161, 485] width 27 height 17
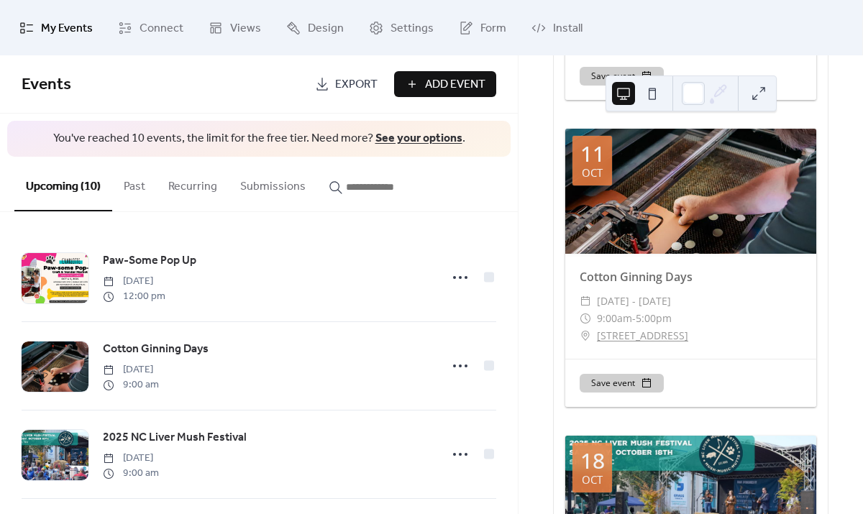
scroll to position [264, 0]
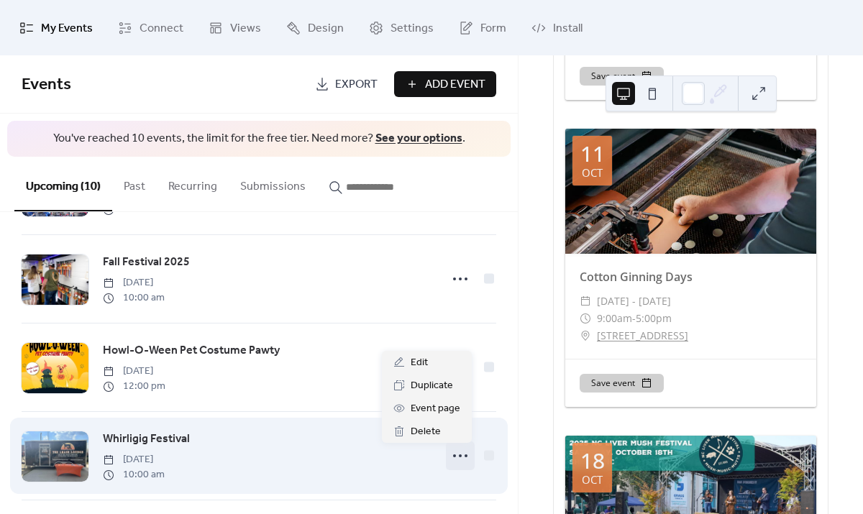
click at [453, 449] on icon at bounding box center [460, 455] width 23 height 23
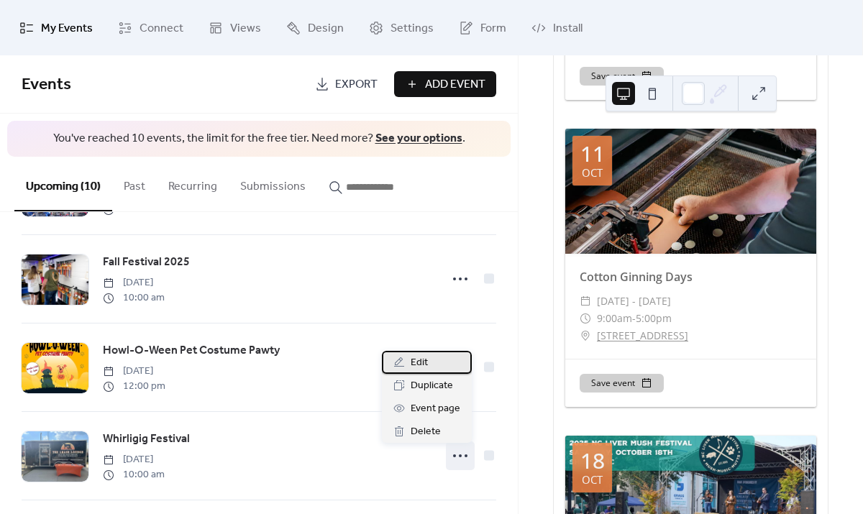
click at [426, 364] on span "Edit" at bounding box center [419, 362] width 17 height 17
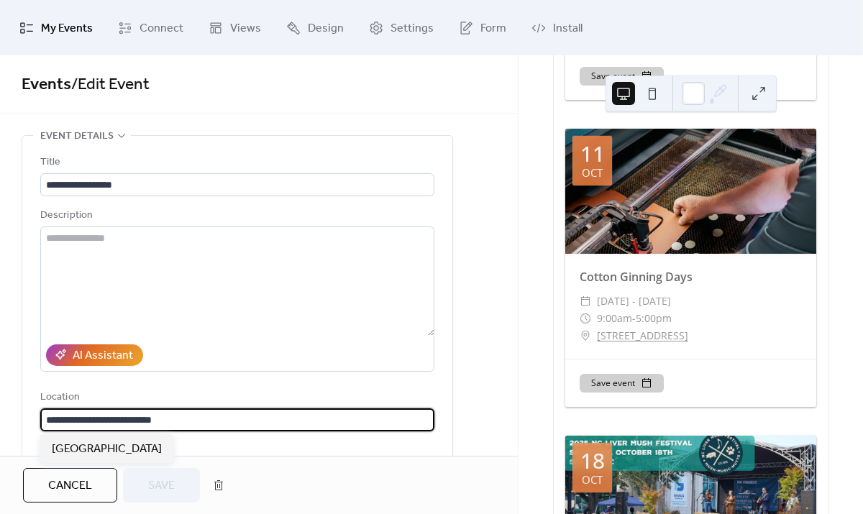
click at [196, 420] on input "**********" at bounding box center [237, 419] width 394 height 23
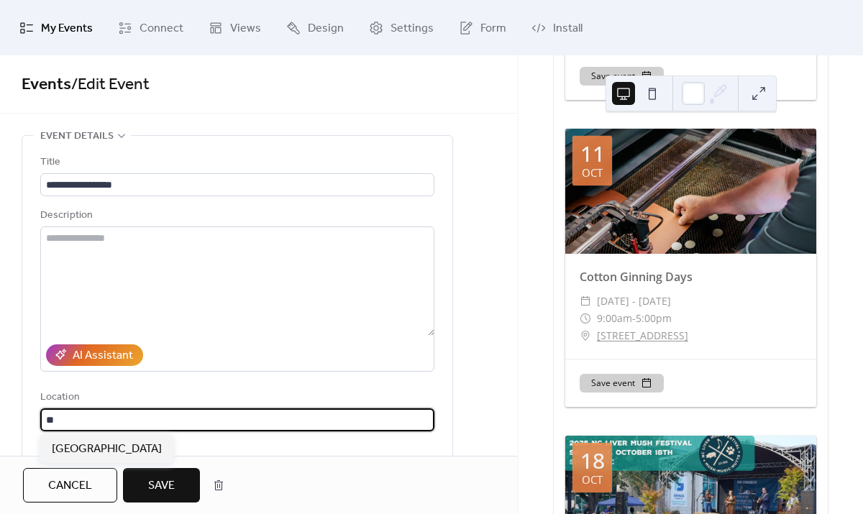
type input "*"
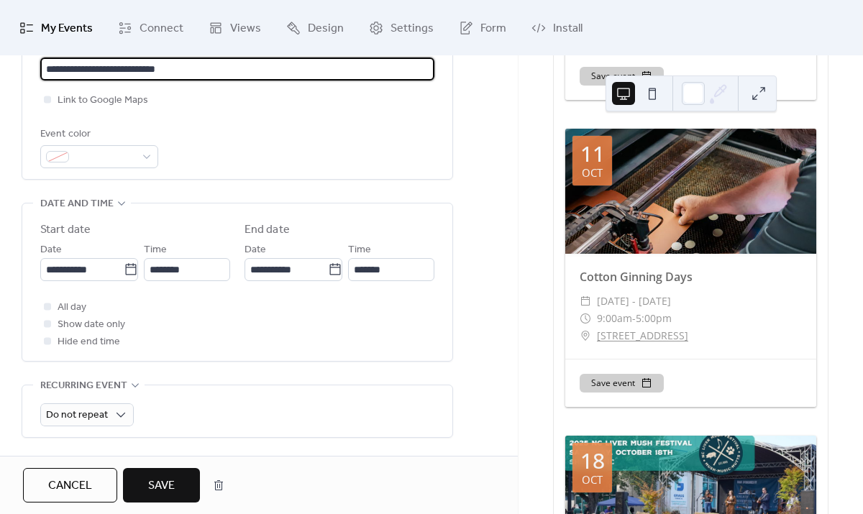
scroll to position [607, 0]
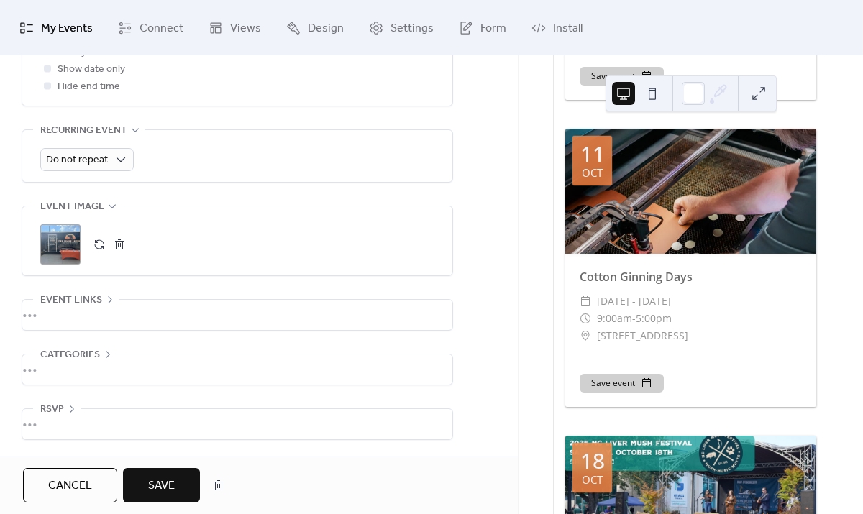
type input "**********"
click at [180, 492] on button "Save" at bounding box center [161, 485] width 77 height 35
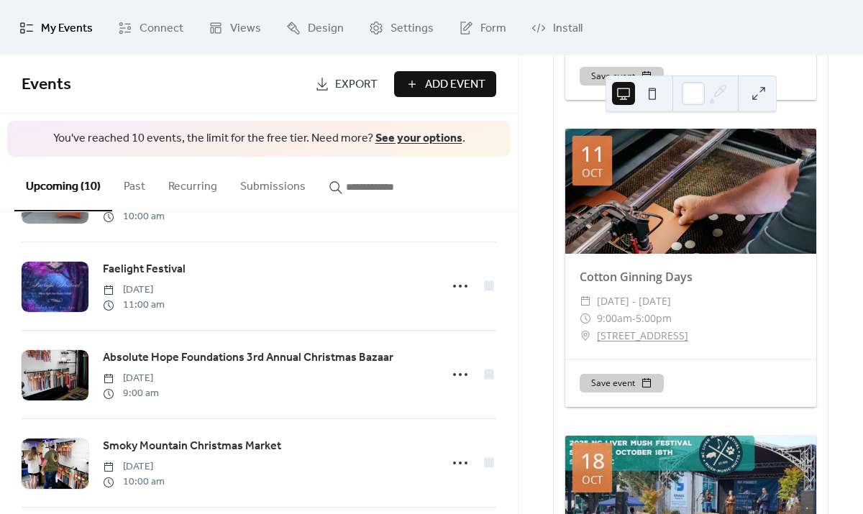
scroll to position [527, 0]
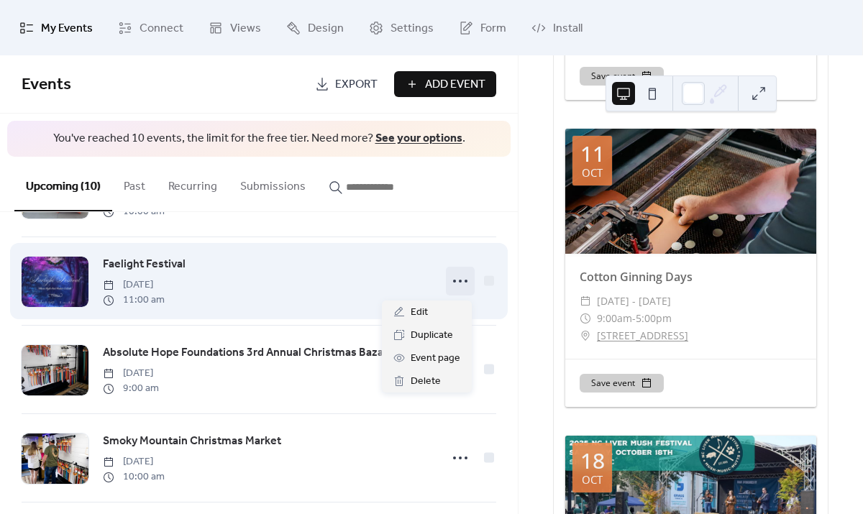
click at [454, 283] on icon at bounding box center [460, 281] width 23 height 23
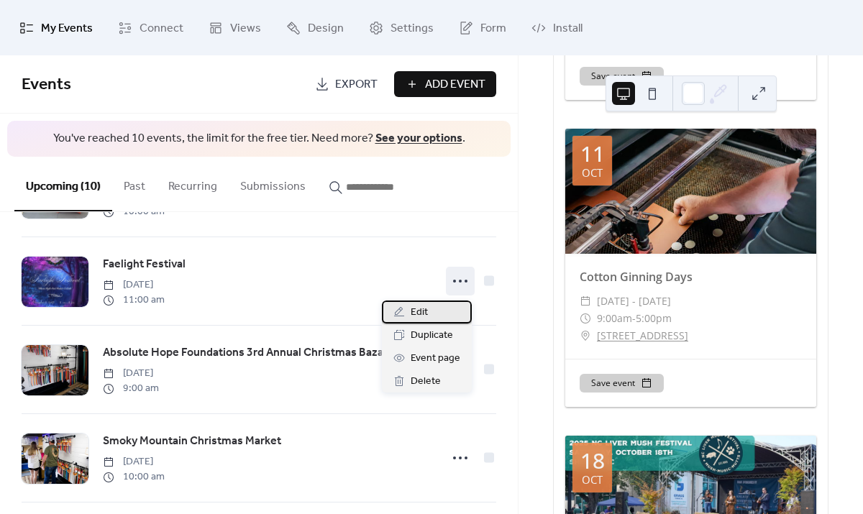
click at [412, 312] on span "Edit" at bounding box center [419, 312] width 17 height 17
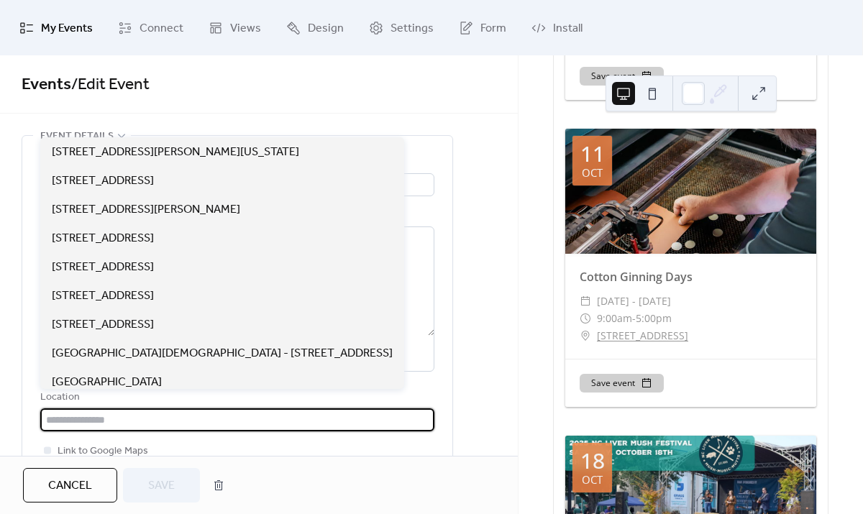
click at [151, 425] on input "text" at bounding box center [237, 419] width 394 height 23
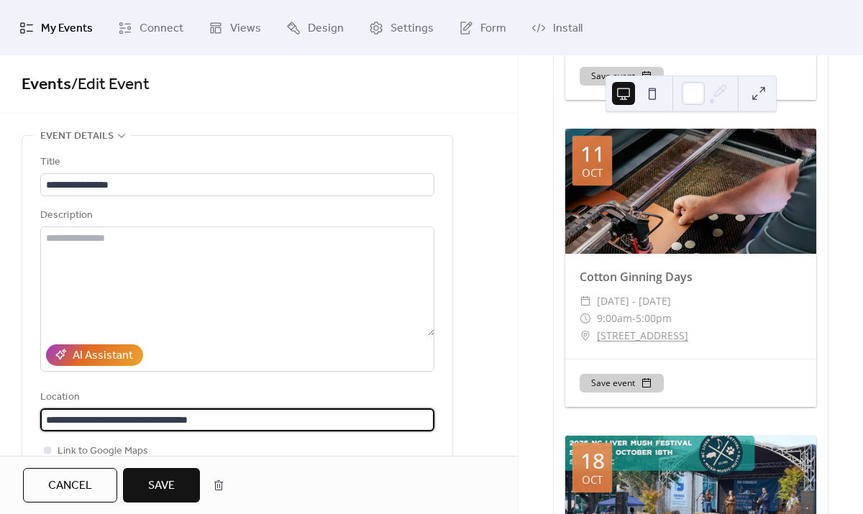
type input "**********"
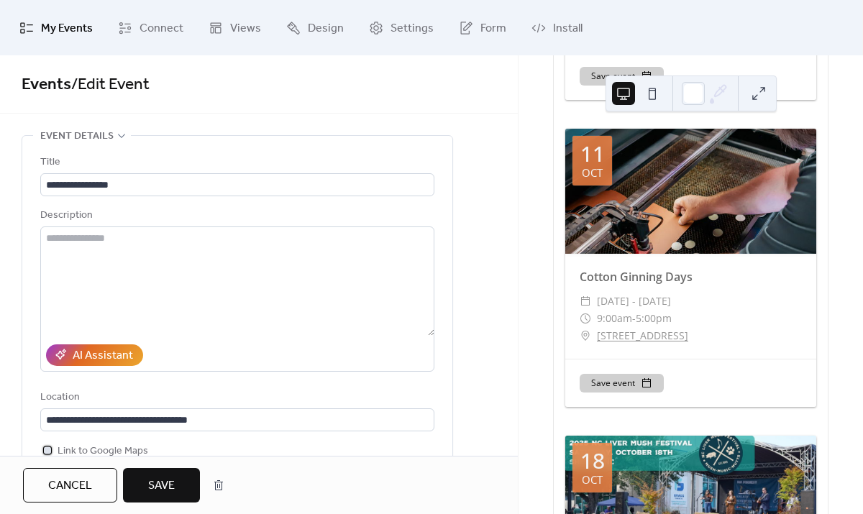
click at [47, 449] on div at bounding box center [47, 450] width 7 height 7
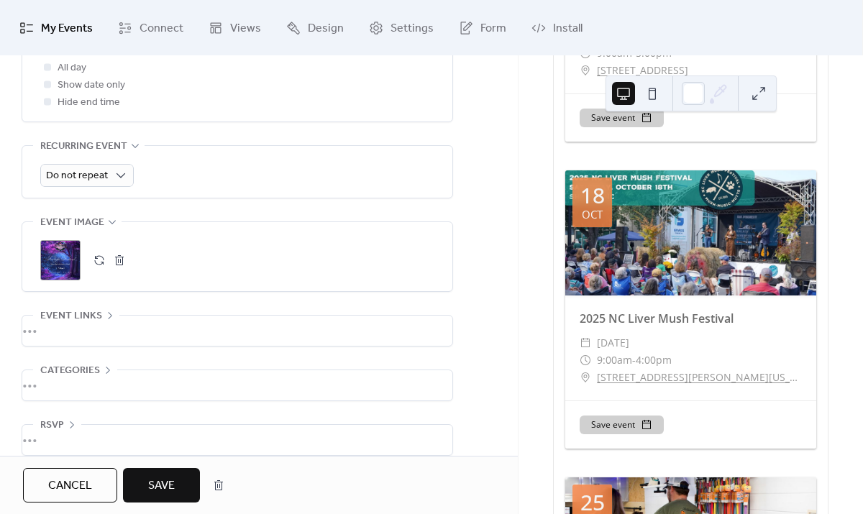
scroll to position [607, 0]
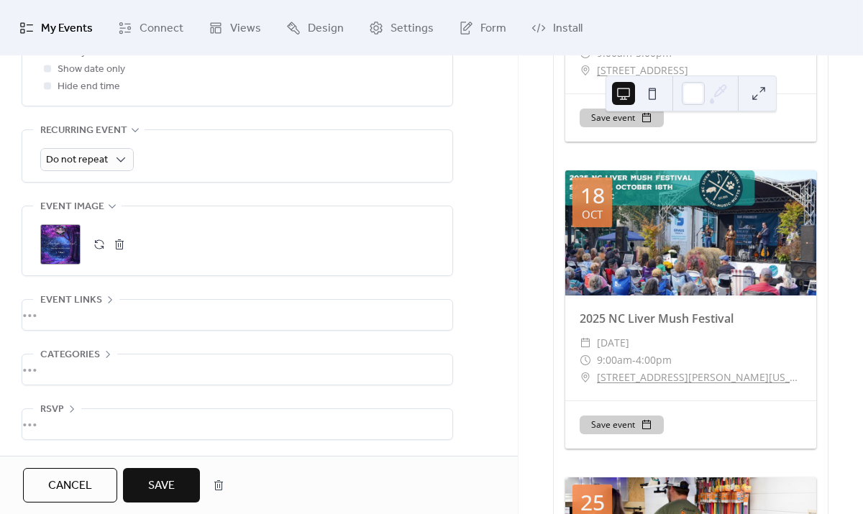
click at [164, 487] on span "Save" at bounding box center [161, 485] width 27 height 17
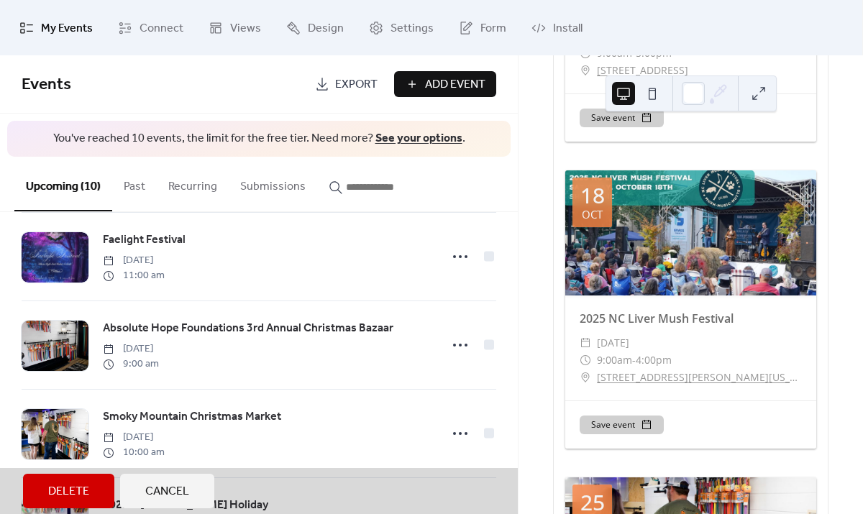
scroll to position [554, 0]
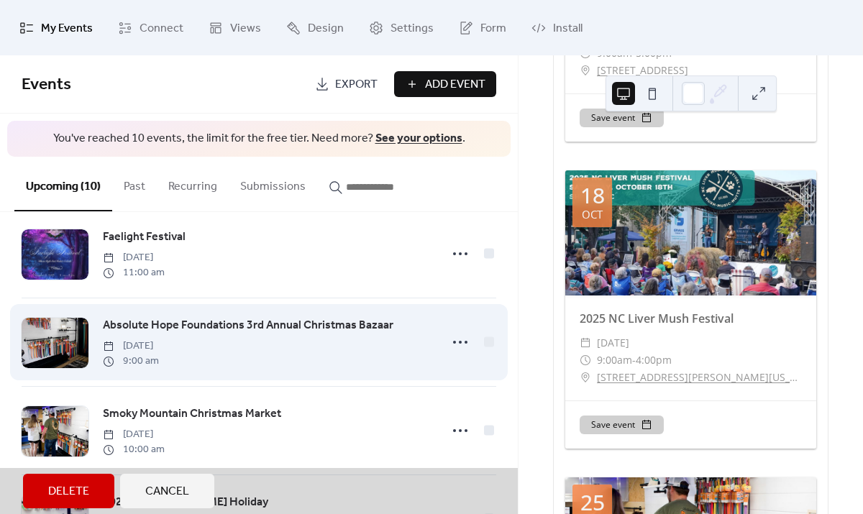
click at [454, 347] on div "Absolute Hope Foundations 3rd Annual Christmas Bazaar [DATE] 9:00 am" at bounding box center [259, 342] width 475 height 88
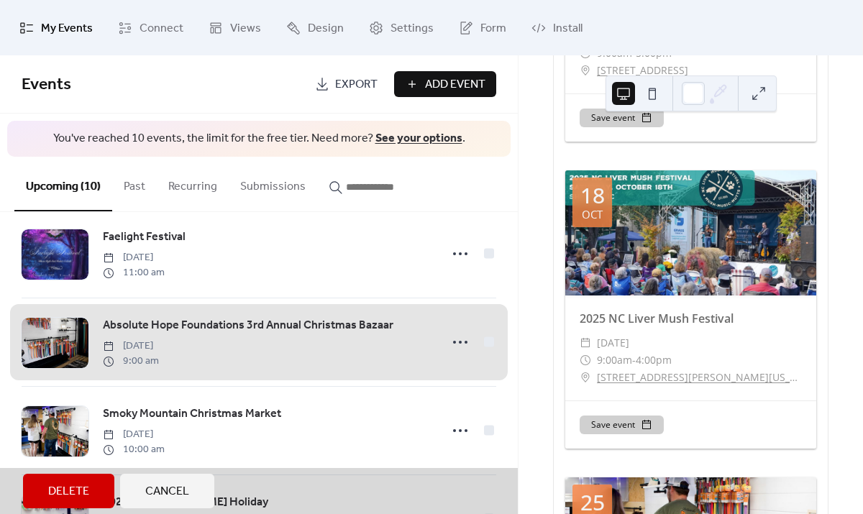
click at [456, 344] on div "Absolute Hope Foundations 3rd Annual Christmas Bazaar [DATE] 9:00 am" at bounding box center [259, 342] width 475 height 88
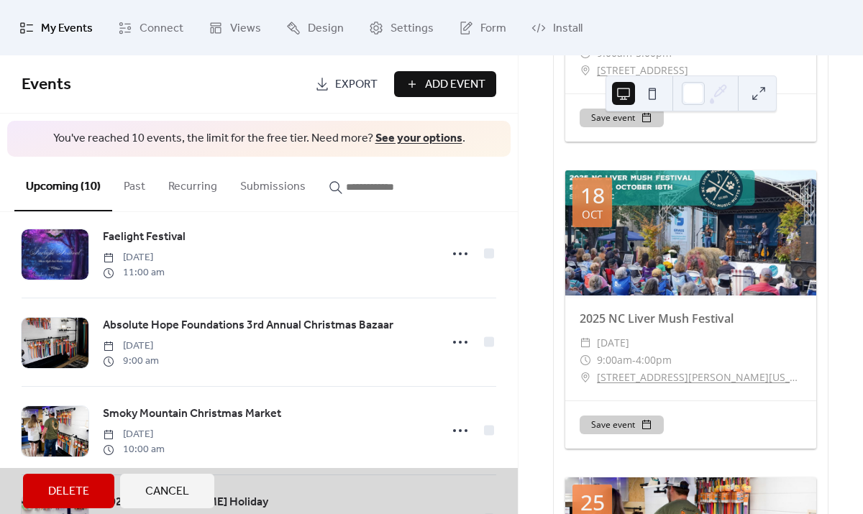
click at [163, 491] on span "Cancel" at bounding box center [167, 491] width 44 height 17
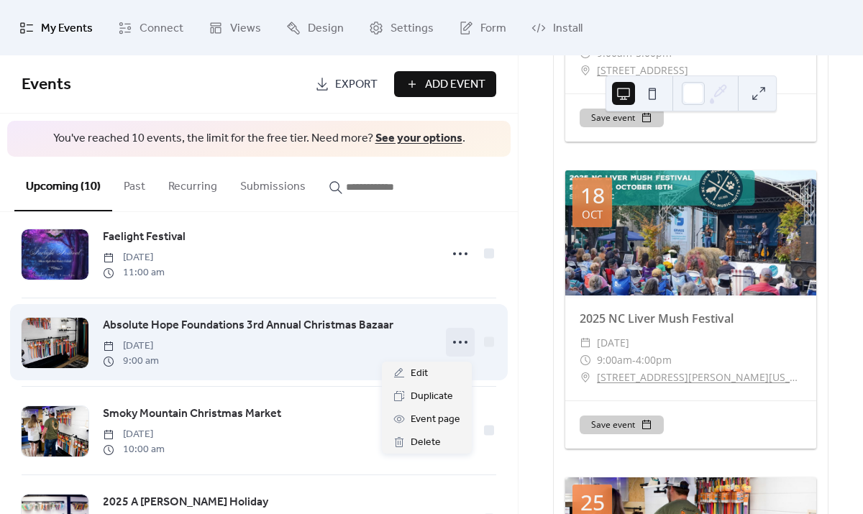
click at [459, 347] on icon at bounding box center [460, 342] width 23 height 23
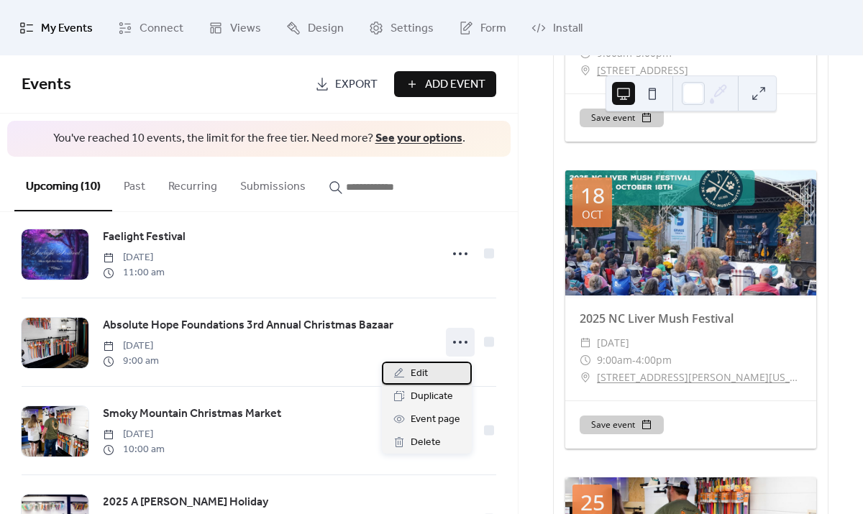
click at [413, 372] on span "Edit" at bounding box center [419, 373] width 17 height 17
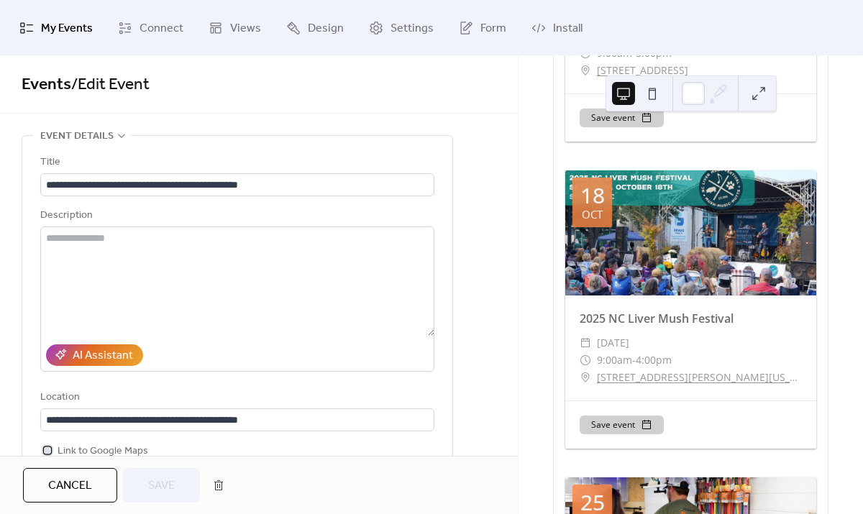
click at [47, 452] on div at bounding box center [47, 450] width 7 height 7
click at [157, 488] on span "Save" at bounding box center [161, 485] width 27 height 17
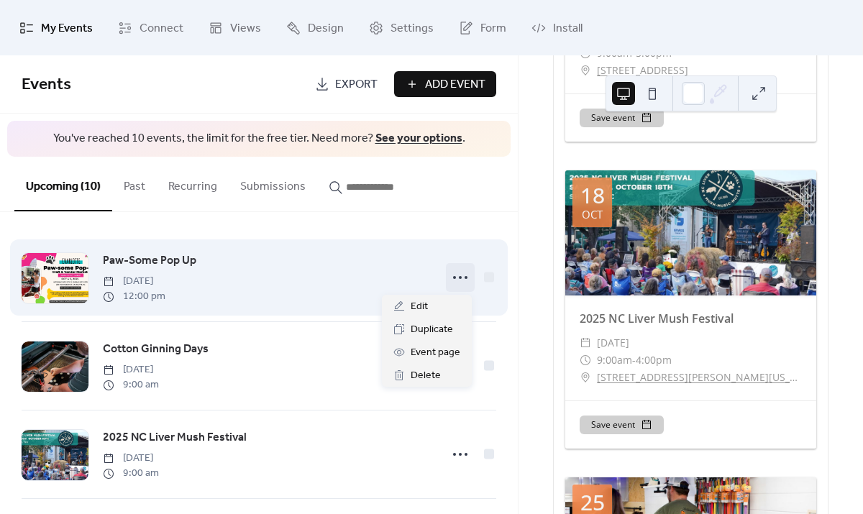
click at [457, 276] on icon at bounding box center [460, 277] width 23 height 23
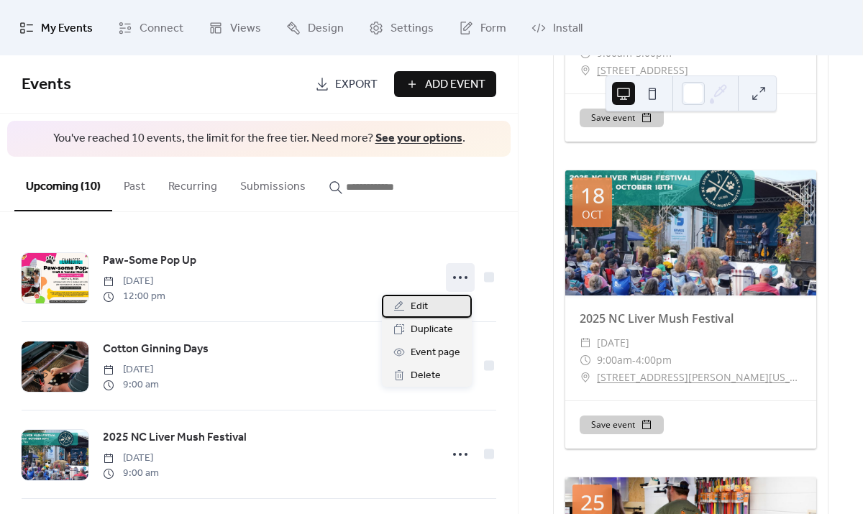
click at [415, 303] on span "Edit" at bounding box center [419, 306] width 17 height 17
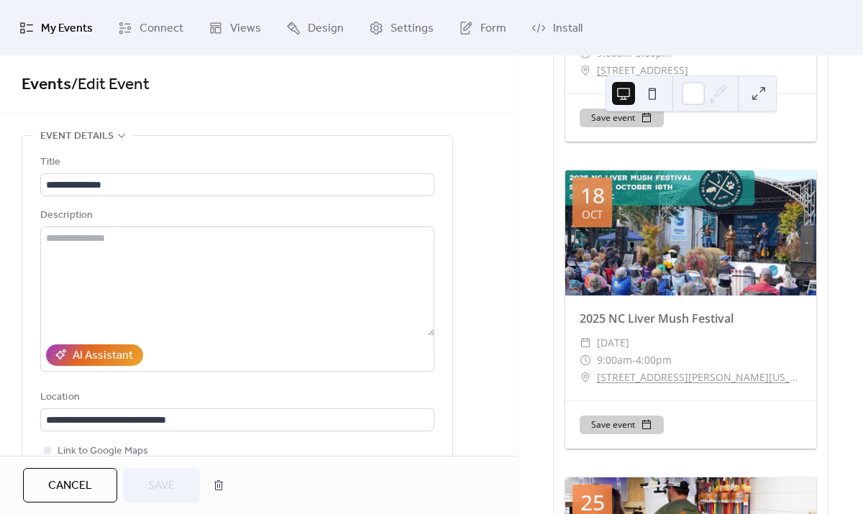
click at [73, 491] on span "Cancel" at bounding box center [70, 485] width 44 height 17
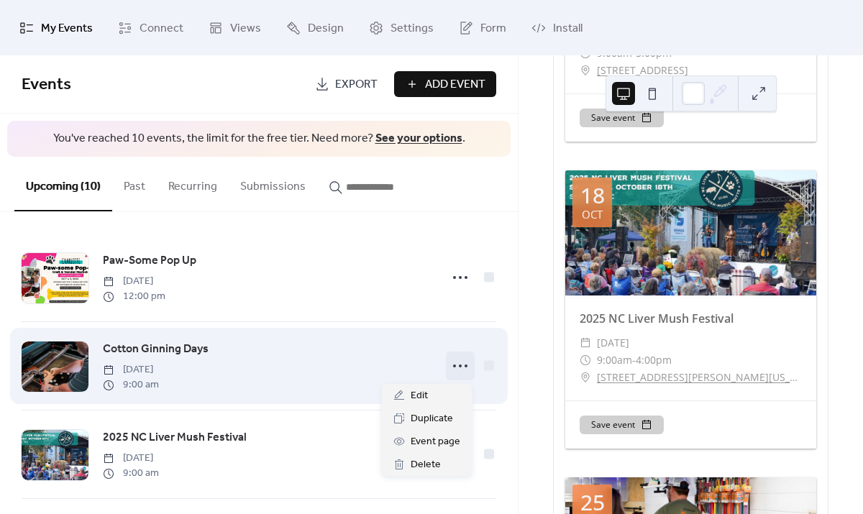
click at [454, 368] on icon at bounding box center [460, 365] width 23 height 23
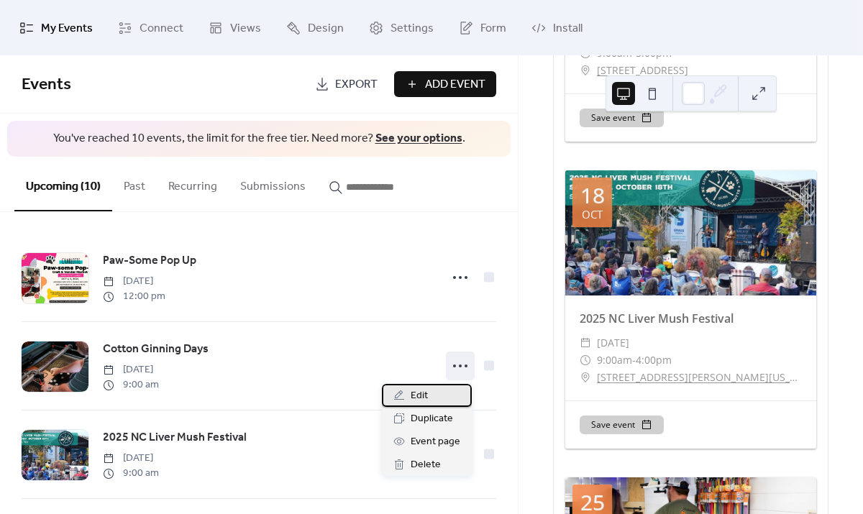
click at [422, 394] on span "Edit" at bounding box center [419, 396] width 17 height 17
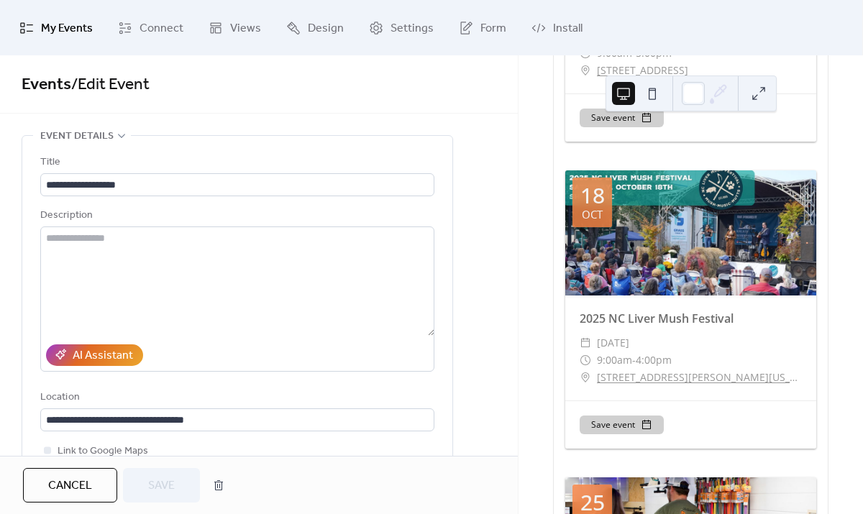
click at [81, 480] on span "Cancel" at bounding box center [70, 485] width 44 height 17
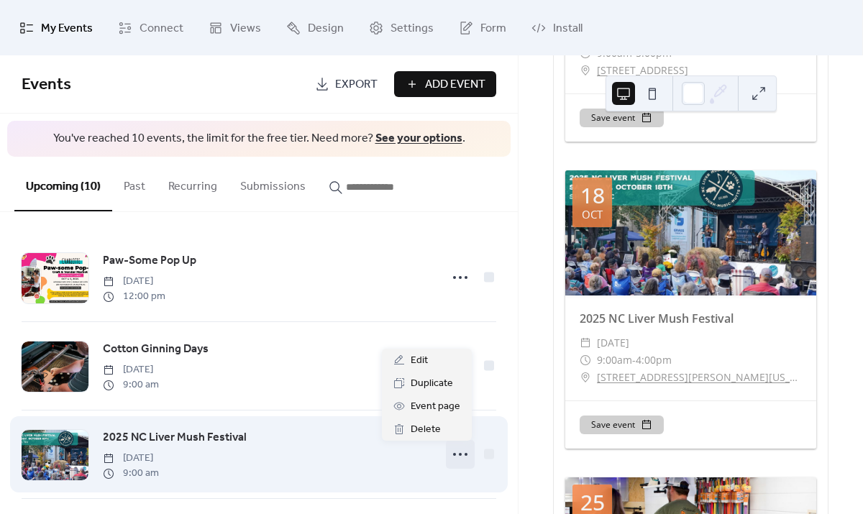
click at [461, 458] on icon at bounding box center [460, 454] width 23 height 23
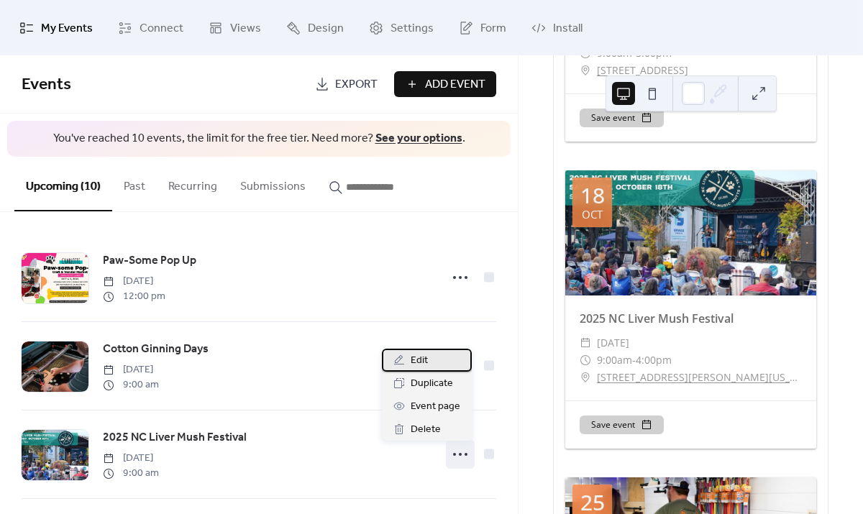
click at [421, 361] on span "Edit" at bounding box center [419, 360] width 17 height 17
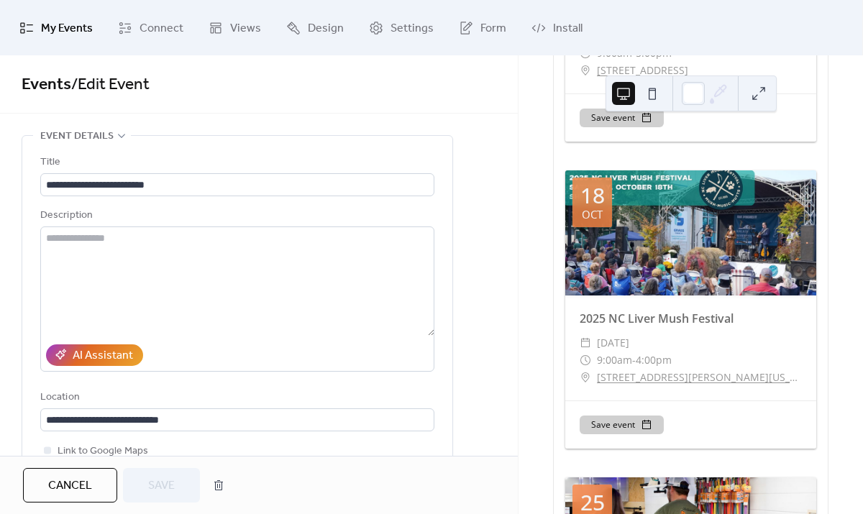
click at [99, 490] on button "Cancel" at bounding box center [70, 485] width 94 height 35
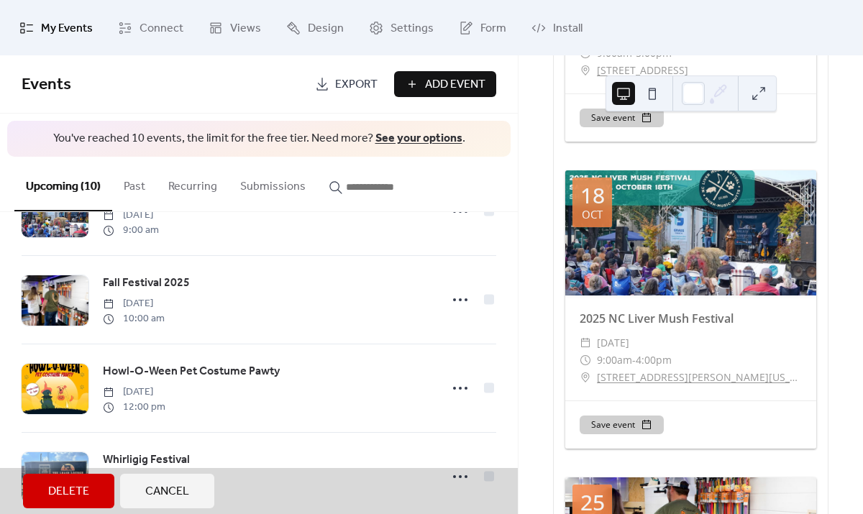
scroll to position [244, 0]
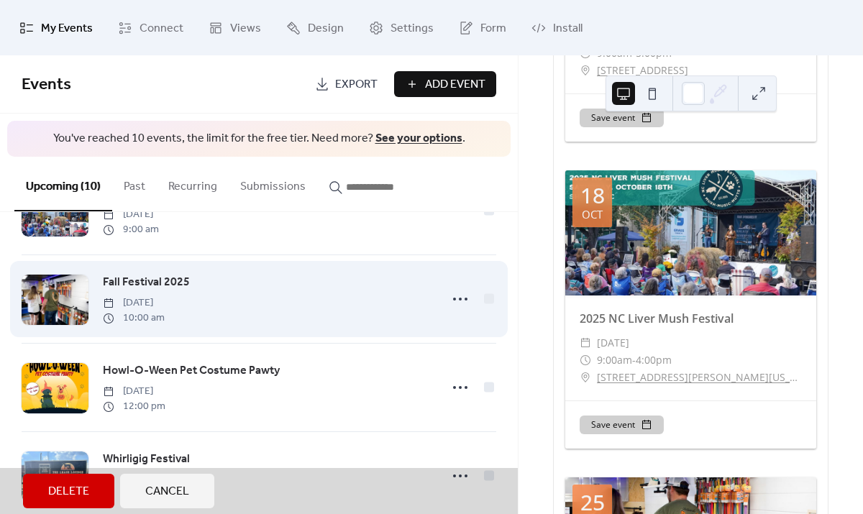
click at [459, 296] on div "Fall Festival 2025 [DATE] 10:00 am" at bounding box center [259, 299] width 475 height 88
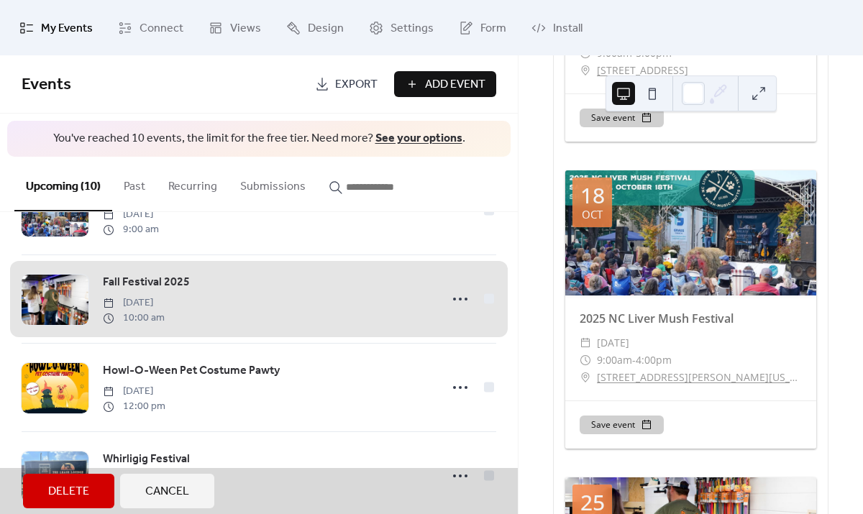
click at [455, 301] on div "Fall Festival 2025 [DATE] 10:00 am" at bounding box center [259, 299] width 475 height 88
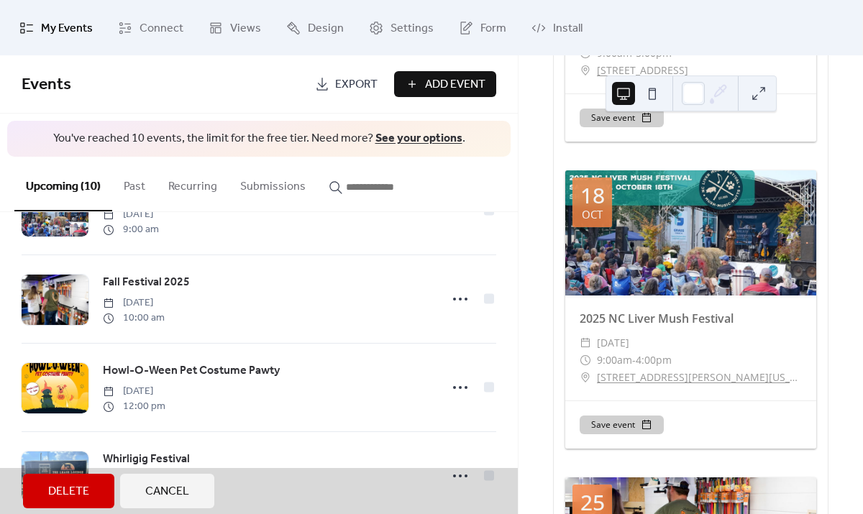
click at [173, 487] on span "Cancel" at bounding box center [167, 491] width 44 height 17
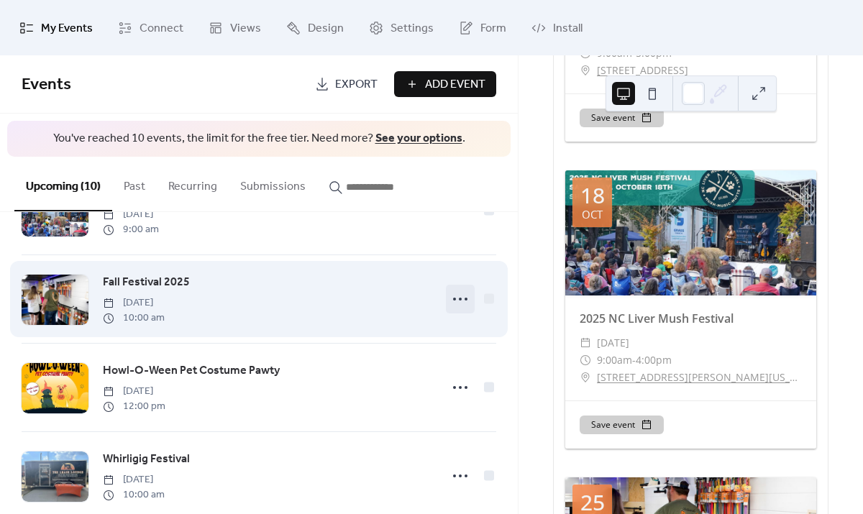
click at [456, 304] on icon at bounding box center [460, 299] width 23 height 23
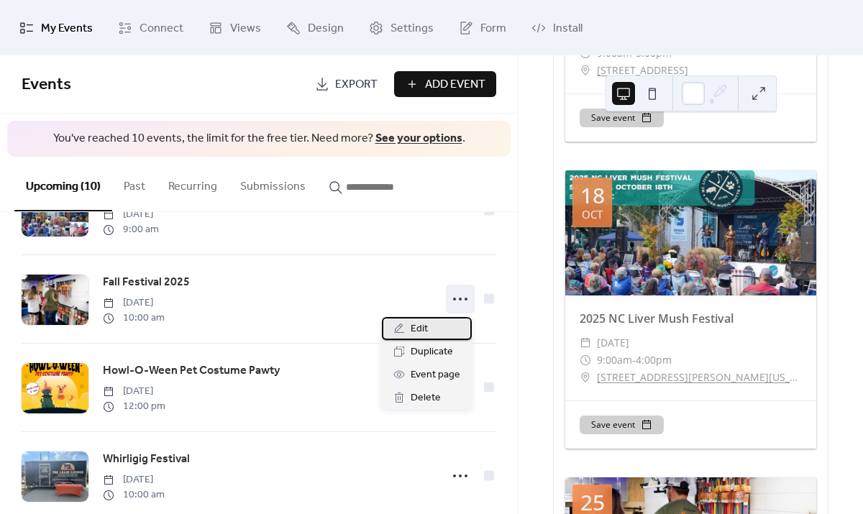
click at [410, 331] on div "Edit" at bounding box center [427, 328] width 90 height 23
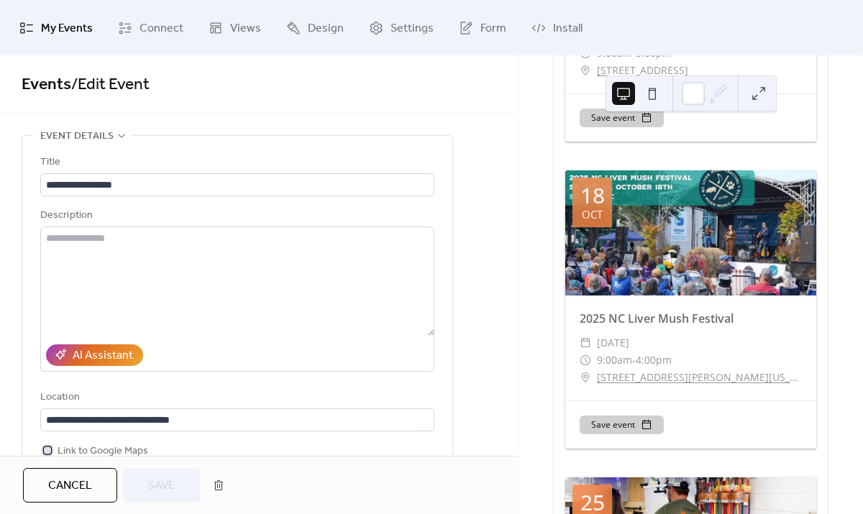
click at [49, 447] on div at bounding box center [47, 450] width 7 height 7
click at [160, 480] on span "Save" at bounding box center [161, 485] width 27 height 17
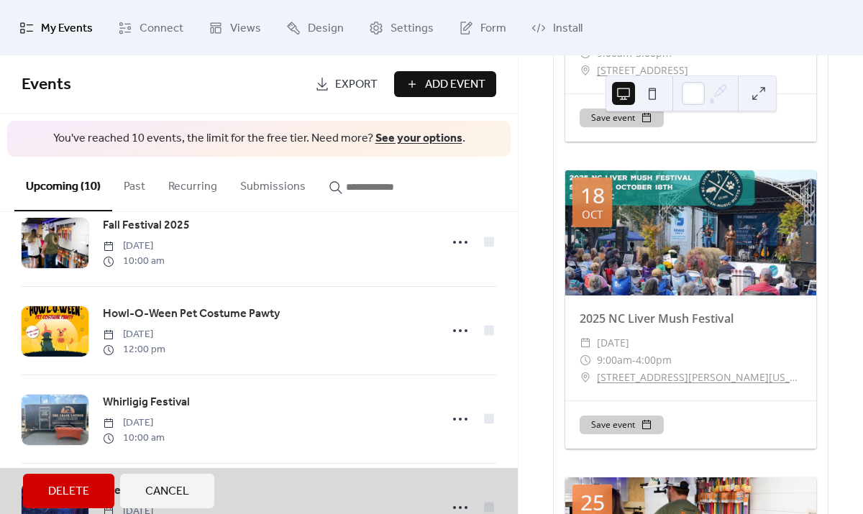
scroll to position [309, 0]
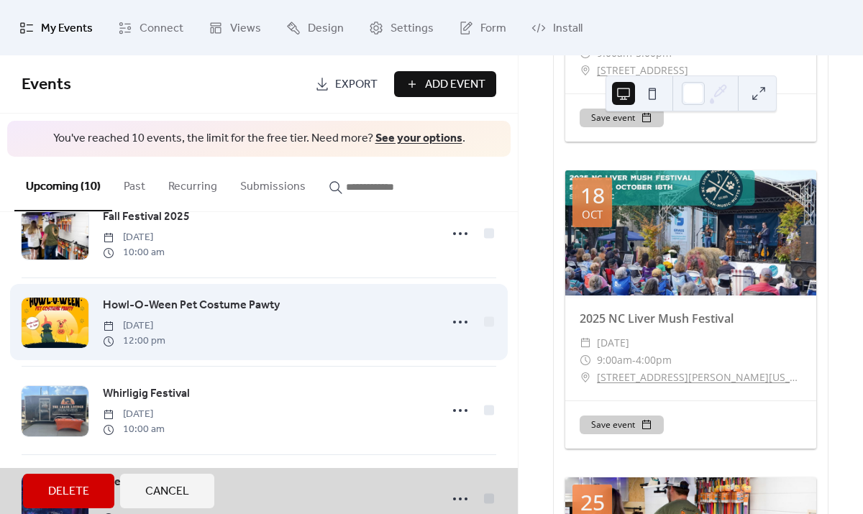
click at [464, 321] on div "Howl-O-Ween Pet Costume Pawty [DATE] 12:00 pm" at bounding box center [259, 322] width 475 height 88
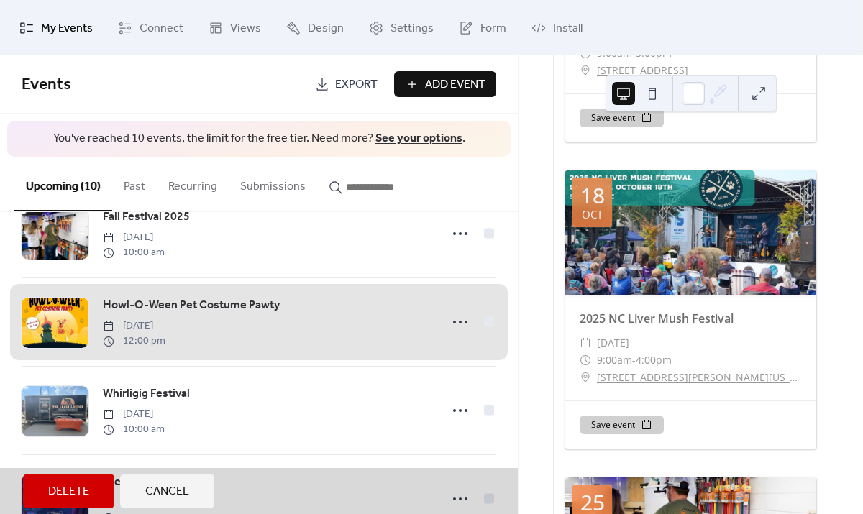
click at [464, 321] on div "Howl-O-Ween Pet Costume Pawty [DATE] 12:00 pm" at bounding box center [259, 322] width 475 height 88
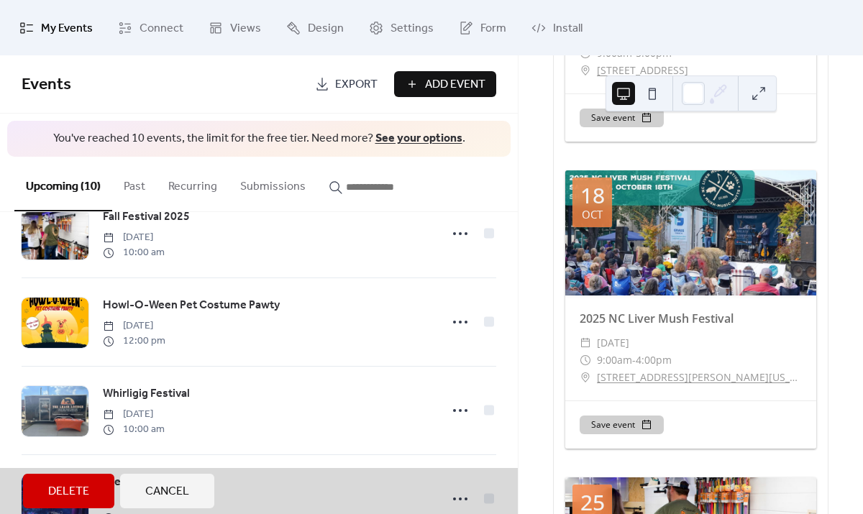
click at [176, 486] on span "Cancel" at bounding box center [167, 491] width 44 height 17
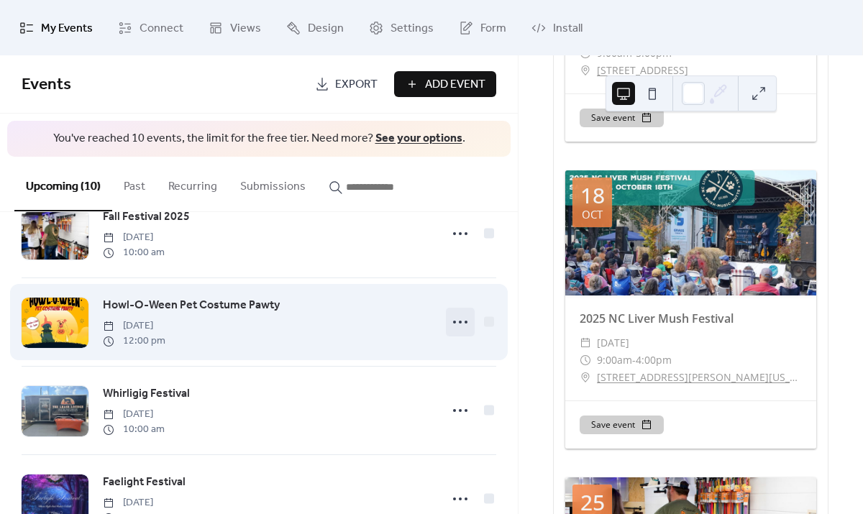
click at [454, 322] on icon at bounding box center [460, 322] width 23 height 23
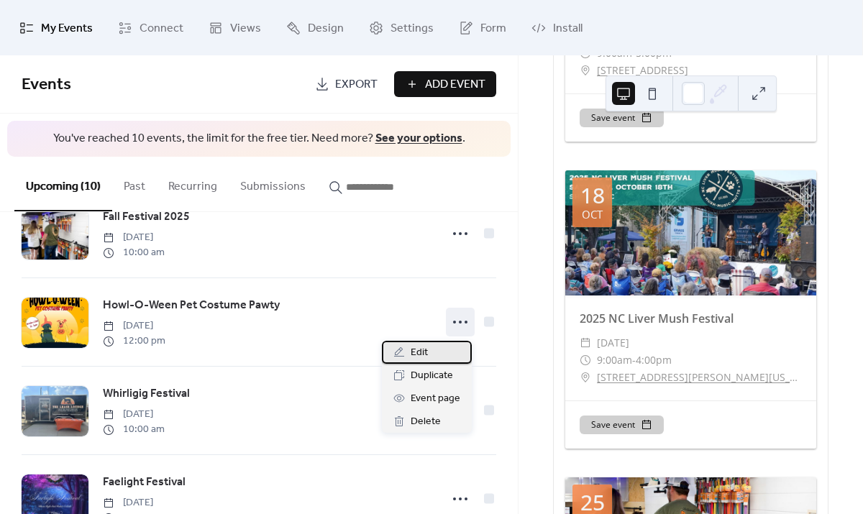
click at [412, 347] on span "Edit" at bounding box center [419, 352] width 17 height 17
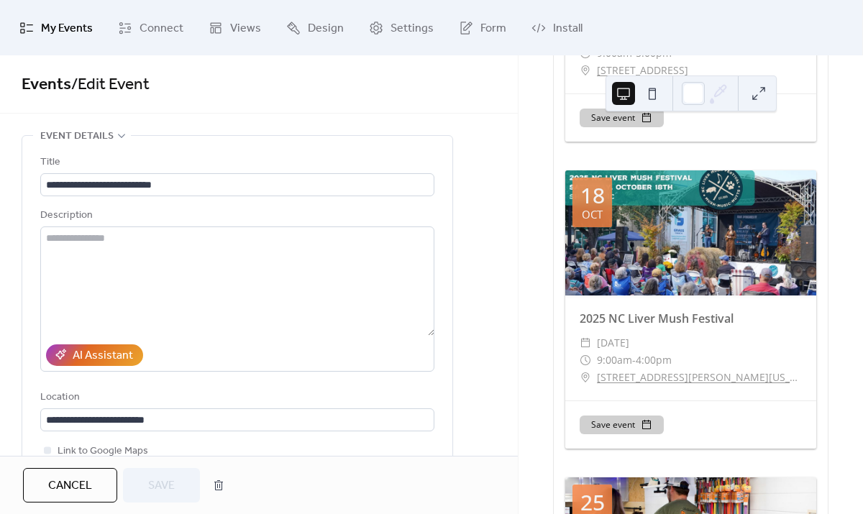
click at [58, 493] on span "Cancel" at bounding box center [70, 485] width 44 height 17
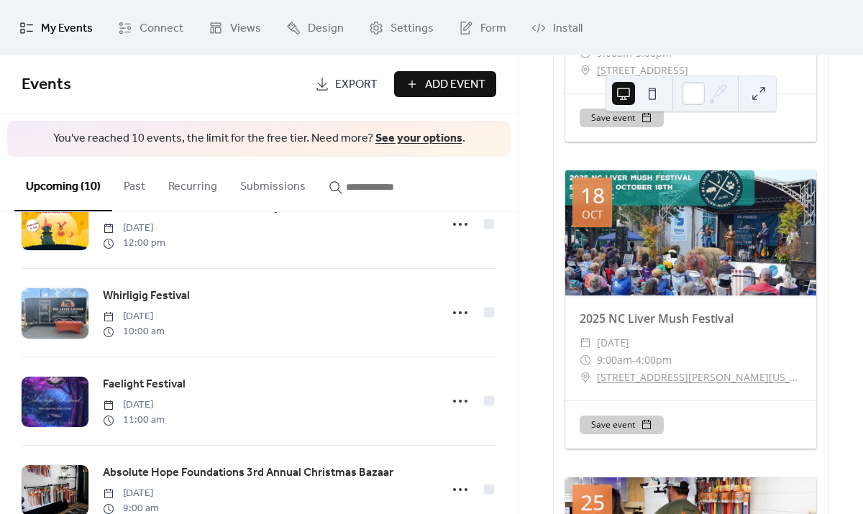
scroll to position [407, 0]
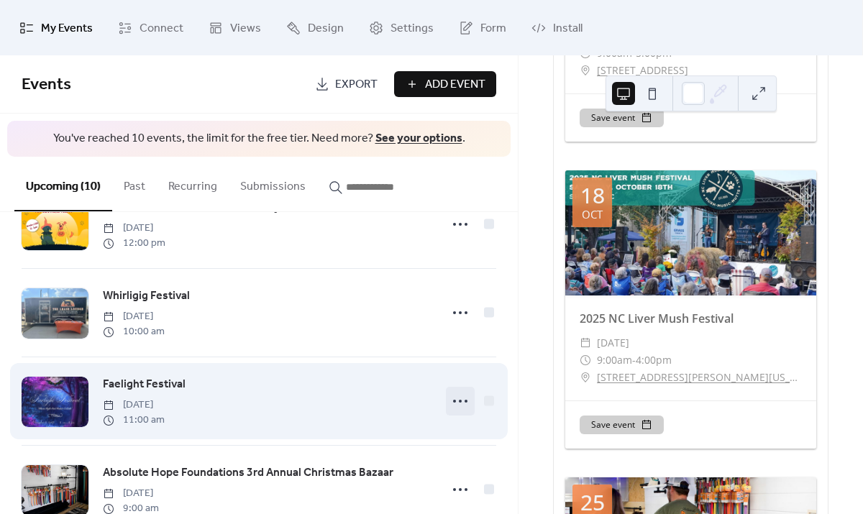
click at [454, 406] on icon at bounding box center [460, 401] width 23 height 23
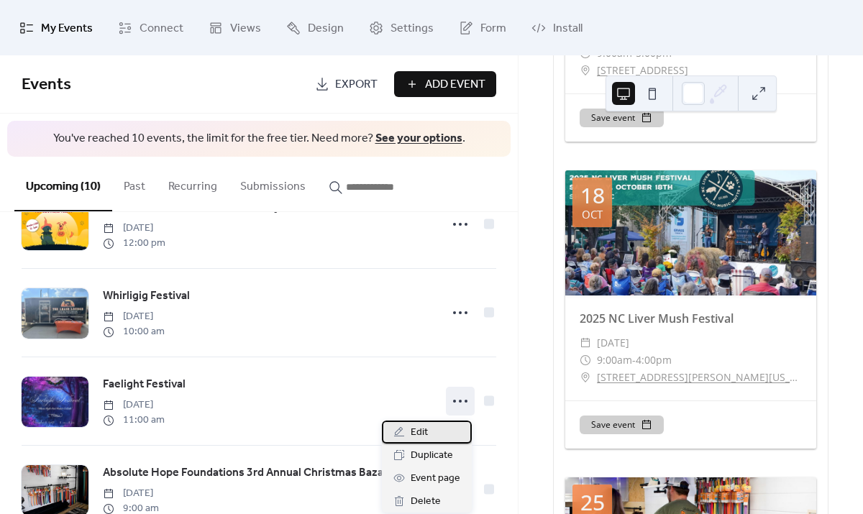
click at [417, 432] on span "Edit" at bounding box center [419, 432] width 17 height 17
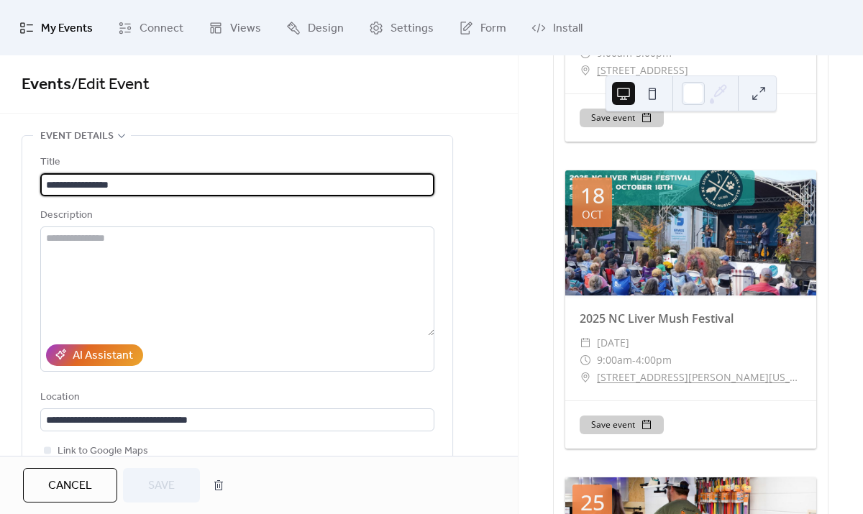
click at [82, 484] on span "Cancel" at bounding box center [70, 485] width 44 height 17
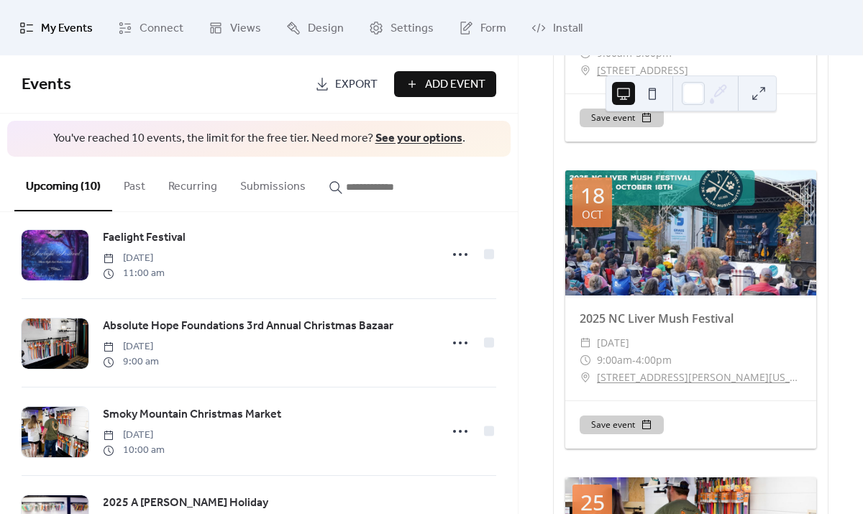
scroll to position [554, 0]
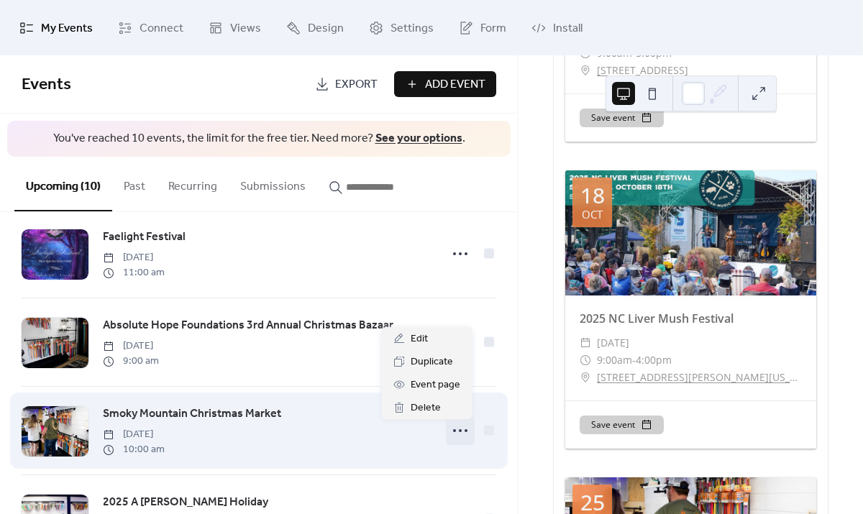
click at [460, 437] on icon at bounding box center [460, 430] width 23 height 23
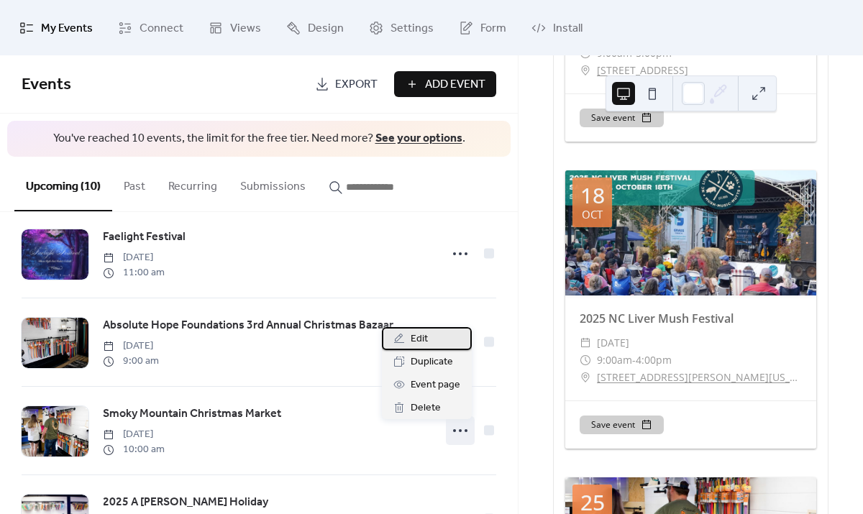
click at [431, 339] on div "Edit" at bounding box center [427, 338] width 90 height 23
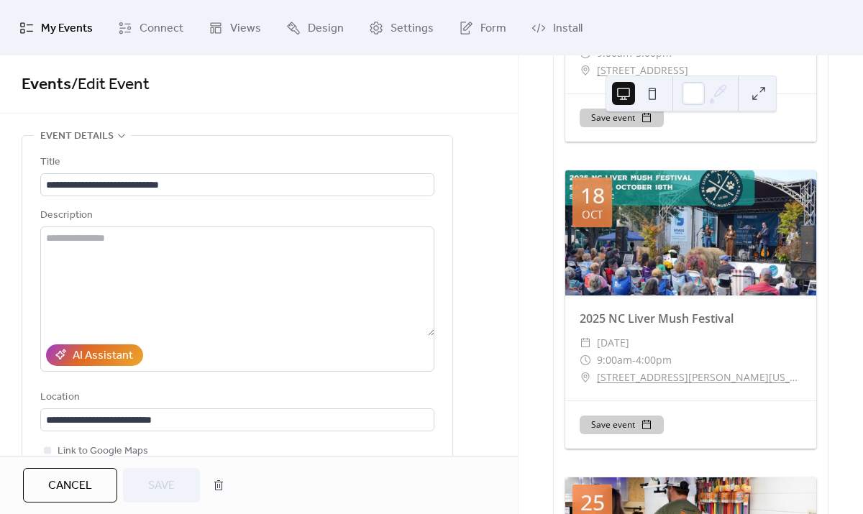
click at [78, 486] on span "Cancel" at bounding box center [70, 485] width 44 height 17
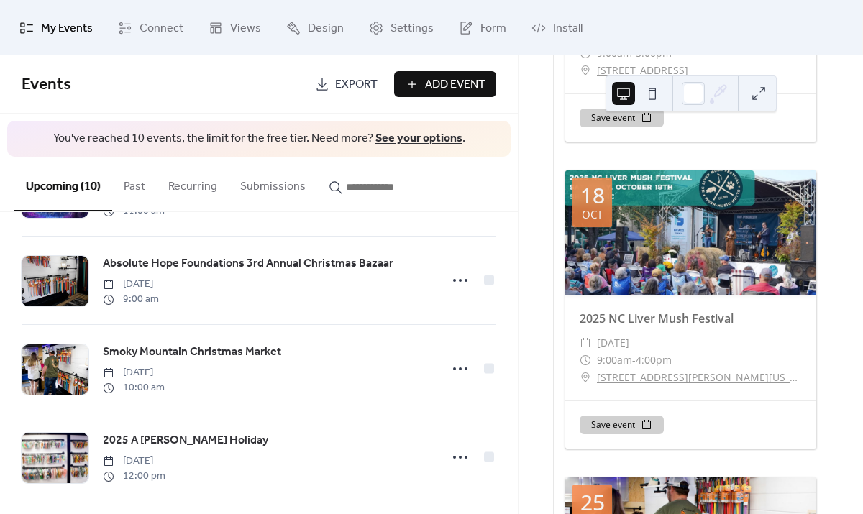
scroll to position [628, 0]
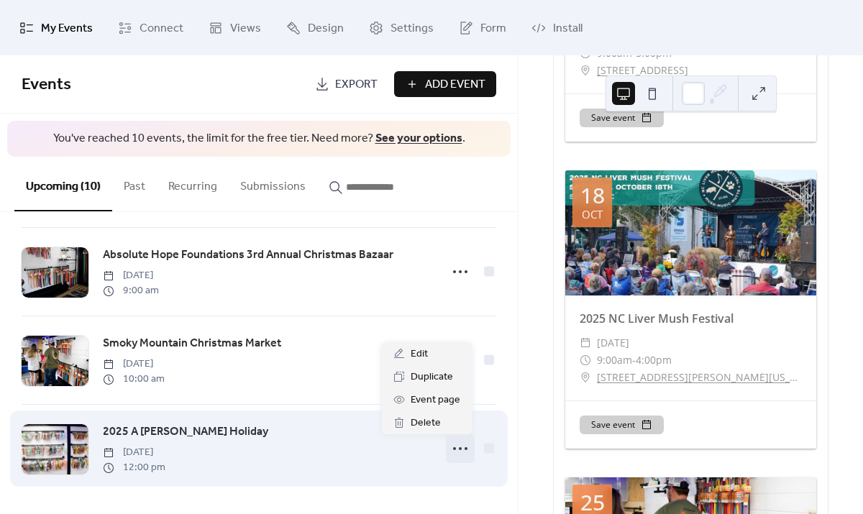
click at [458, 449] on icon at bounding box center [460, 448] width 23 height 23
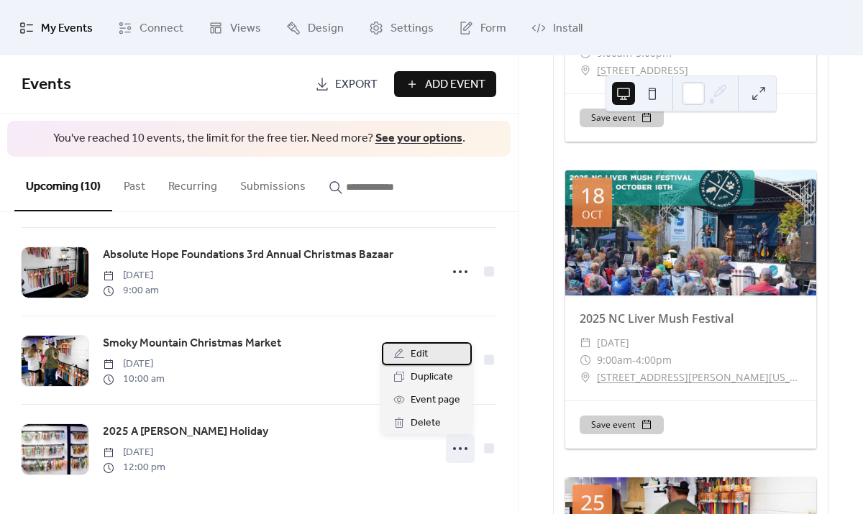
click at [408, 352] on div "Edit" at bounding box center [427, 353] width 90 height 23
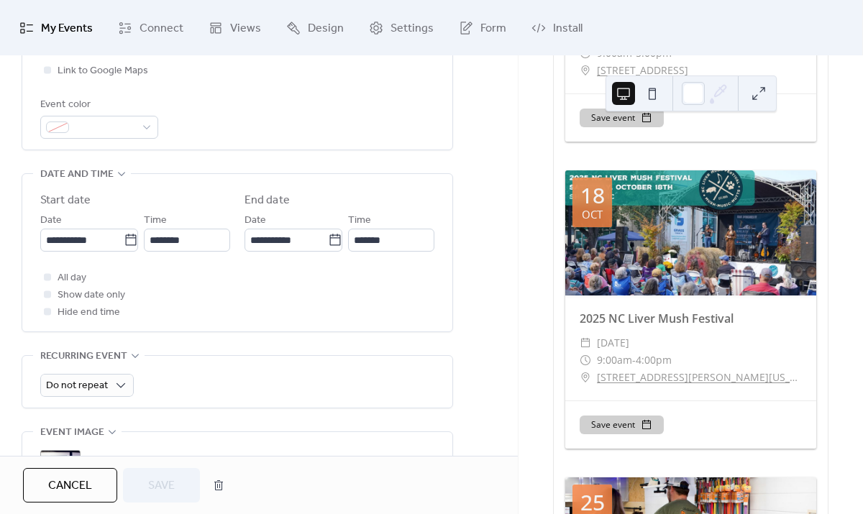
scroll to position [385, 0]
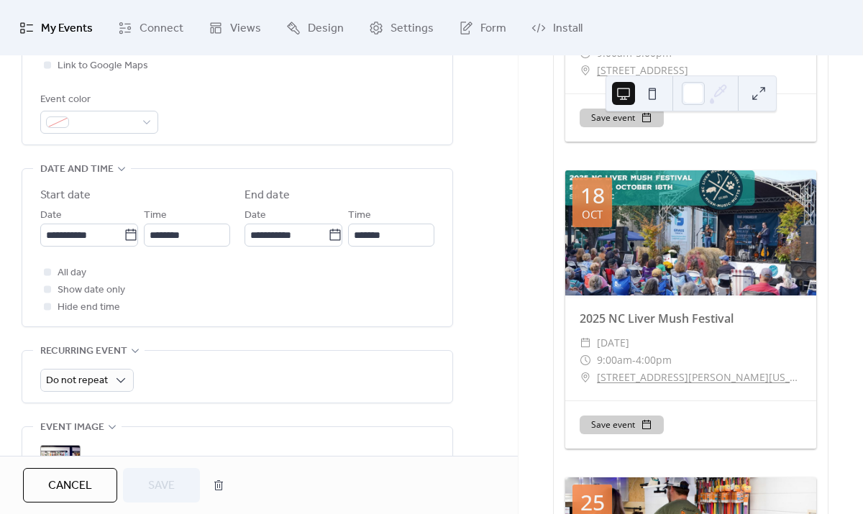
click at [84, 481] on span "Cancel" at bounding box center [70, 485] width 44 height 17
